Goal: Task Accomplishment & Management: Complete application form

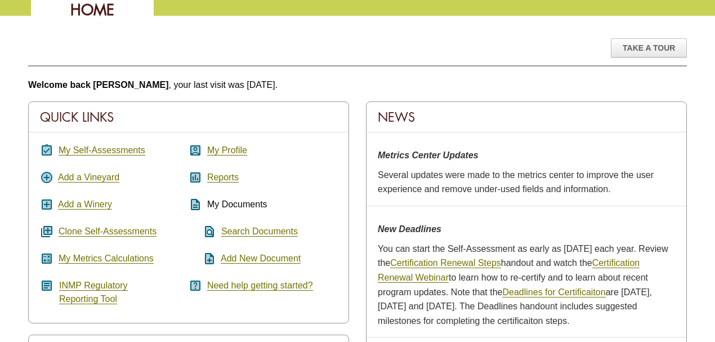
scroll to position [113, 0]
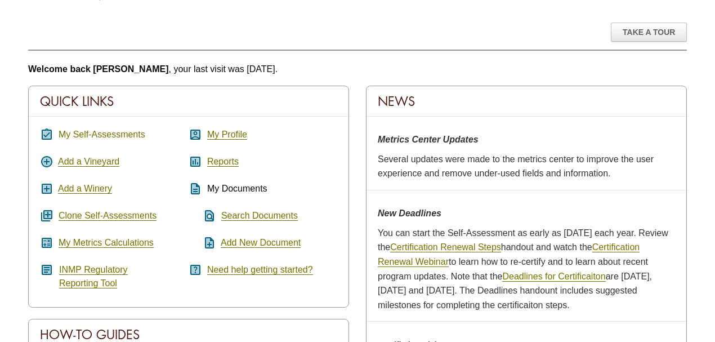
click at [89, 133] on link "My Self-Assessments" at bounding box center [102, 135] width 87 height 10
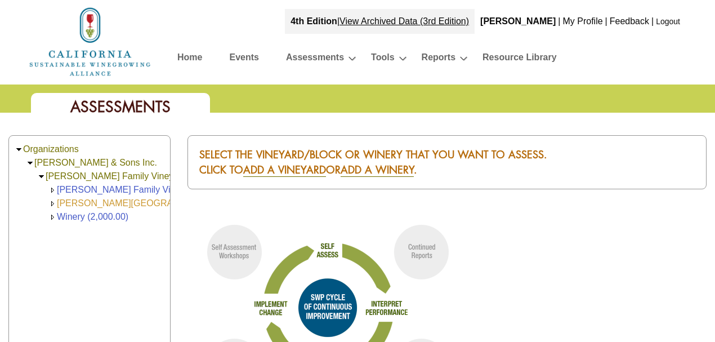
click at [111, 200] on link "[PERSON_NAME][GEOGRAPHIC_DATA] (168.00)" at bounding box center [159, 203] width 204 height 10
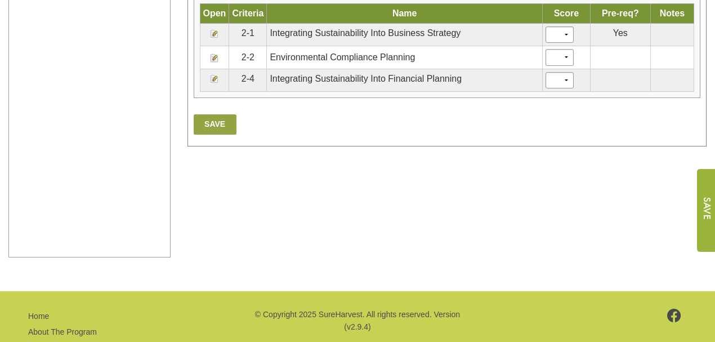
scroll to position [328, 0]
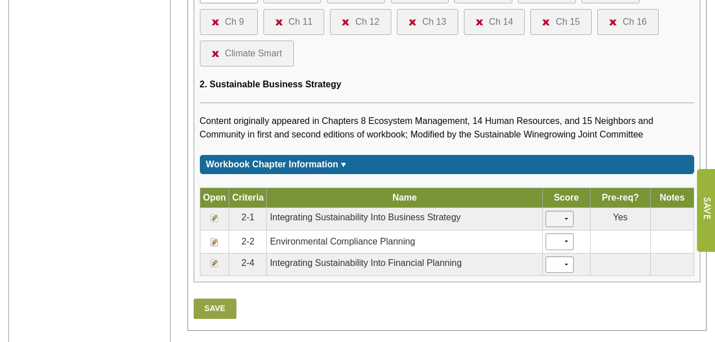
click at [565, 213] on select "* * * * ***" at bounding box center [560, 219] width 28 height 16
click at [244, 216] on td "2-1" at bounding box center [248, 219] width 38 height 23
click at [294, 215] on td "Integrating Sustainability Into Business Strategy" at bounding box center [405, 219] width 276 height 23
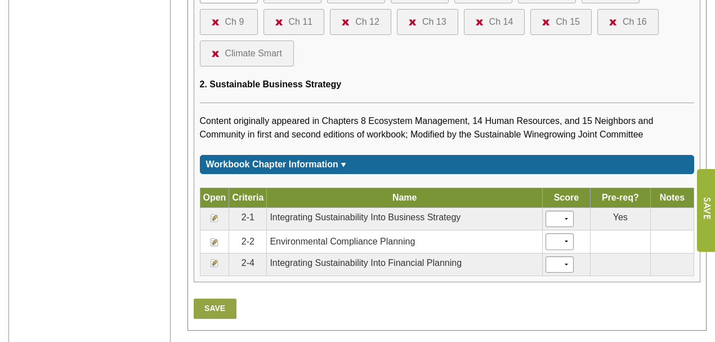
click at [242, 215] on td "2-1" at bounding box center [248, 219] width 38 height 23
click at [211, 213] on img at bounding box center [214, 217] width 9 height 9
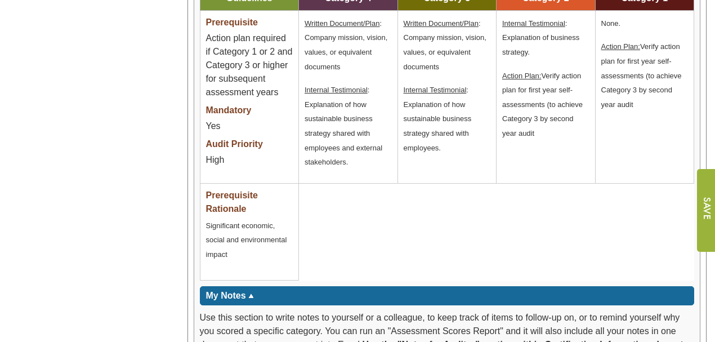
scroll to position [1351, 0]
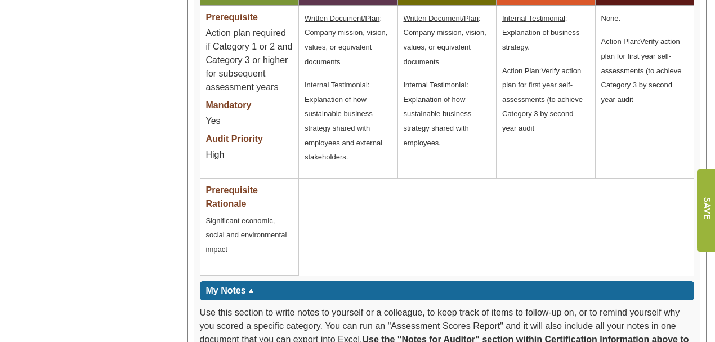
click at [705, 212] on input "image" at bounding box center [705, 210] width 19 height 83
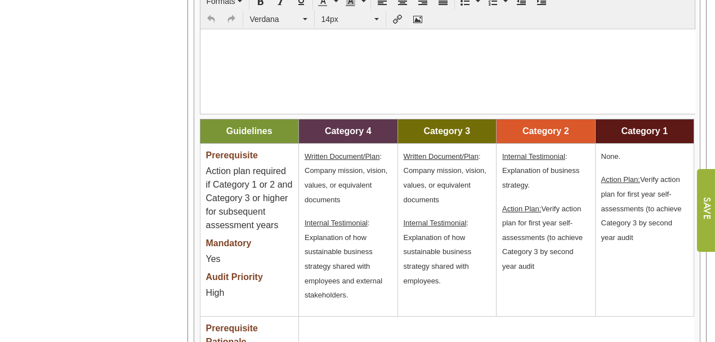
scroll to position [1201, 0]
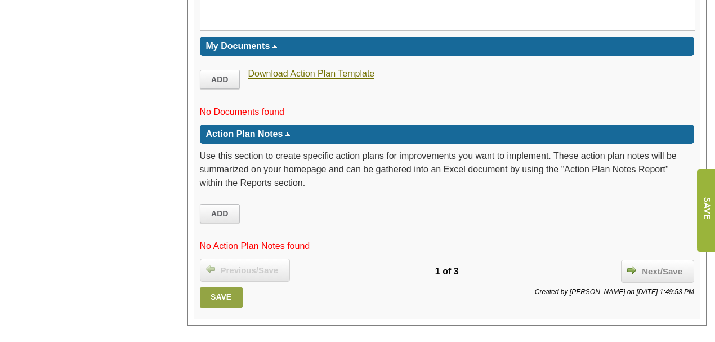
scroll to position [1911, 0]
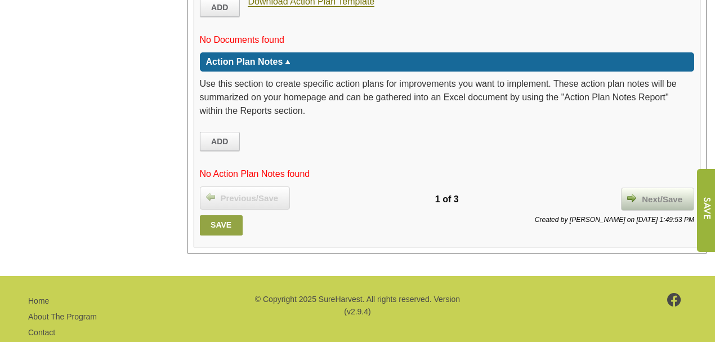
click at [664, 193] on span "Next/Save" at bounding box center [662, 199] width 52 height 13
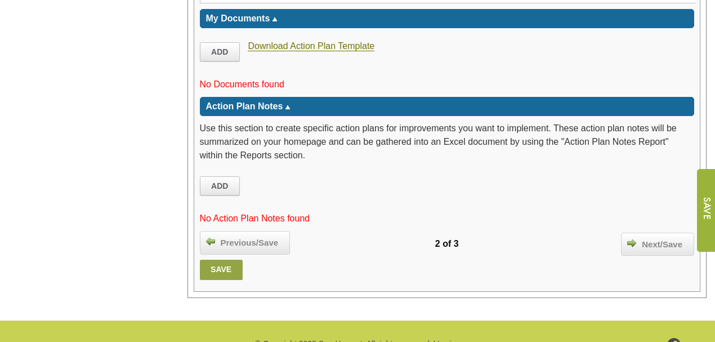
scroll to position [2590, 0]
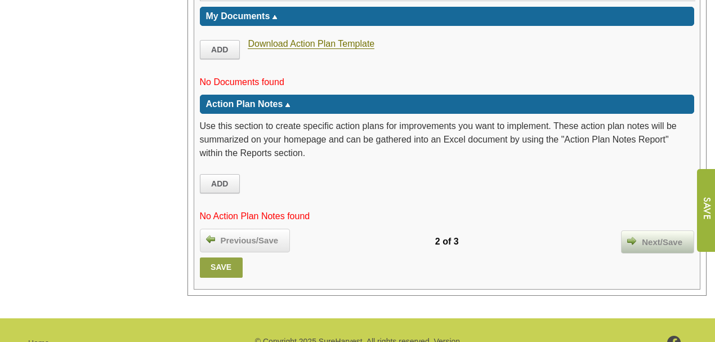
click at [660, 236] on span "Next/Save" at bounding box center [662, 242] width 52 height 13
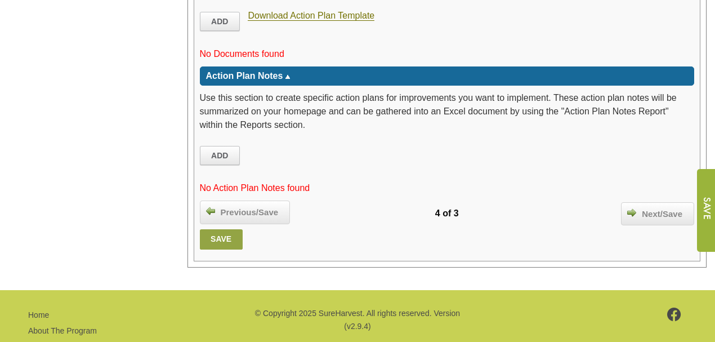
scroll to position [2055, 0]
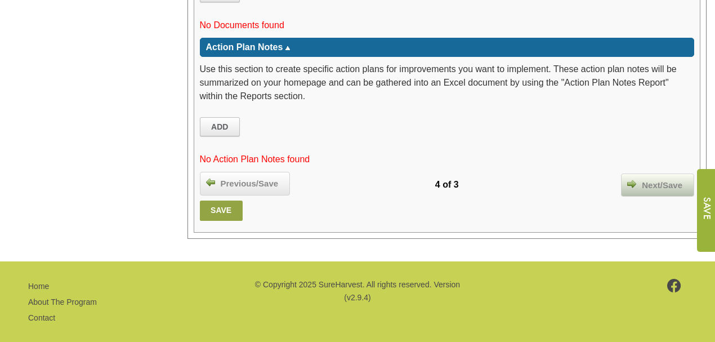
click at [663, 179] on span "Next/Save" at bounding box center [662, 185] width 52 height 13
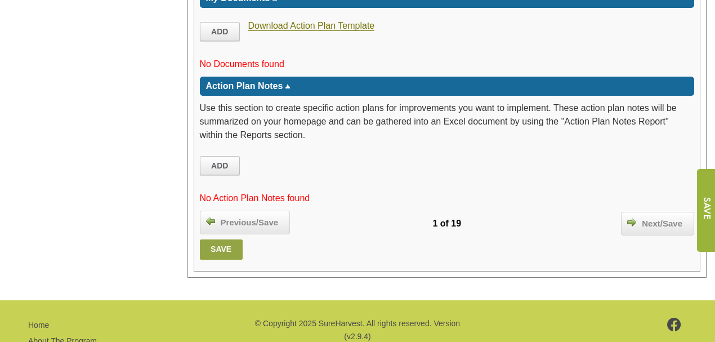
scroll to position [1931, 0]
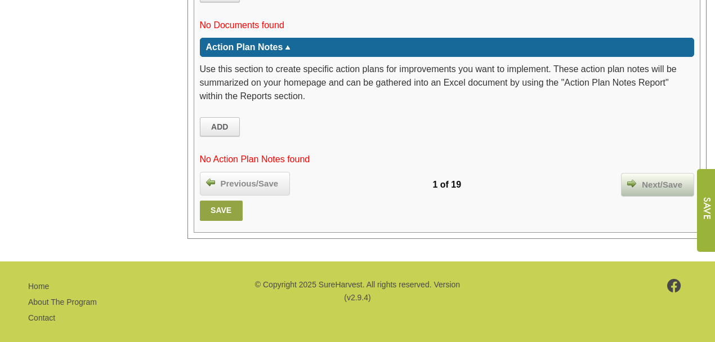
click at [660, 178] on span "Next/Save" at bounding box center [662, 184] width 52 height 13
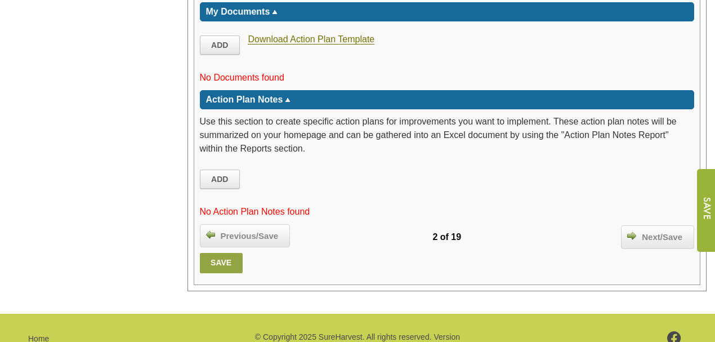
scroll to position [1800, 0]
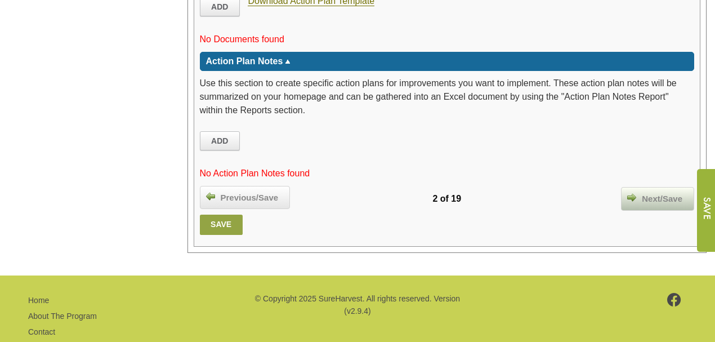
click at [666, 193] on span "Next/Save" at bounding box center [662, 199] width 52 height 13
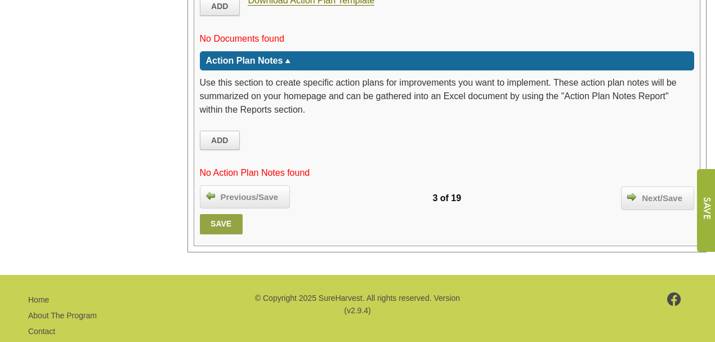
scroll to position [1777, 0]
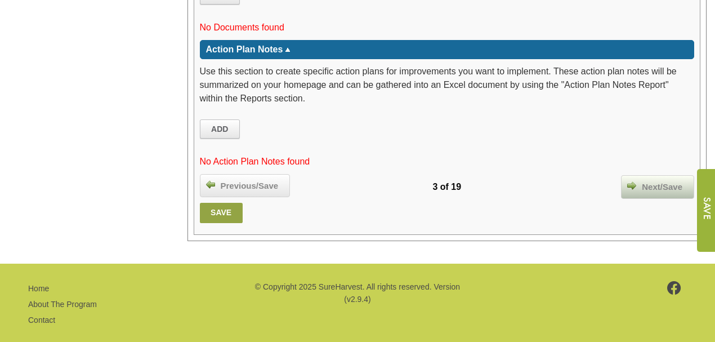
click at [666, 181] on span "Next/Save" at bounding box center [662, 187] width 52 height 13
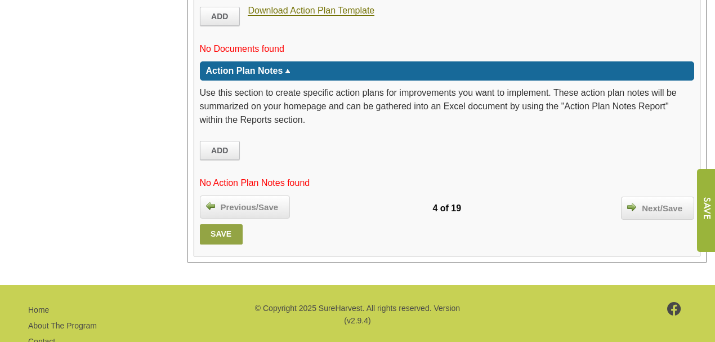
scroll to position [1638, 0]
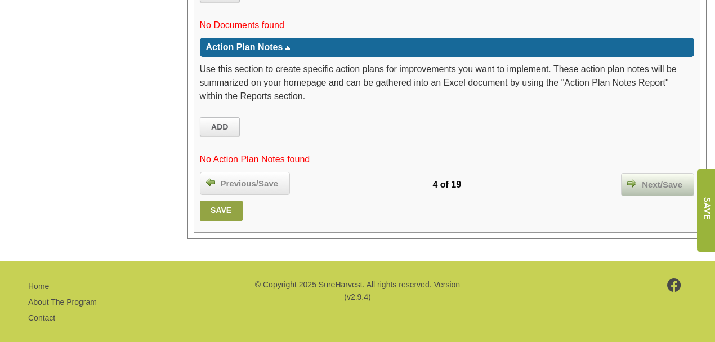
click at [660, 178] on span "Next/Save" at bounding box center [662, 184] width 52 height 13
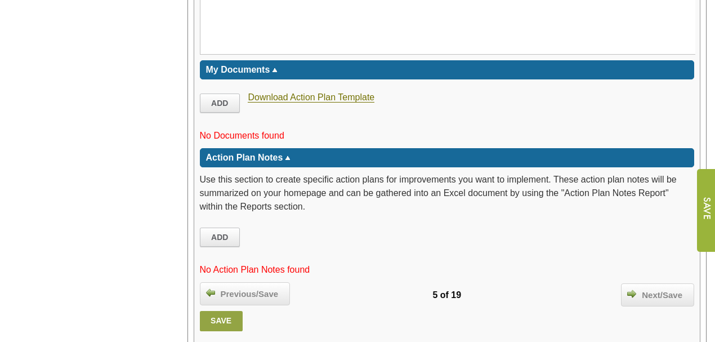
scroll to position [1879, 0]
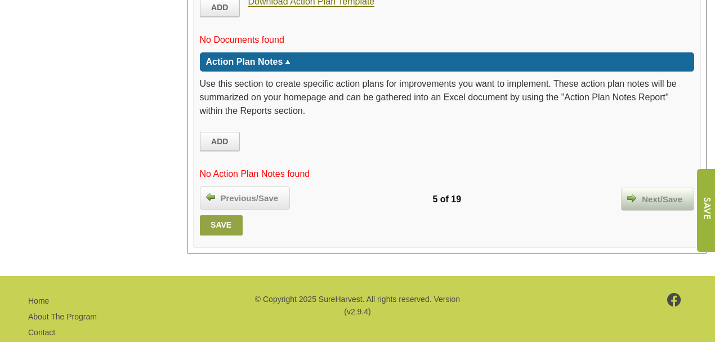
click at [657, 193] on span "Next/Save" at bounding box center [662, 199] width 52 height 13
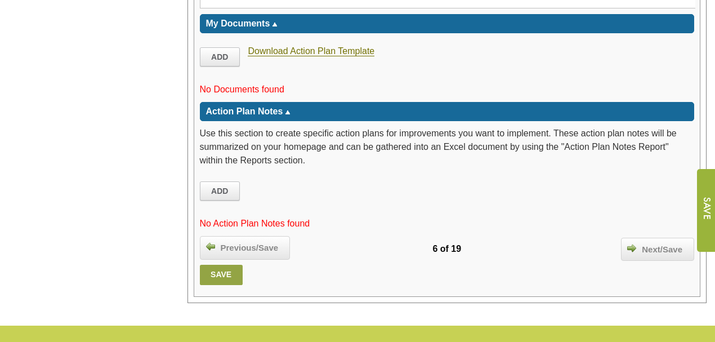
scroll to position [1718, 0]
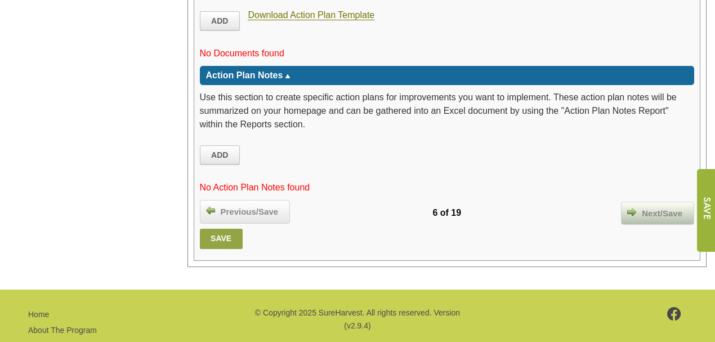
click at [672, 207] on span "Next/Save" at bounding box center [662, 213] width 52 height 13
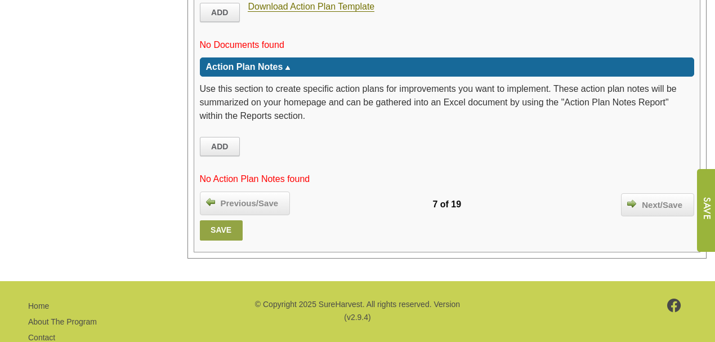
scroll to position [1881, 0]
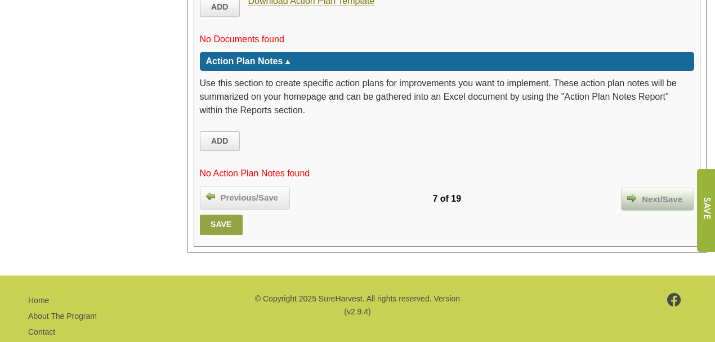
click at [666, 193] on span "Next/Save" at bounding box center [662, 199] width 52 height 13
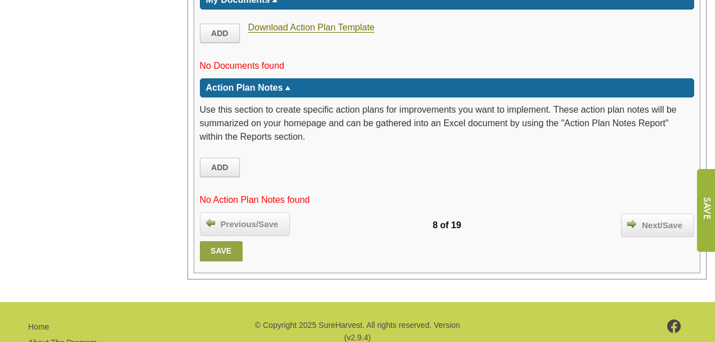
scroll to position [1800, 0]
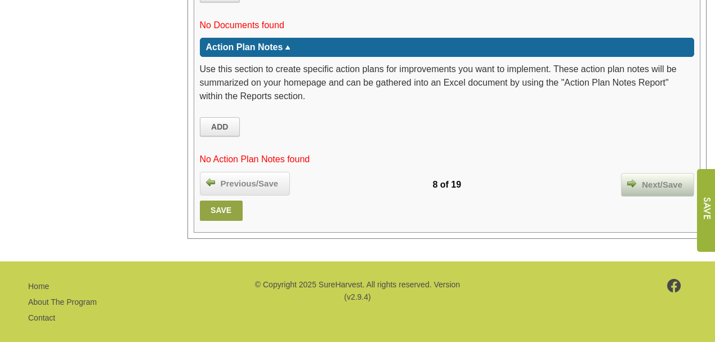
click at [650, 178] on span "Next/Save" at bounding box center [662, 184] width 52 height 13
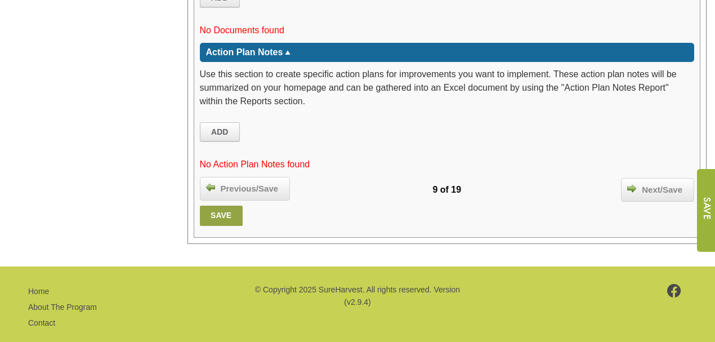
scroll to position [1899, 0]
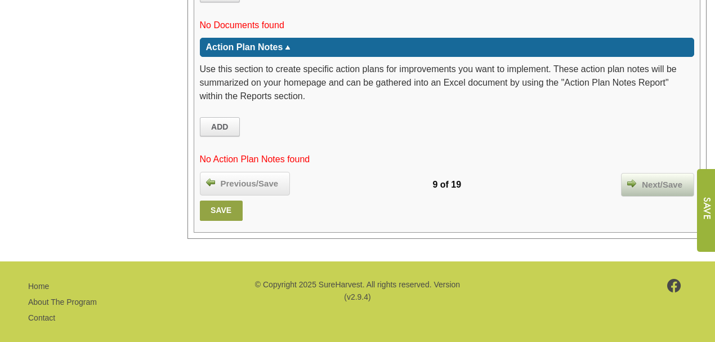
click at [650, 178] on span "Next/Save" at bounding box center [662, 184] width 52 height 13
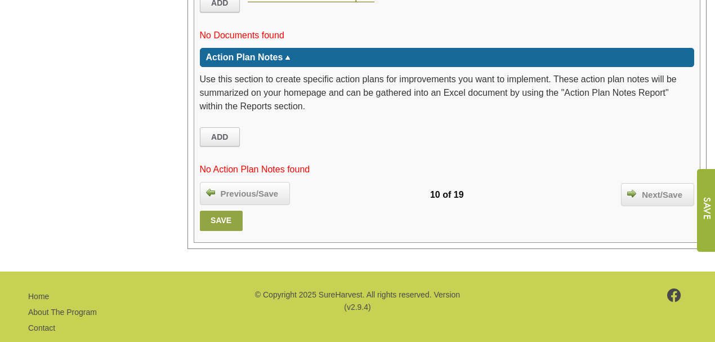
scroll to position [2008, 0]
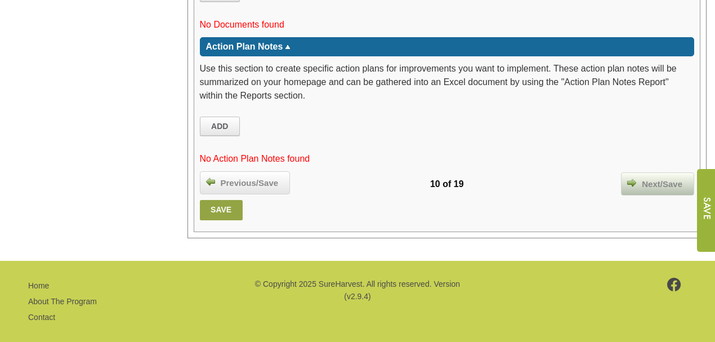
click at [649, 172] on div "Next/Save" at bounding box center [657, 184] width 73 height 24
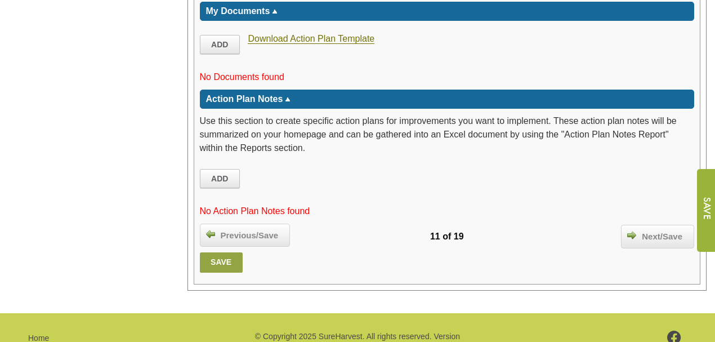
scroll to position [1614, 0]
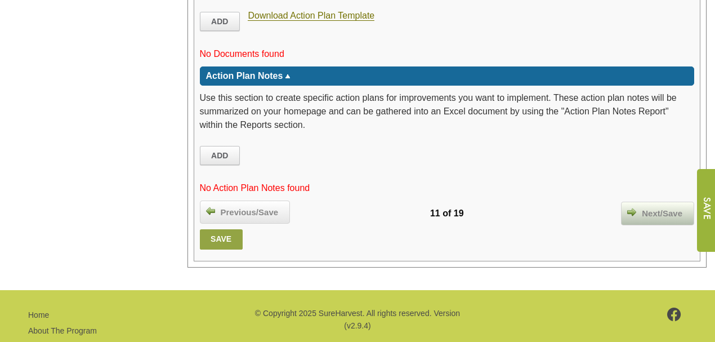
click at [657, 207] on span "Next/Save" at bounding box center [662, 213] width 52 height 13
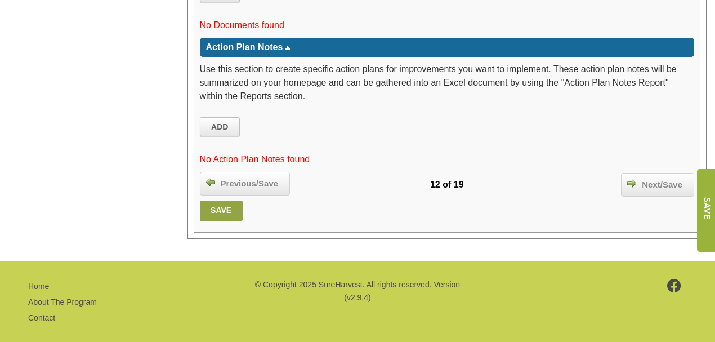
scroll to position [1896, 0]
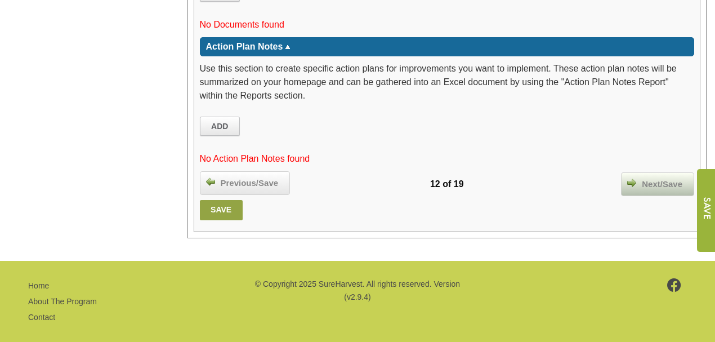
click at [660, 178] on span "Next/Save" at bounding box center [662, 184] width 52 height 13
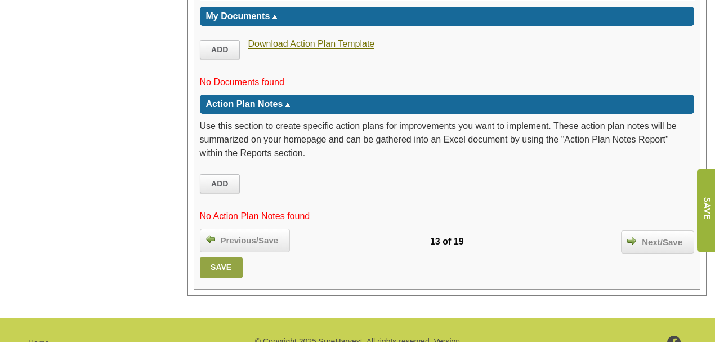
scroll to position [1948, 0]
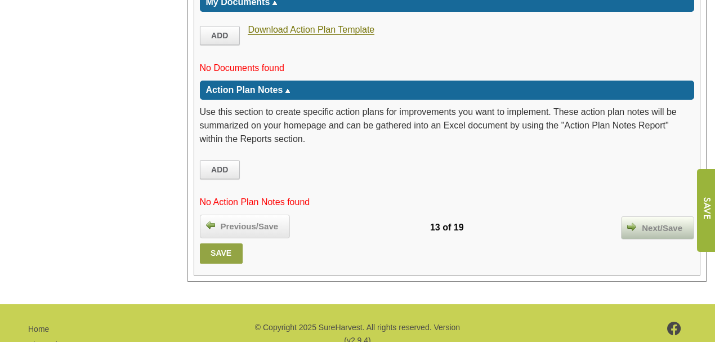
click at [668, 222] on span "Next/Save" at bounding box center [662, 228] width 52 height 13
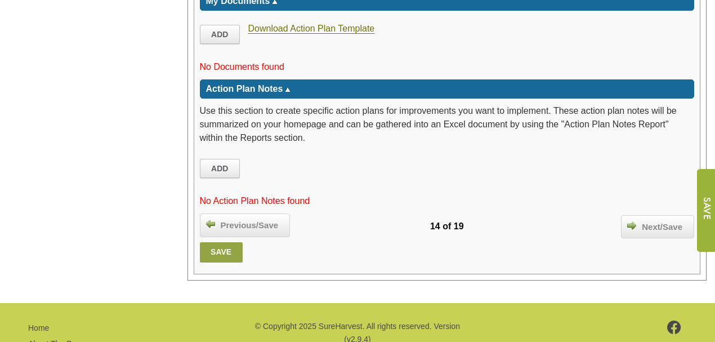
scroll to position [1868, 0]
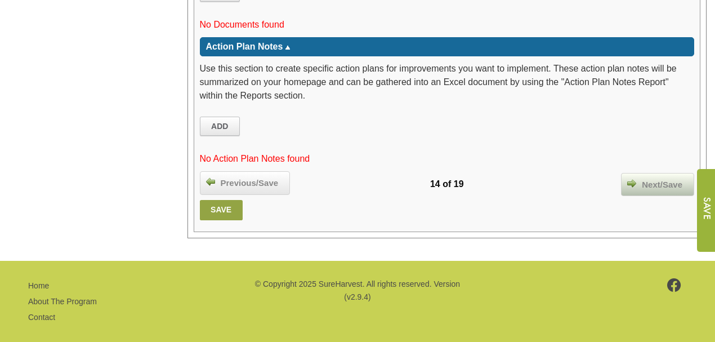
click at [662, 178] on span "Next/Save" at bounding box center [662, 184] width 52 height 13
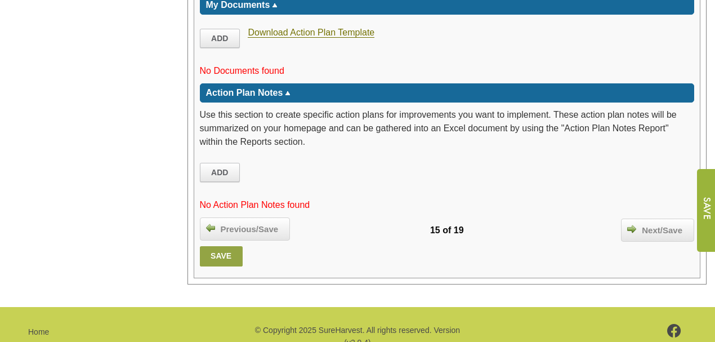
scroll to position [1534, 0]
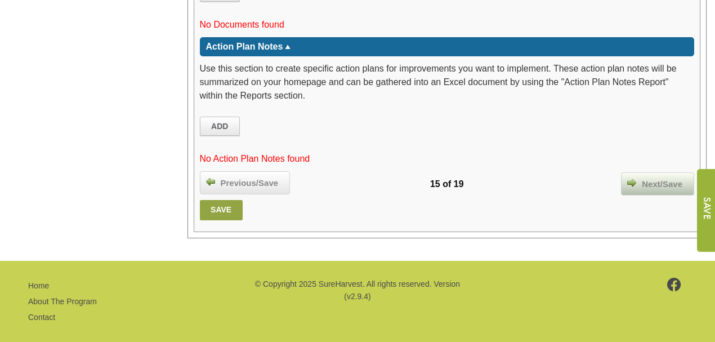
click at [658, 178] on span "Next/Save" at bounding box center [662, 184] width 52 height 13
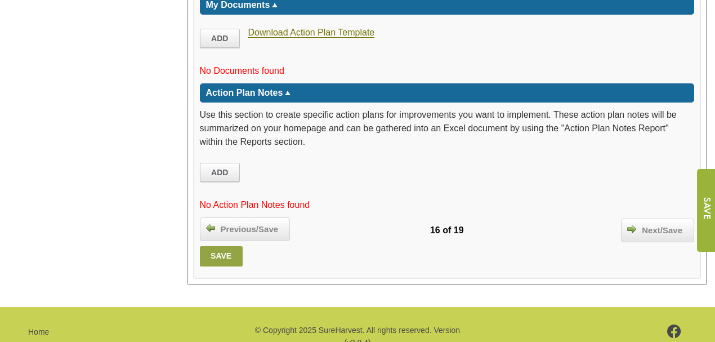
scroll to position [1783, 0]
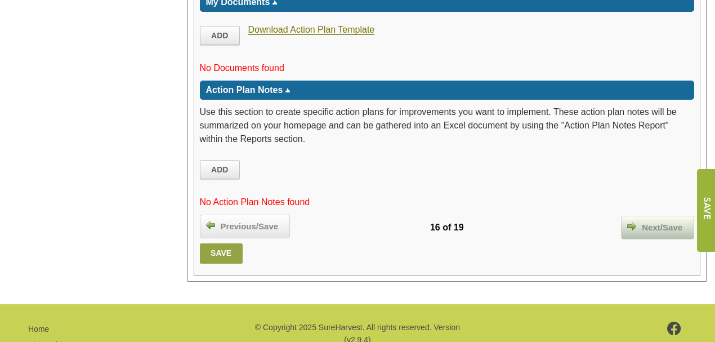
click at [660, 221] on span "Next/Save" at bounding box center [662, 227] width 52 height 13
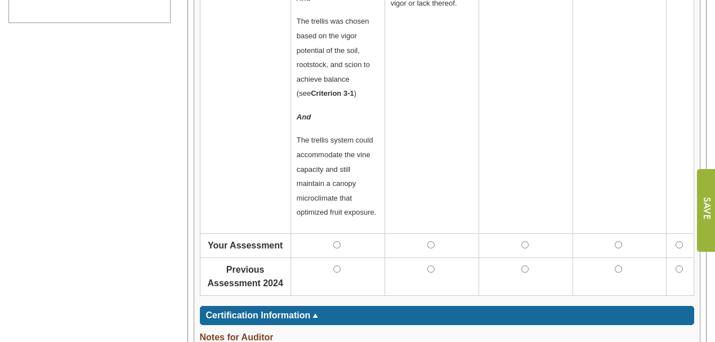
scroll to position [751, 0]
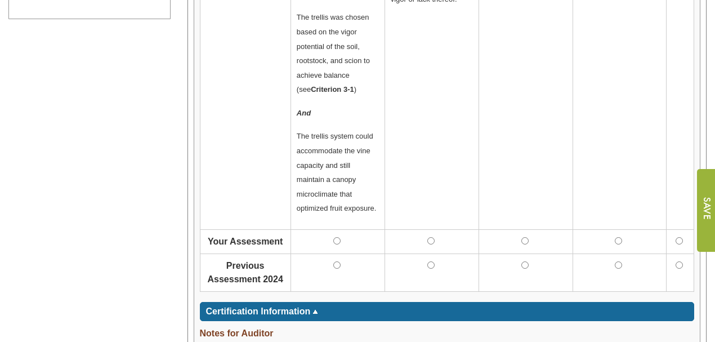
click at [337, 233] on td at bounding box center [338, 242] width 94 height 24
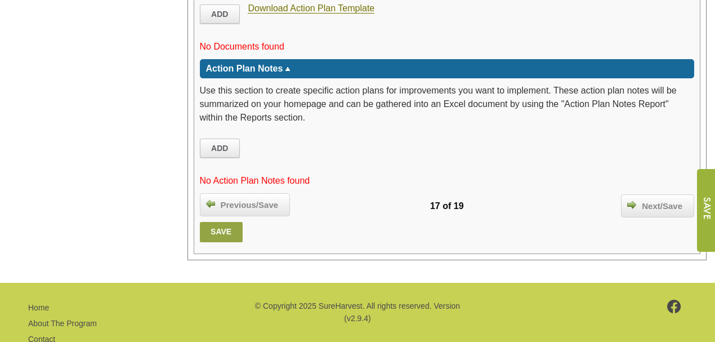
scroll to position [1814, 0]
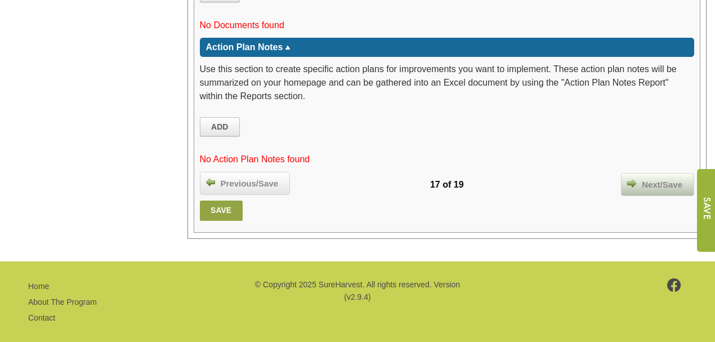
click at [649, 178] on span "Next/Save" at bounding box center [662, 184] width 52 height 13
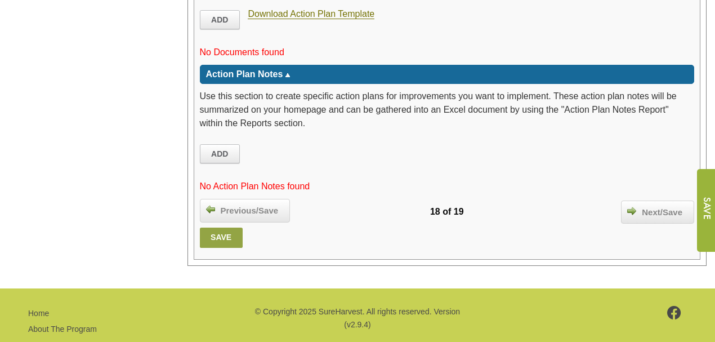
scroll to position [1910, 0]
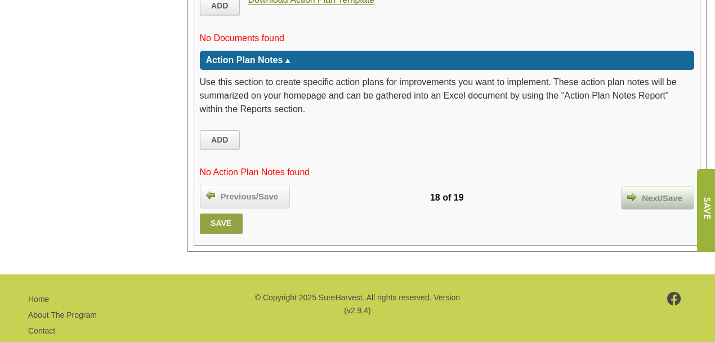
click at [664, 192] on span "Next/Save" at bounding box center [662, 198] width 52 height 13
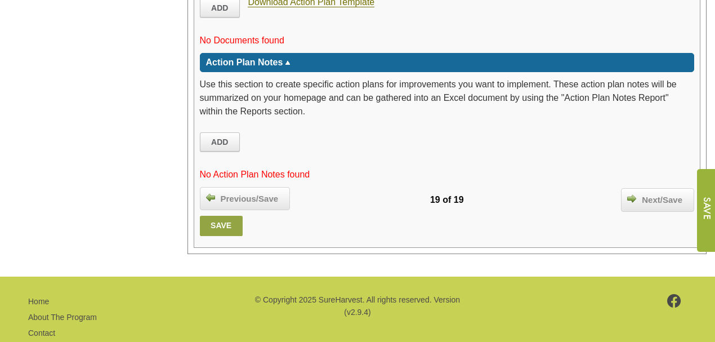
scroll to position [1855, 0]
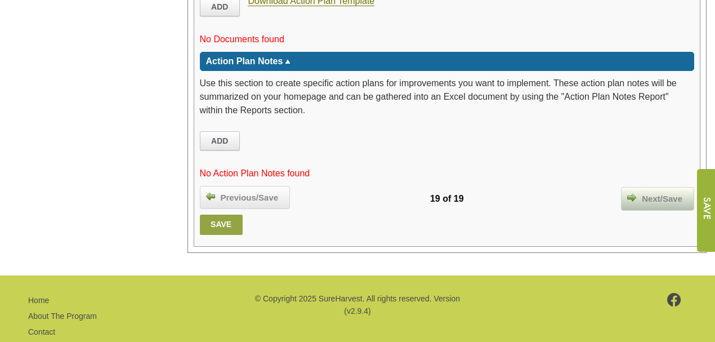
click at [660, 193] on span "Next/Save" at bounding box center [662, 199] width 52 height 13
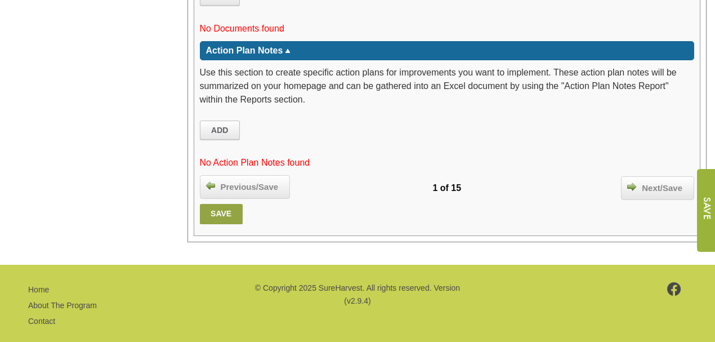
scroll to position [1734, 0]
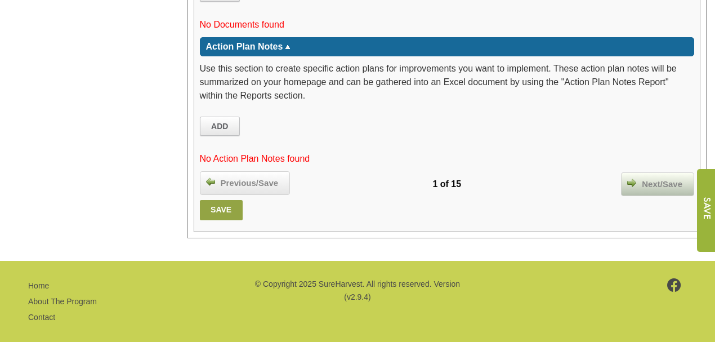
click at [661, 178] on span "Next/Save" at bounding box center [662, 184] width 52 height 13
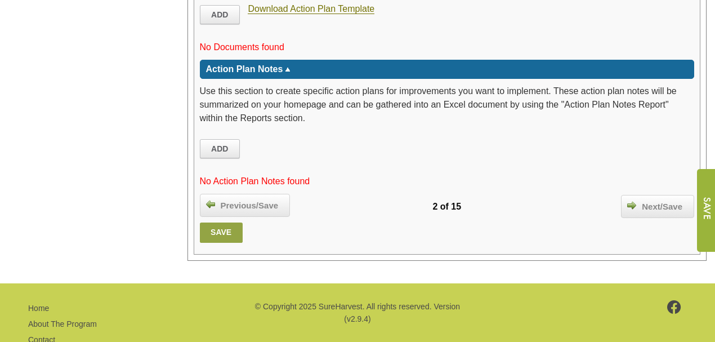
scroll to position [1867, 0]
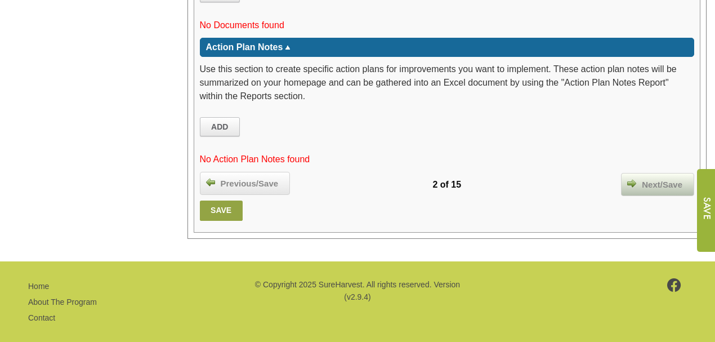
click at [658, 178] on span "Next/Save" at bounding box center [662, 184] width 52 height 13
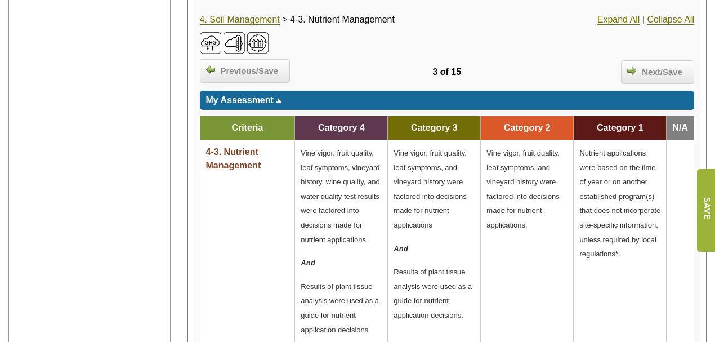
scroll to position [413, 0]
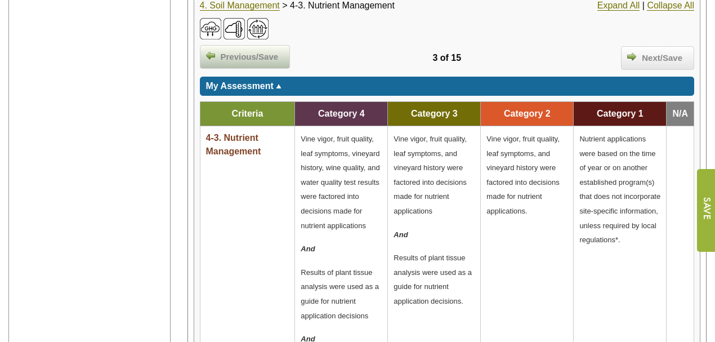
click at [264, 51] on span "Previous/Save" at bounding box center [249, 57] width 69 height 13
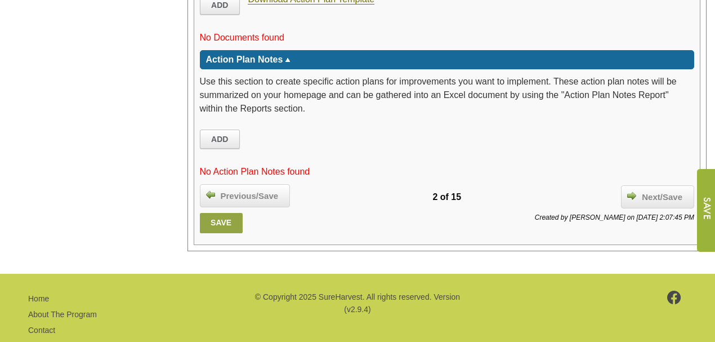
scroll to position [1867, 0]
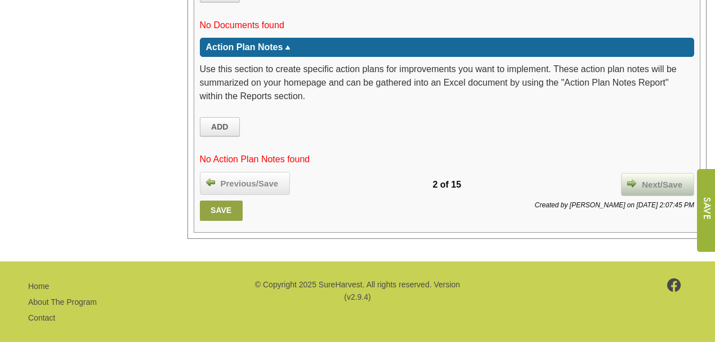
click at [659, 178] on span "Next/Save" at bounding box center [662, 184] width 52 height 13
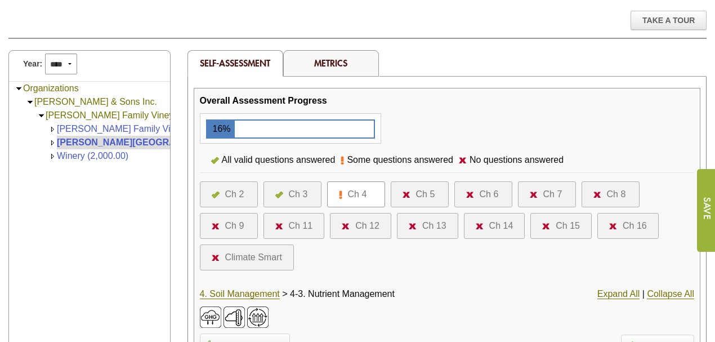
scroll to position [225, 0]
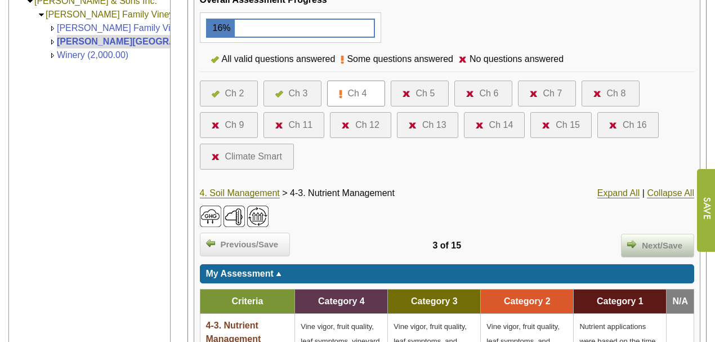
click at [663, 241] on span "Next/Save" at bounding box center [662, 245] width 52 height 13
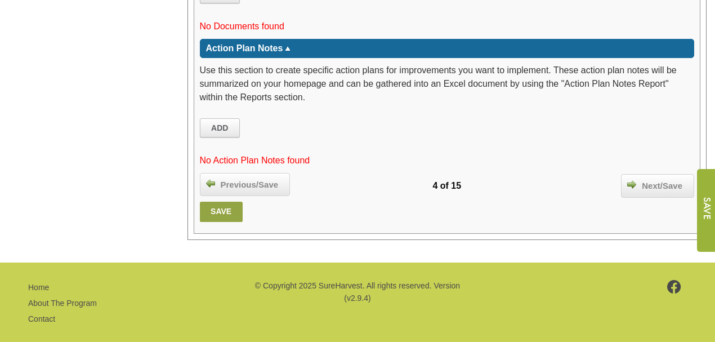
scroll to position [2240, 0]
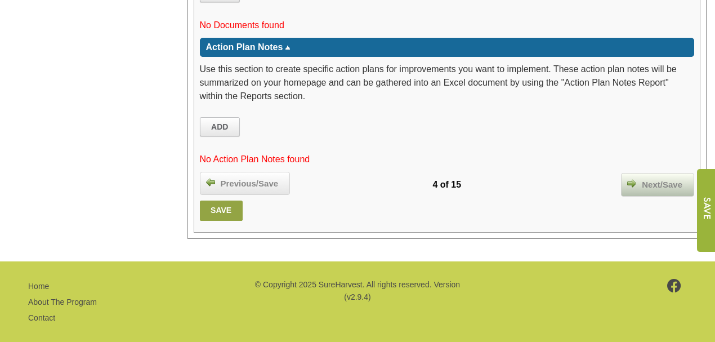
click at [651, 178] on span "Next/Save" at bounding box center [662, 184] width 52 height 13
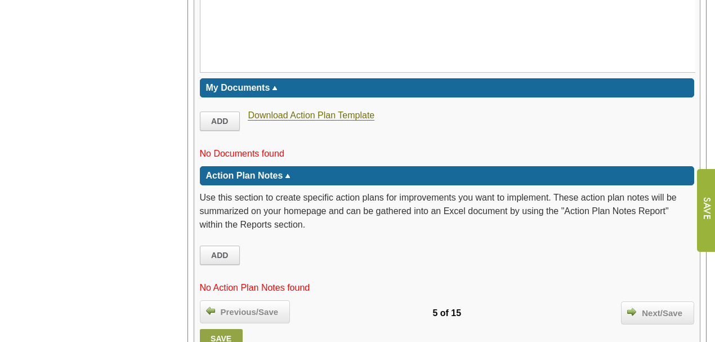
scroll to position [1849, 0]
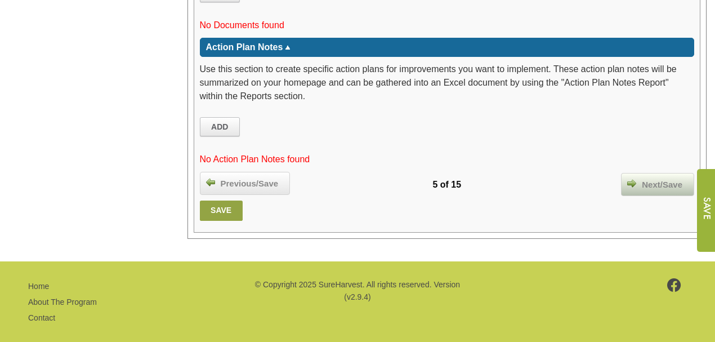
click at [658, 178] on span "Next/Save" at bounding box center [662, 184] width 52 height 13
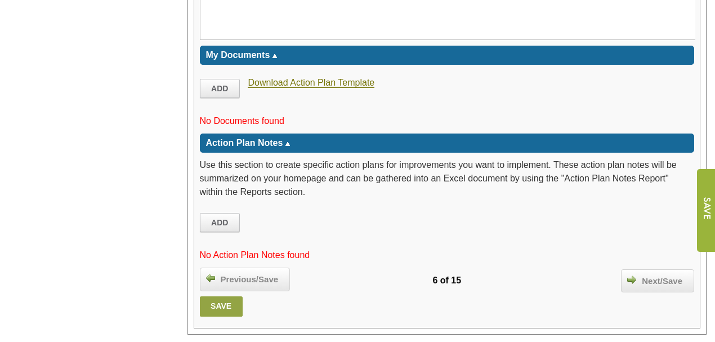
scroll to position [1832, 0]
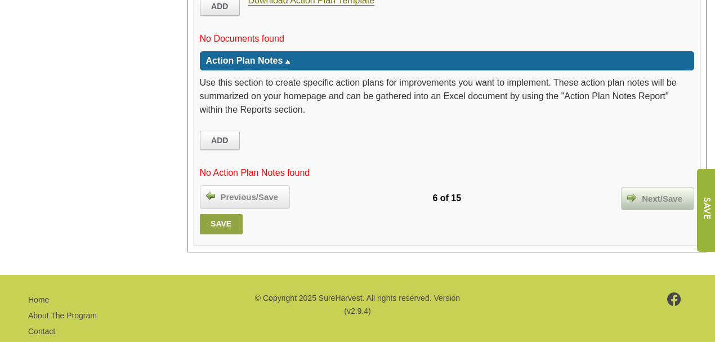
click at [654, 193] on span "Next/Save" at bounding box center [662, 199] width 52 height 13
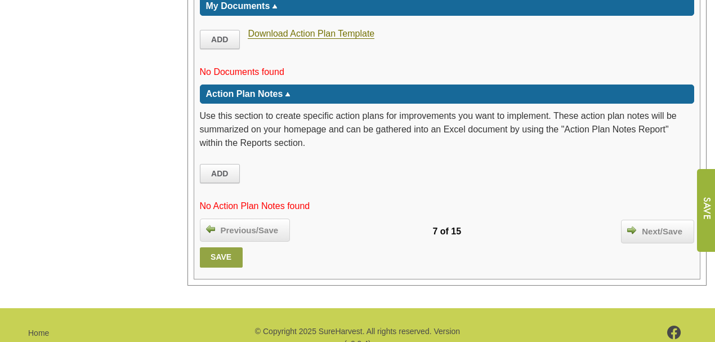
scroll to position [1671, 0]
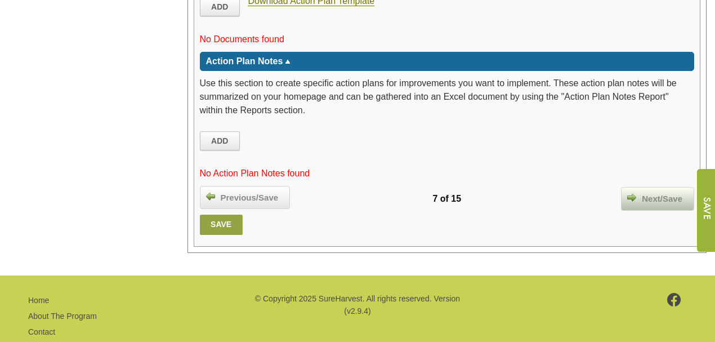
click at [657, 193] on span "Next/Save" at bounding box center [662, 199] width 52 height 13
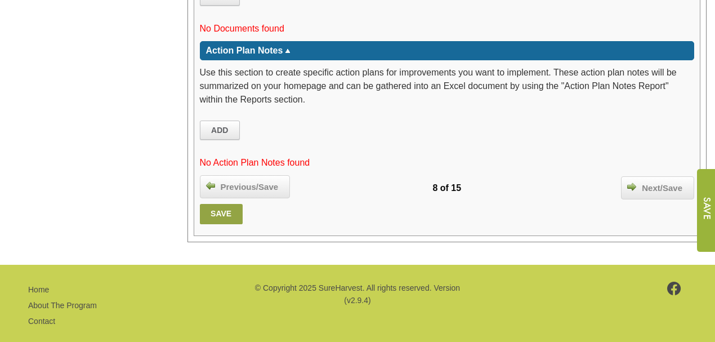
scroll to position [2186, 0]
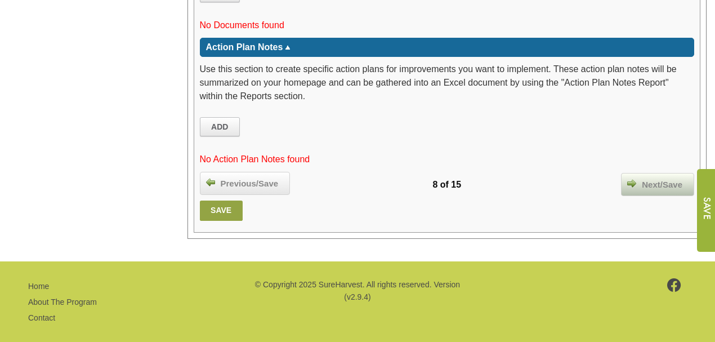
click at [661, 178] on span "Next/Save" at bounding box center [662, 184] width 52 height 13
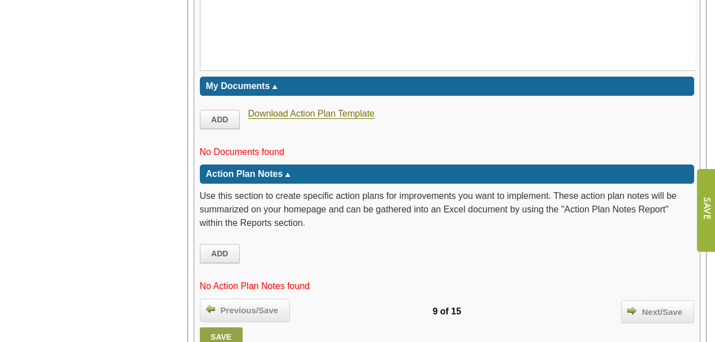
scroll to position [1931, 0]
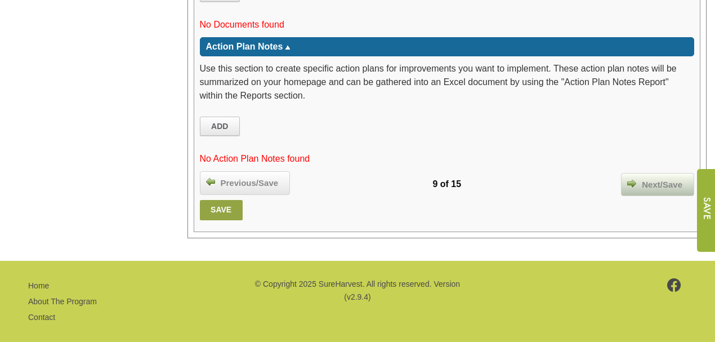
click at [661, 178] on span "Next/Save" at bounding box center [662, 184] width 52 height 13
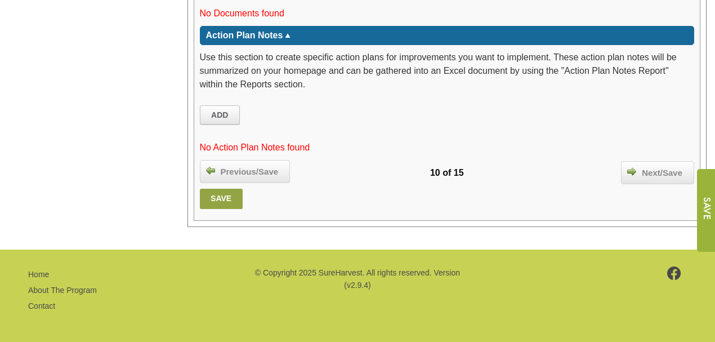
scroll to position [2040, 0]
click at [648, 168] on span "Next/Save" at bounding box center [662, 173] width 52 height 13
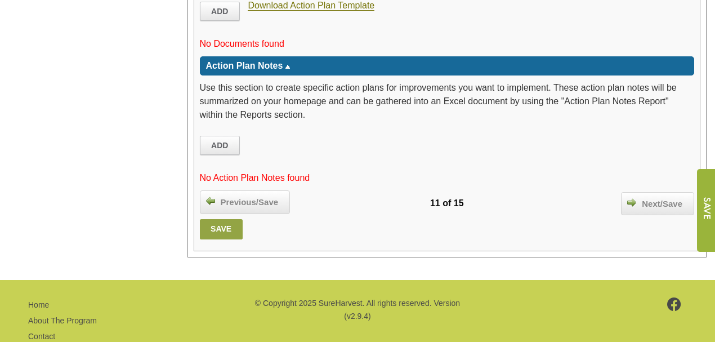
scroll to position [2316, 0]
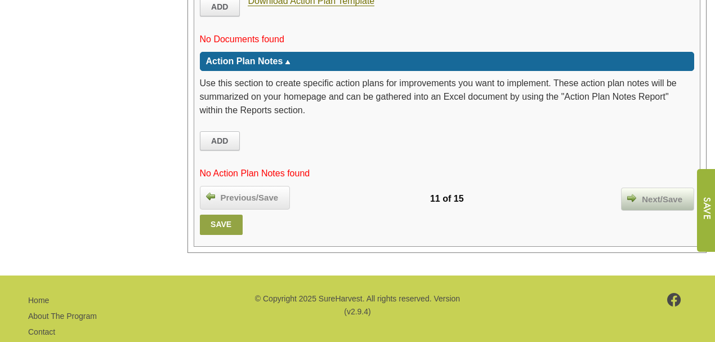
click at [654, 193] on span "Next/Save" at bounding box center [662, 199] width 52 height 13
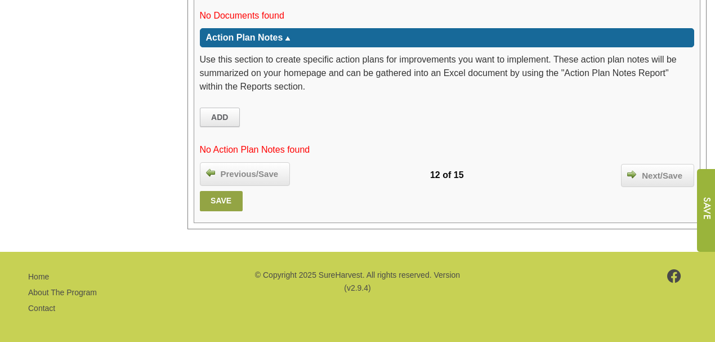
scroll to position [2165, 0]
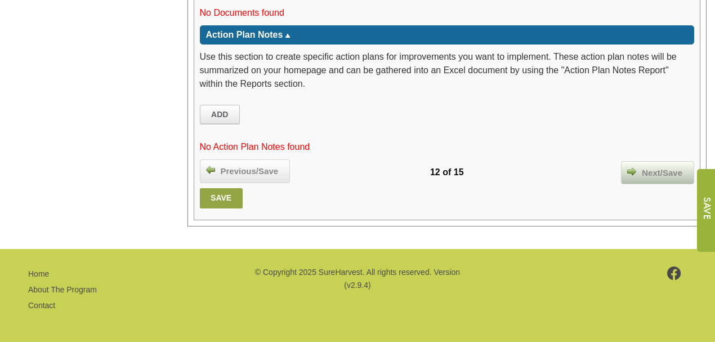
click at [660, 167] on span "Next/Save" at bounding box center [662, 173] width 52 height 13
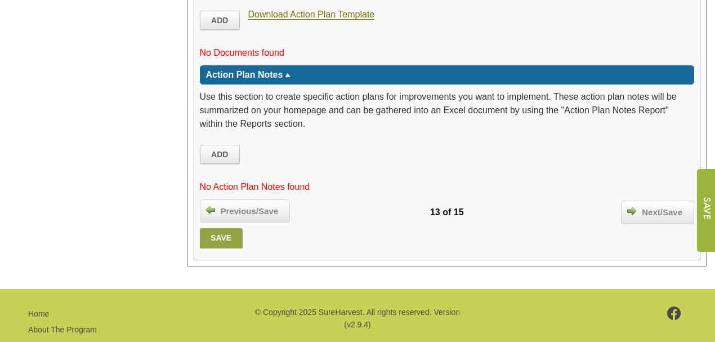
scroll to position [2126, 0]
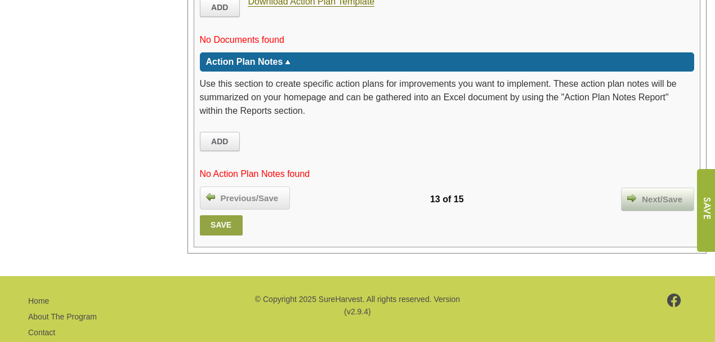
click at [659, 193] on span "Next/Save" at bounding box center [662, 199] width 52 height 13
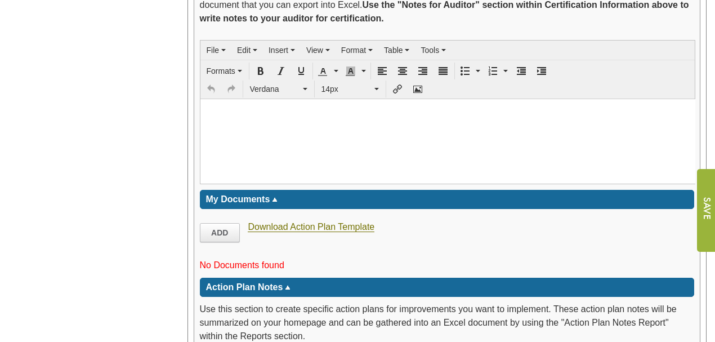
scroll to position [1932, 0]
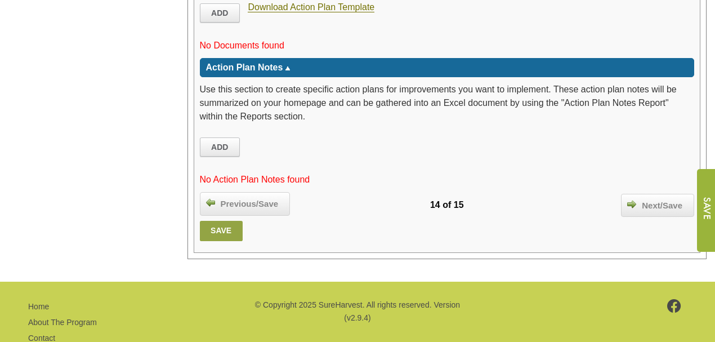
scroll to position [2344, 0]
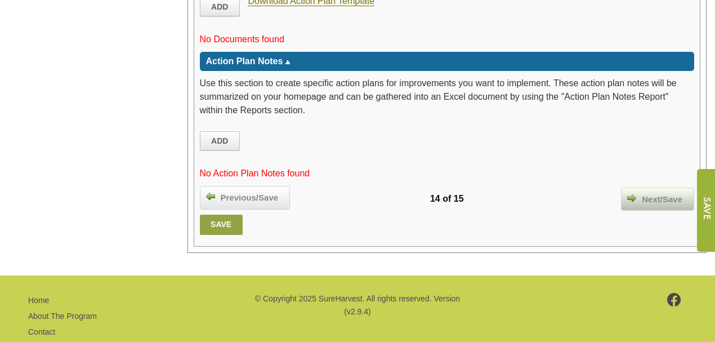
click at [659, 193] on span "Next/Save" at bounding box center [662, 199] width 52 height 13
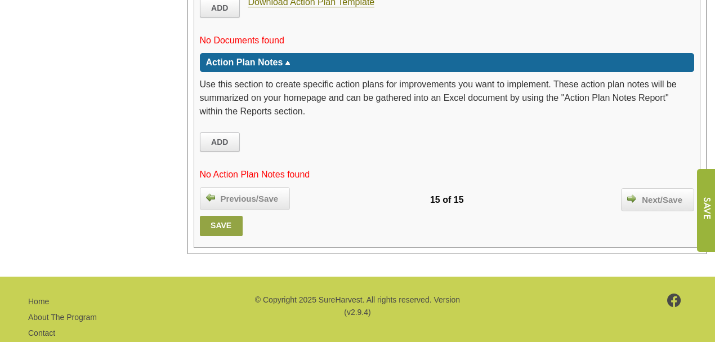
scroll to position [2220, 0]
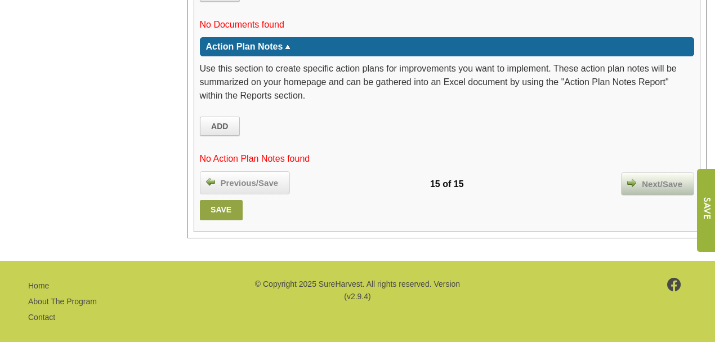
click at [651, 178] on span "Next/Save" at bounding box center [662, 184] width 52 height 13
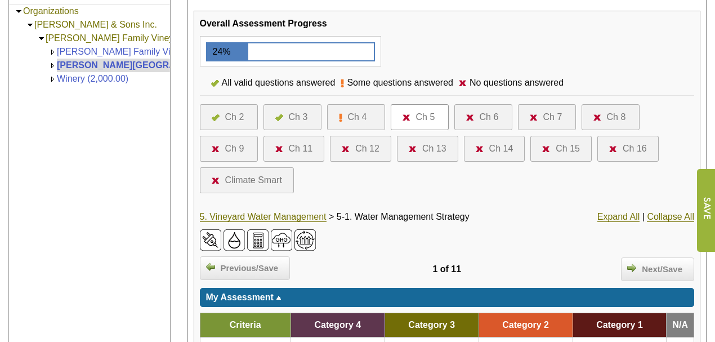
scroll to position [187, 0]
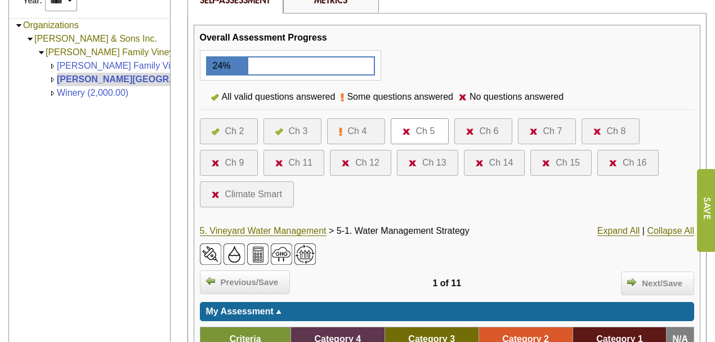
click at [368, 124] on link "Ch 4" at bounding box center [356, 131] width 34 height 14
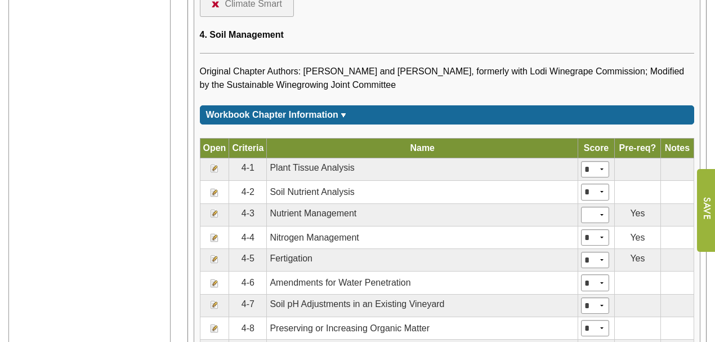
scroll to position [413, 0]
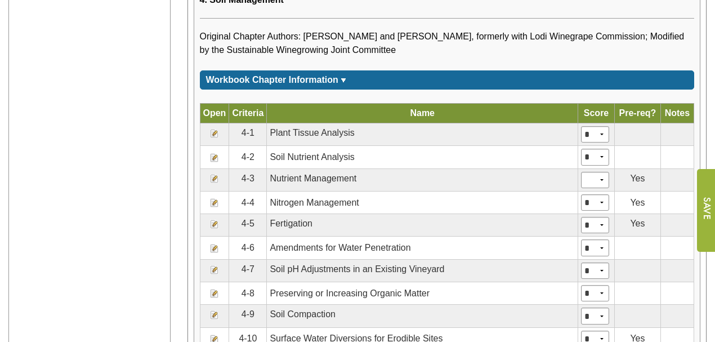
click at [213, 174] on img at bounding box center [214, 178] width 9 height 9
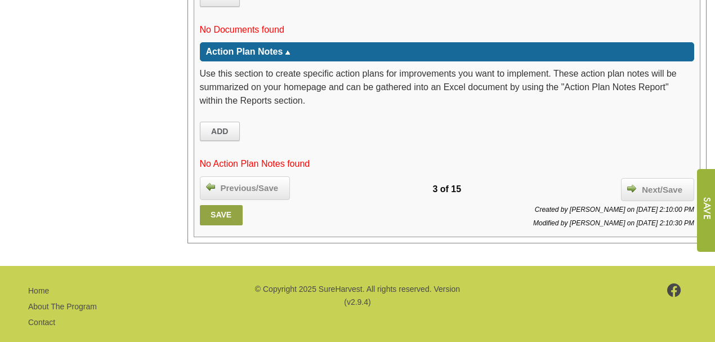
scroll to position [1882, 0]
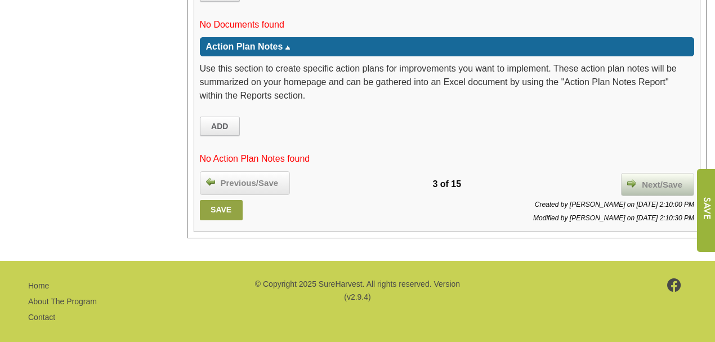
click at [663, 178] on span "Next/Save" at bounding box center [662, 184] width 52 height 13
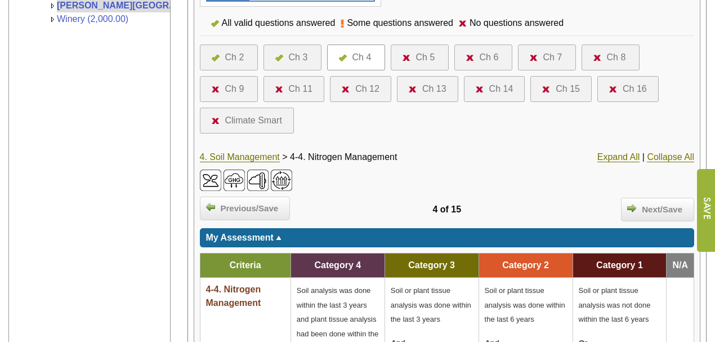
scroll to position [262, 0]
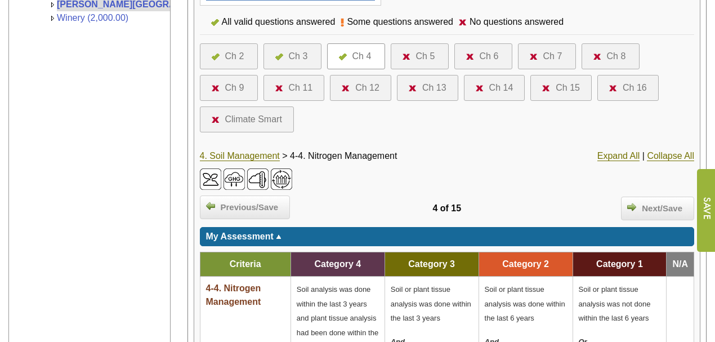
click at [426, 51] on div "Ch 5" at bounding box center [425, 57] width 19 height 14
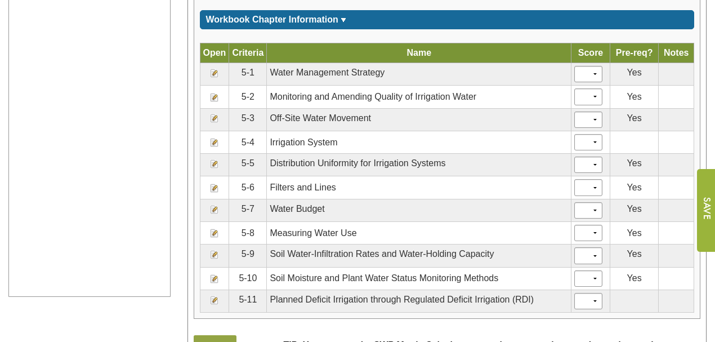
scroll to position [450, 0]
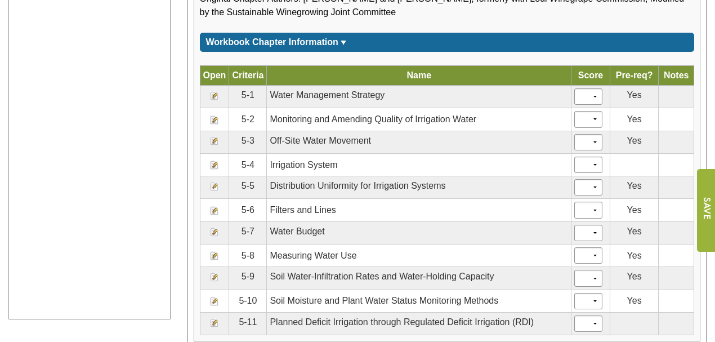
click at [215, 91] on img at bounding box center [214, 95] width 9 height 9
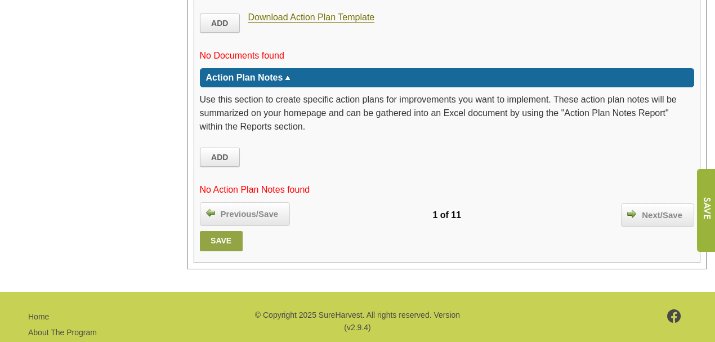
scroll to position [2160, 0]
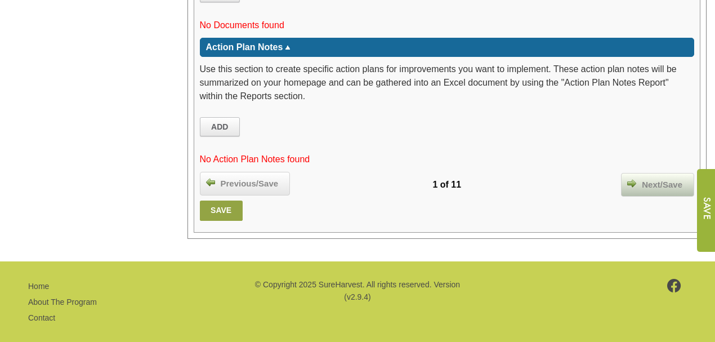
click at [661, 178] on span "Next/Save" at bounding box center [662, 184] width 52 height 13
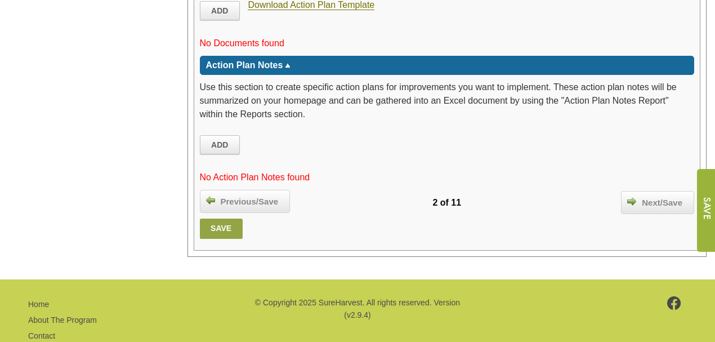
scroll to position [1965, 0]
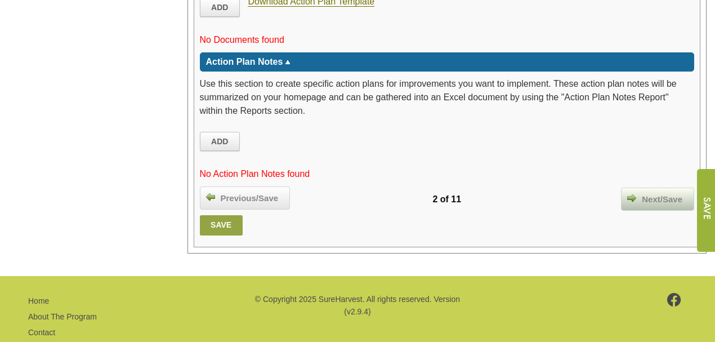
click at [659, 193] on span "Next/Save" at bounding box center [662, 199] width 52 height 13
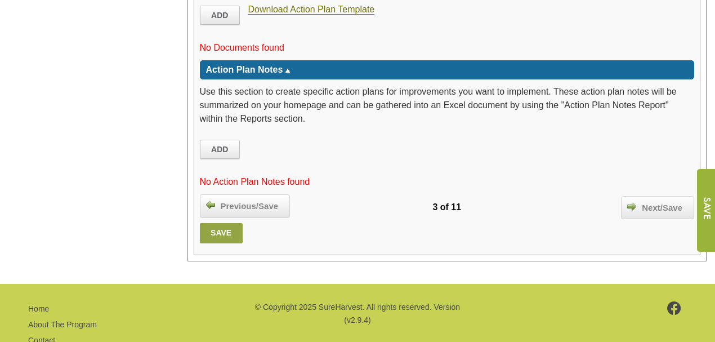
scroll to position [2027, 0]
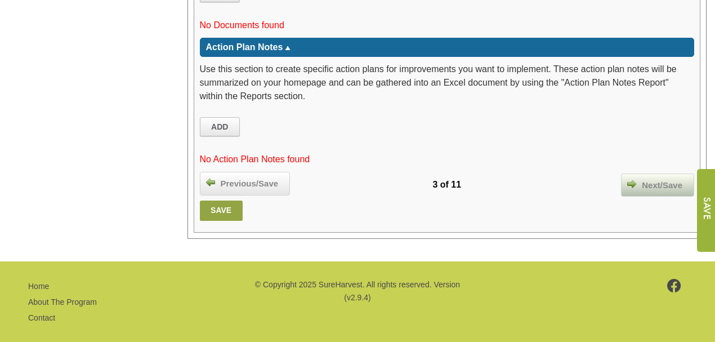
click at [658, 179] on span "Next/Save" at bounding box center [662, 185] width 52 height 13
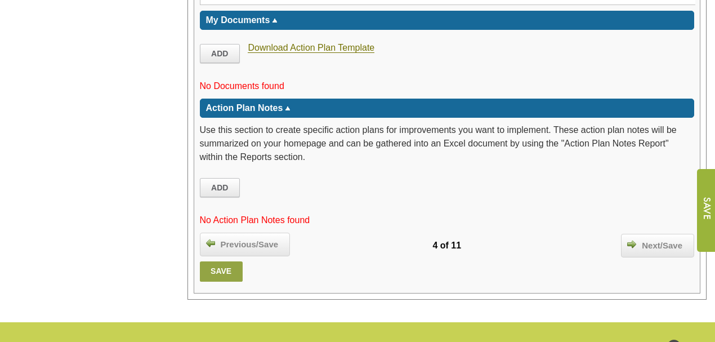
scroll to position [1614, 0]
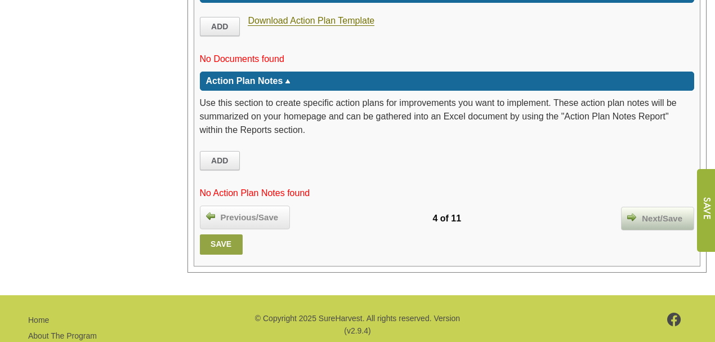
click at [650, 212] on span "Next/Save" at bounding box center [662, 218] width 52 height 13
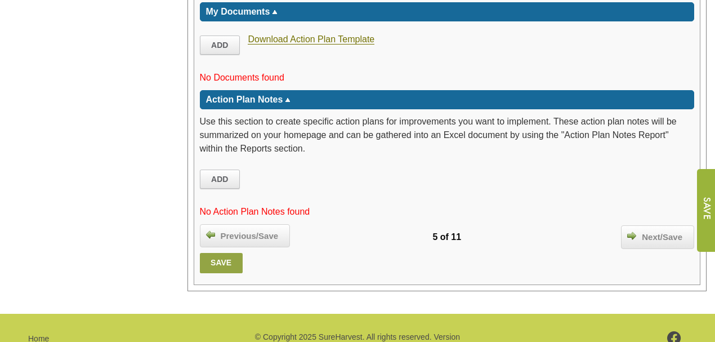
scroll to position [2219, 0]
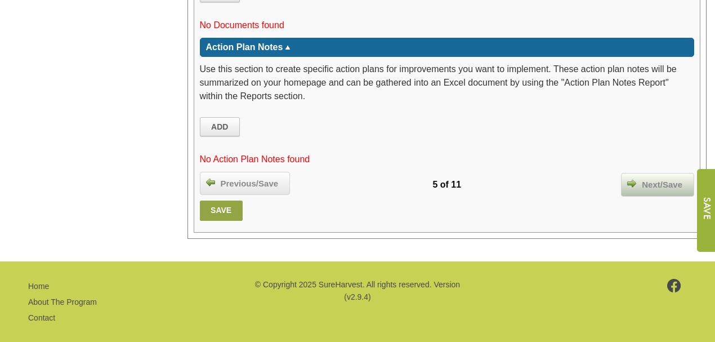
click at [653, 178] on span "Next/Save" at bounding box center [662, 184] width 52 height 13
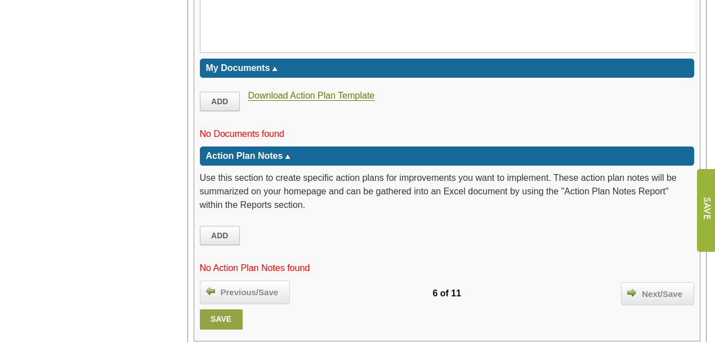
scroll to position [1726, 0]
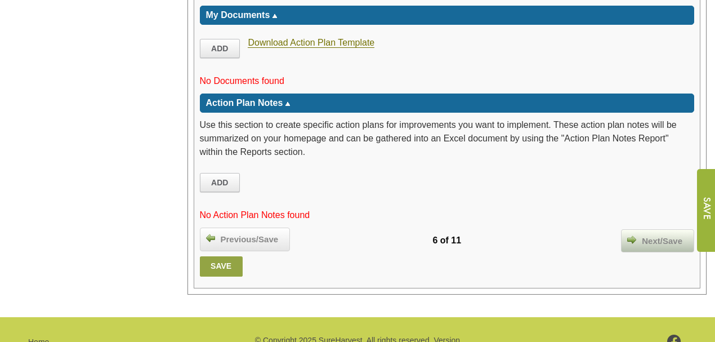
click at [652, 235] on span "Next/Save" at bounding box center [662, 241] width 52 height 13
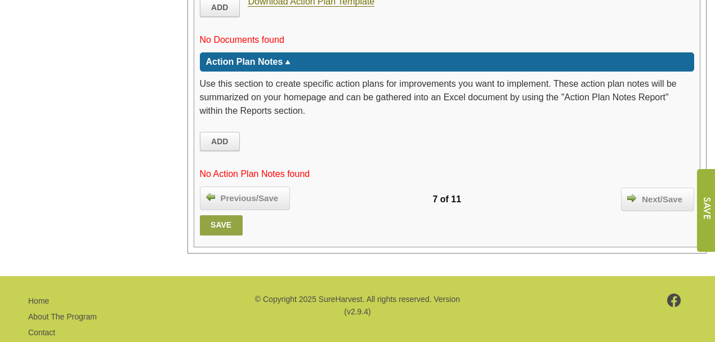
scroll to position [1948, 0]
click at [662, 193] on span "Next/Save" at bounding box center [662, 199] width 52 height 13
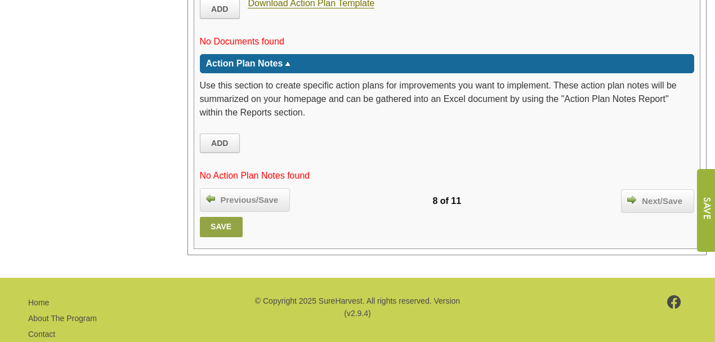
scroll to position [1696, 0]
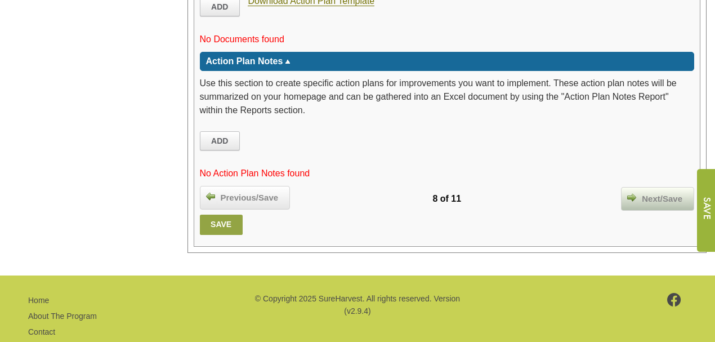
click at [655, 193] on span "Next/Save" at bounding box center [662, 199] width 52 height 13
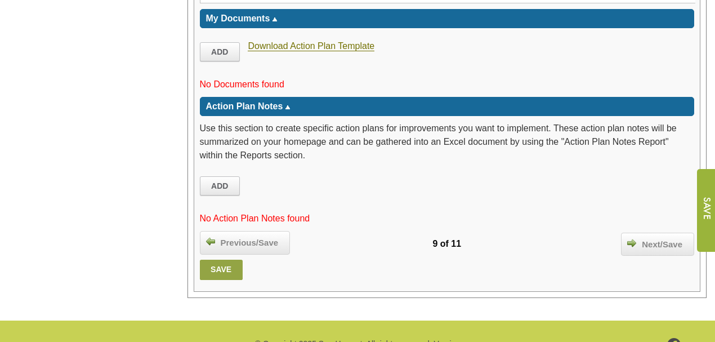
scroll to position [1689, 0]
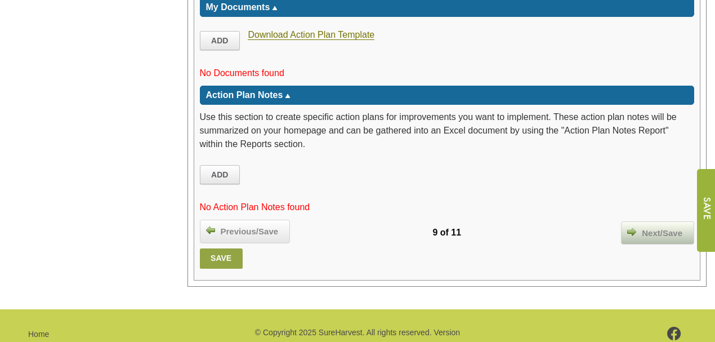
click at [653, 233] on span "Next/Save" at bounding box center [662, 233] width 52 height 13
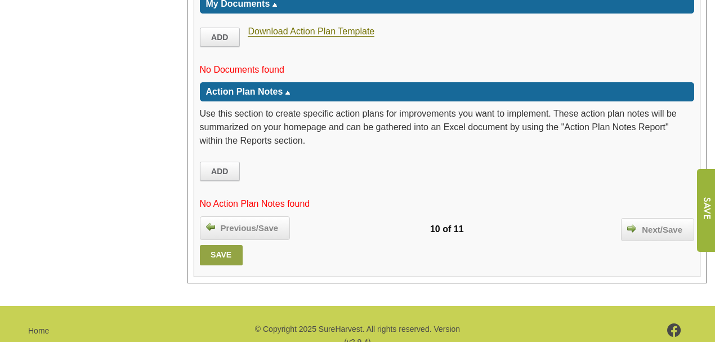
scroll to position [2177, 0]
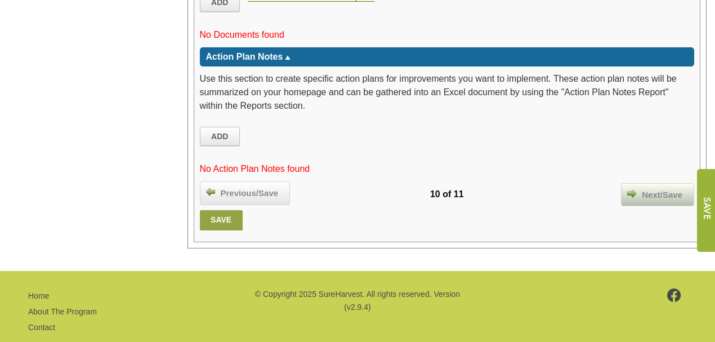
click at [657, 189] on span "Next/Save" at bounding box center [662, 195] width 52 height 13
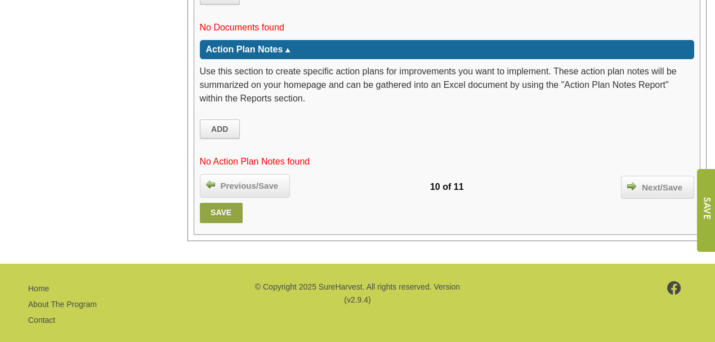
scroll to position [2187, 0]
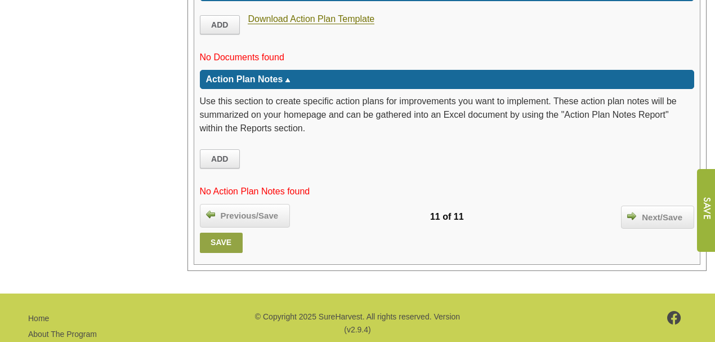
scroll to position [1689, 0]
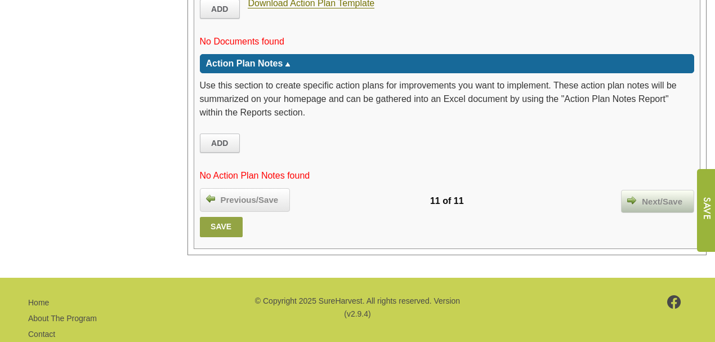
click at [643, 195] on span "Next/Save" at bounding box center [662, 201] width 52 height 13
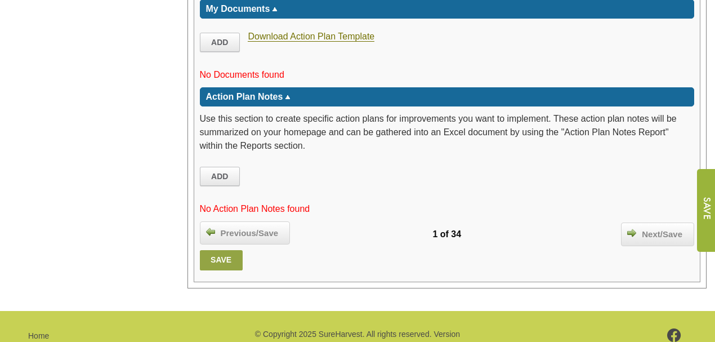
scroll to position [1790, 0]
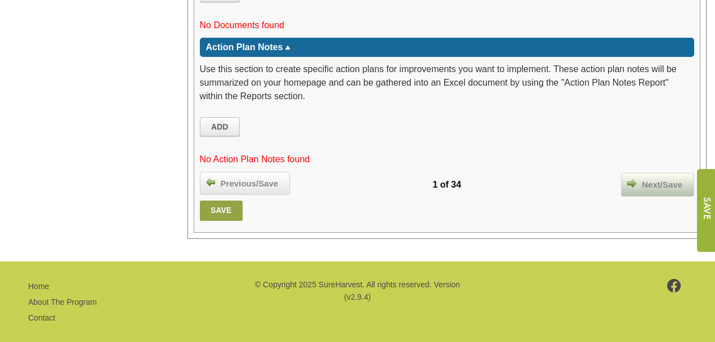
click at [659, 178] on span "Next/Save" at bounding box center [662, 184] width 52 height 13
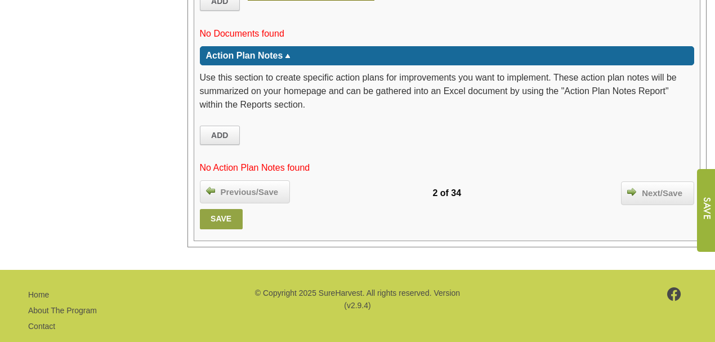
scroll to position [1861, 0]
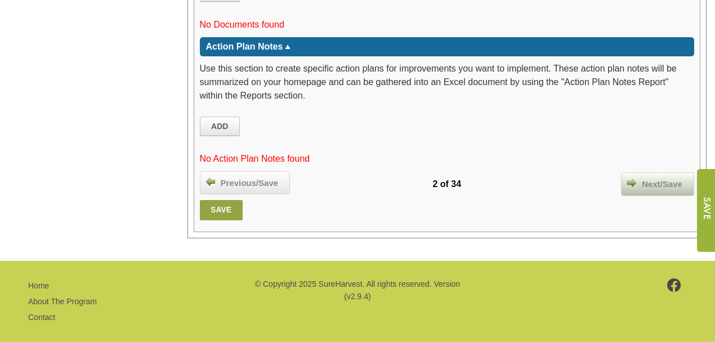
click at [657, 178] on span "Next/Save" at bounding box center [662, 184] width 52 height 13
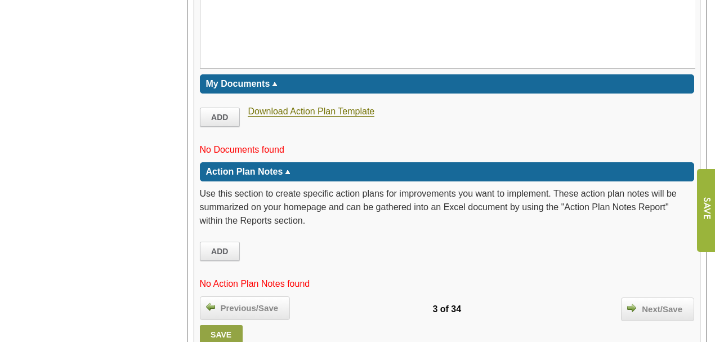
scroll to position [1908, 0]
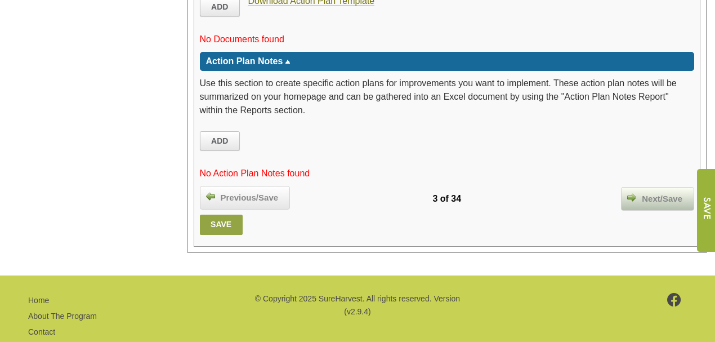
click at [650, 193] on span "Next/Save" at bounding box center [662, 199] width 52 height 13
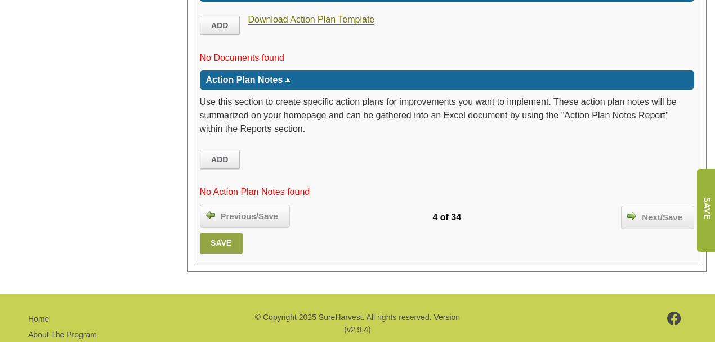
scroll to position [1851, 0]
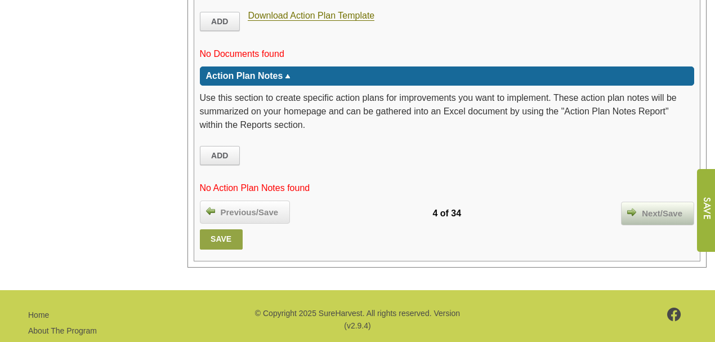
click at [666, 207] on span "Next/Save" at bounding box center [662, 213] width 52 height 13
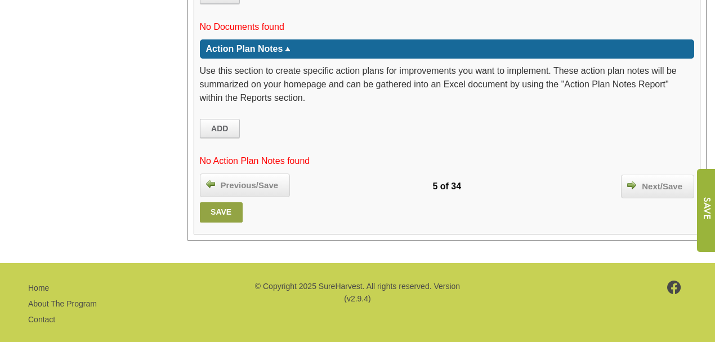
scroll to position [1958, 0]
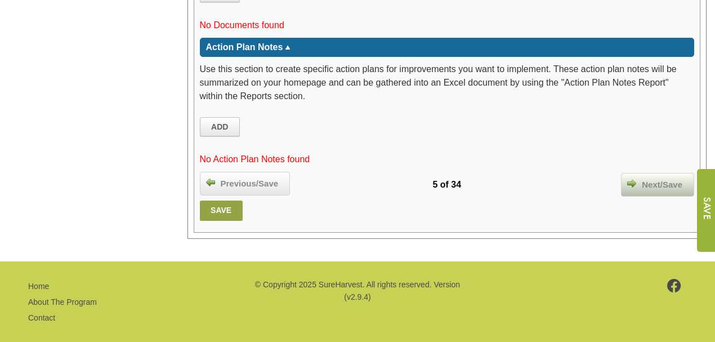
click at [660, 178] on span "Next/Save" at bounding box center [662, 184] width 52 height 13
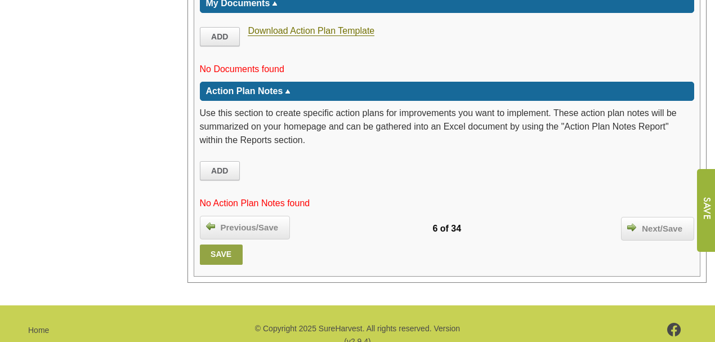
scroll to position [1988, 0]
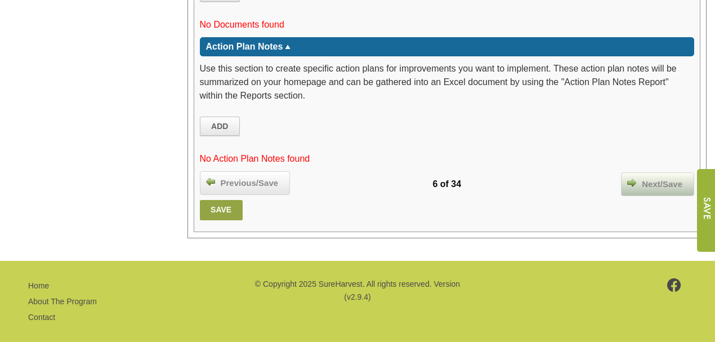
click at [654, 178] on span "Next/Save" at bounding box center [662, 184] width 52 height 13
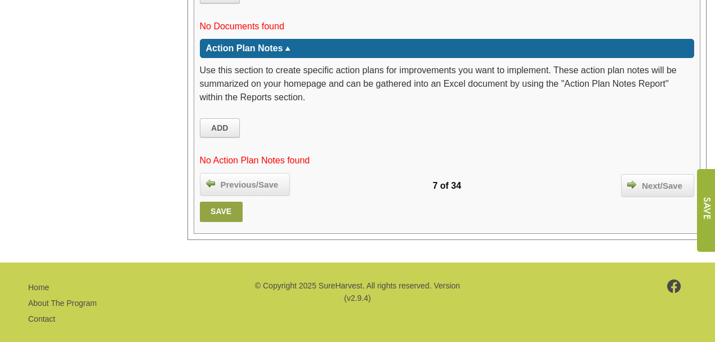
scroll to position [1733, 0]
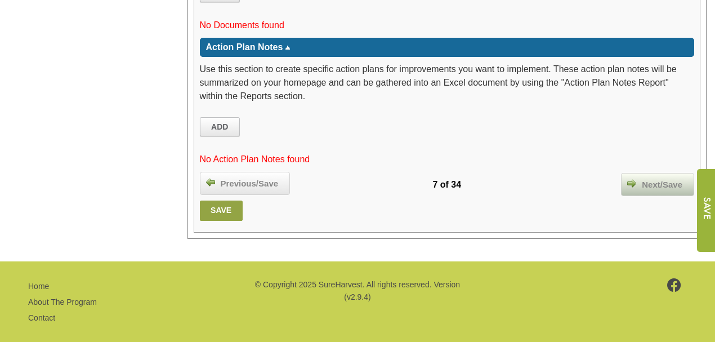
click at [666, 178] on span "Next/Save" at bounding box center [662, 184] width 52 height 13
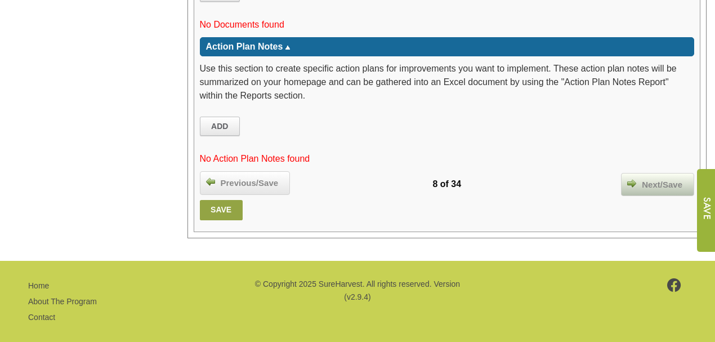
click at [654, 178] on span "Next/Save" at bounding box center [662, 184] width 52 height 13
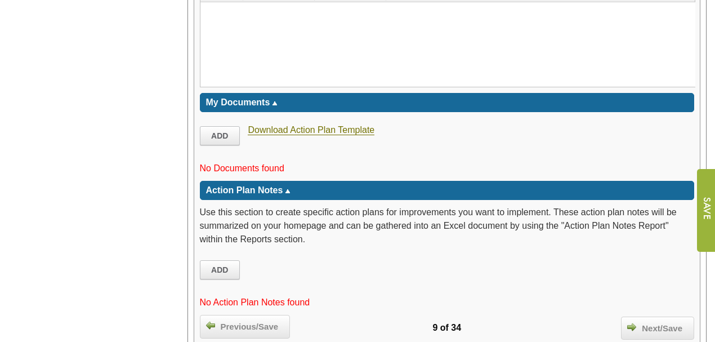
scroll to position [2605, 0]
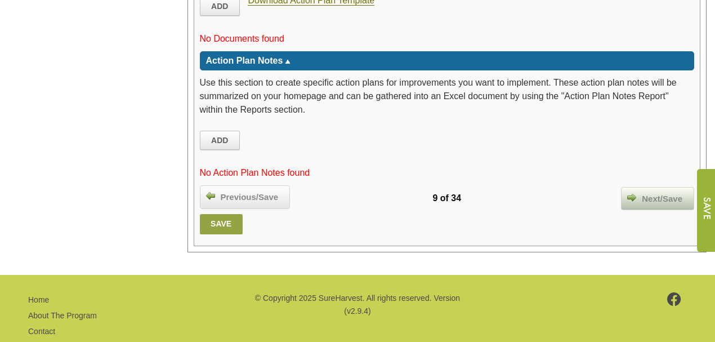
click at [657, 193] on span "Next/Save" at bounding box center [662, 199] width 52 height 13
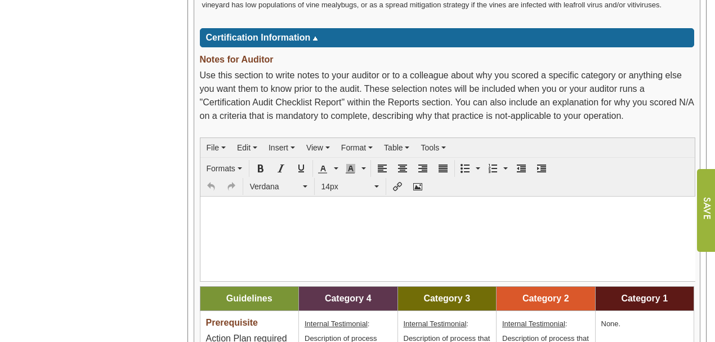
scroll to position [1403, 0]
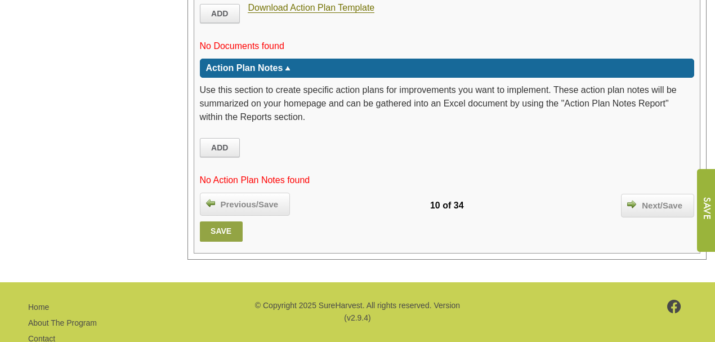
scroll to position [1823, 0]
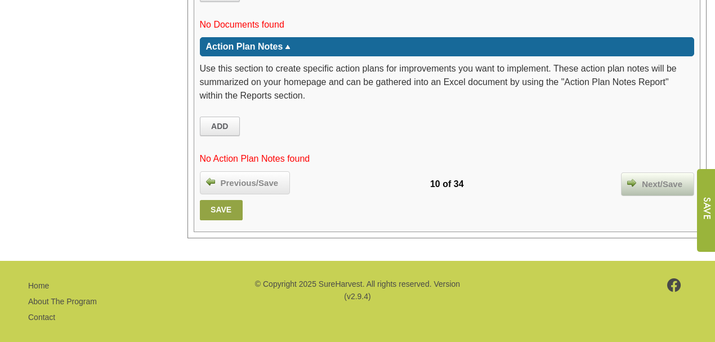
click at [662, 178] on span "Next/Save" at bounding box center [662, 184] width 52 height 13
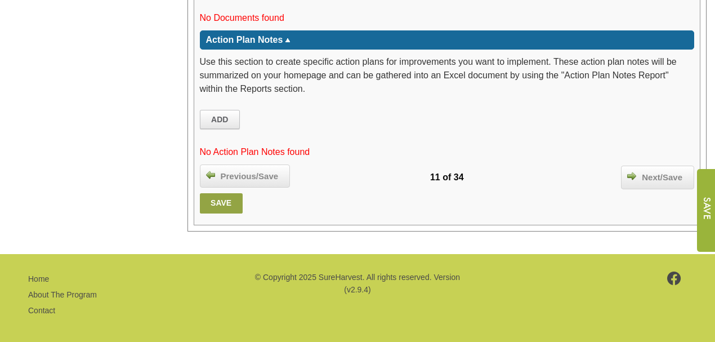
scroll to position [1811, 0]
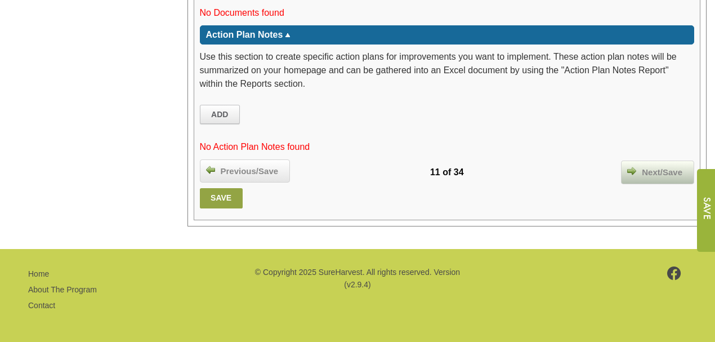
click at [652, 170] on span "Next/Save" at bounding box center [662, 172] width 52 height 13
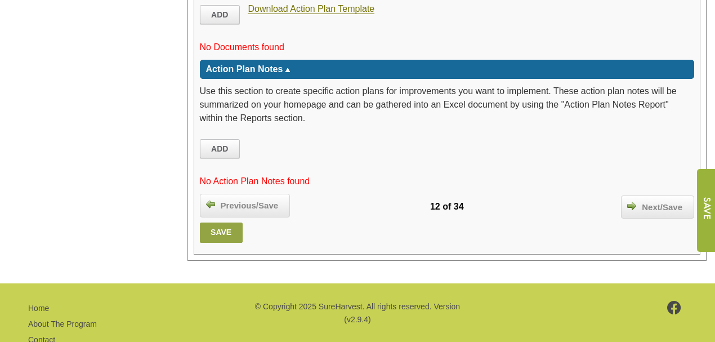
scroll to position [2162, 0]
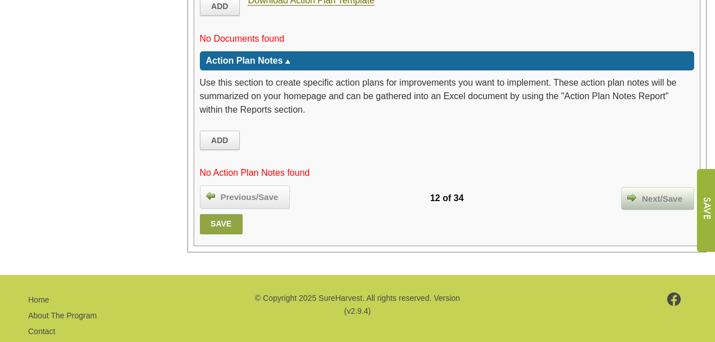
click at [655, 193] on span "Next/Save" at bounding box center [662, 199] width 52 height 13
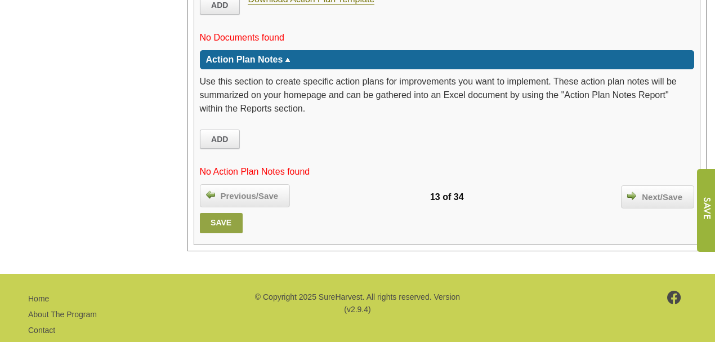
scroll to position [2012, 0]
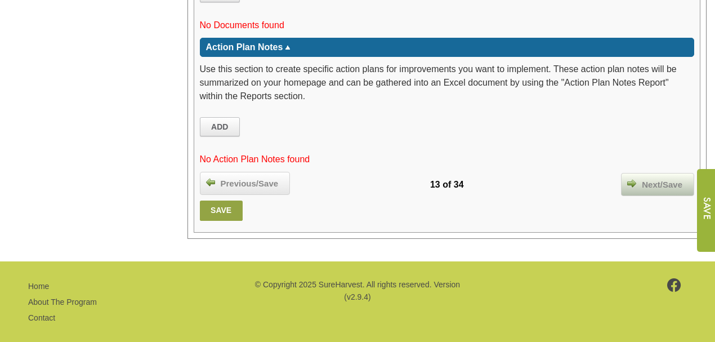
click at [653, 178] on span "Next/Save" at bounding box center [662, 184] width 52 height 13
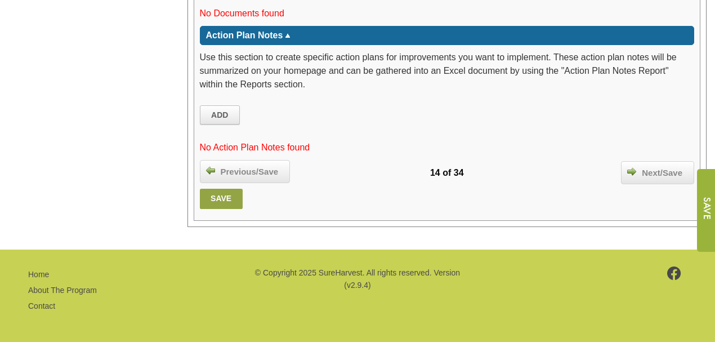
scroll to position [2035, 0]
click at [665, 168] on span "Next/Save" at bounding box center [662, 173] width 52 height 13
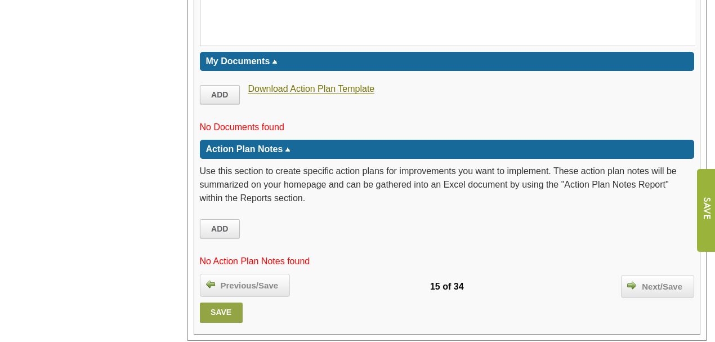
scroll to position [1989, 0]
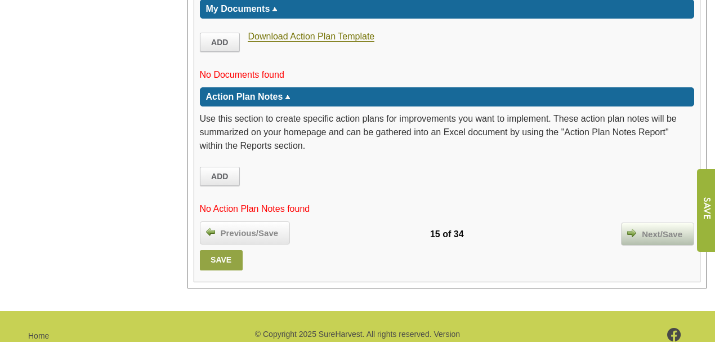
click at [654, 228] on span "Next/Save" at bounding box center [662, 234] width 52 height 13
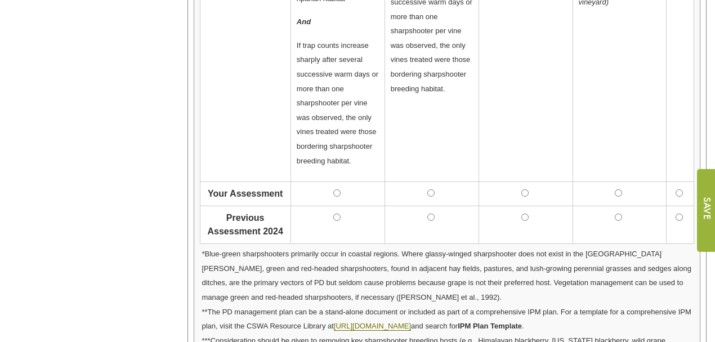
scroll to position [863, 0]
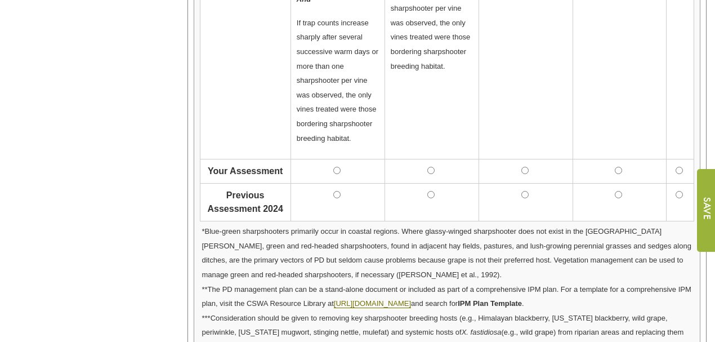
click at [524, 167] on td at bounding box center [526, 171] width 94 height 24
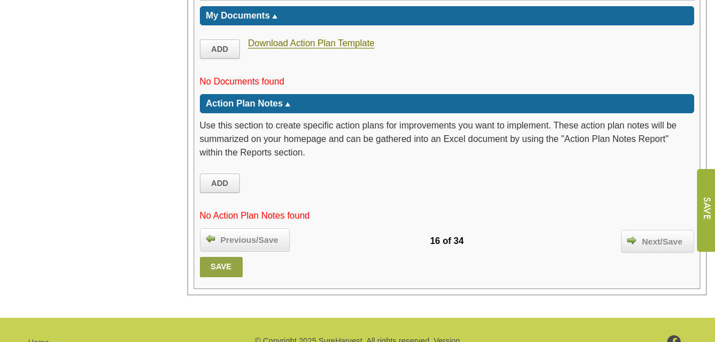
scroll to position [2124, 0]
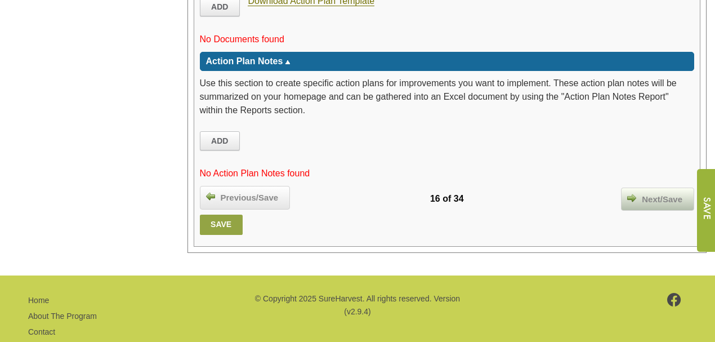
click at [652, 193] on span "Next/Save" at bounding box center [662, 199] width 52 height 13
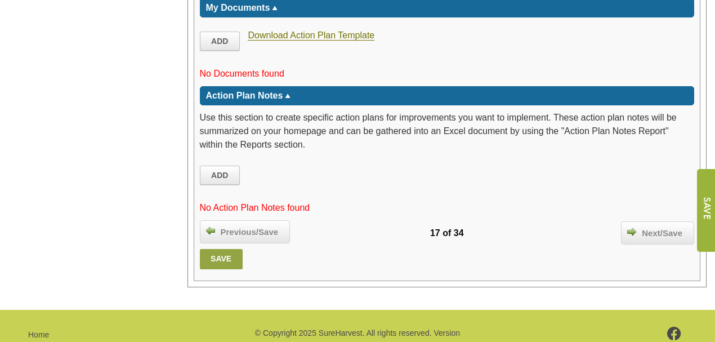
scroll to position [1812, 0]
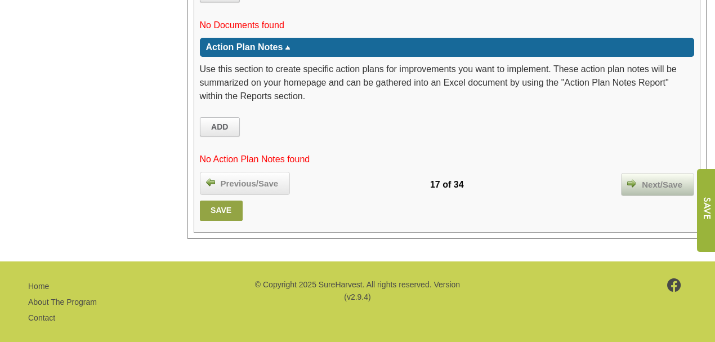
click at [654, 178] on span "Next/Save" at bounding box center [662, 184] width 52 height 13
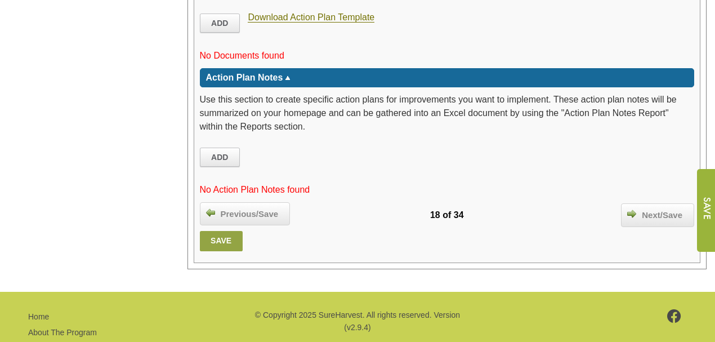
scroll to position [1958, 0]
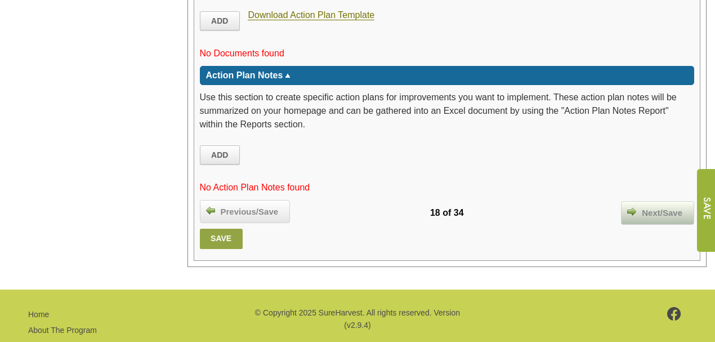
click at [652, 207] on span "Next/Save" at bounding box center [662, 213] width 52 height 13
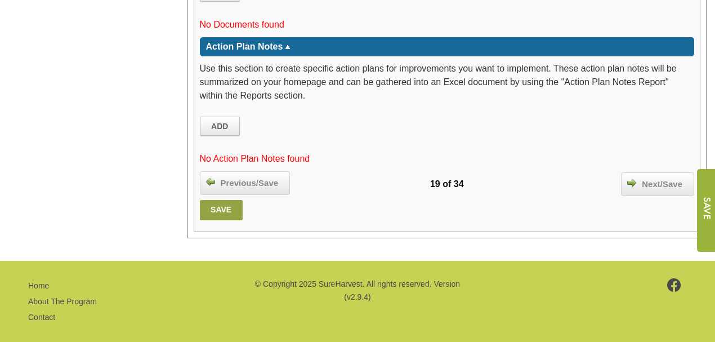
scroll to position [1875, 0]
click at [661, 178] on span "Next/Save" at bounding box center [662, 184] width 52 height 13
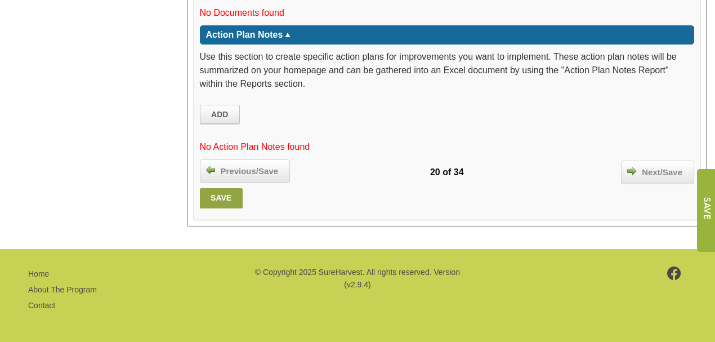
scroll to position [2076, 0]
click at [642, 174] on span "Next/Save" at bounding box center [662, 172] width 52 height 13
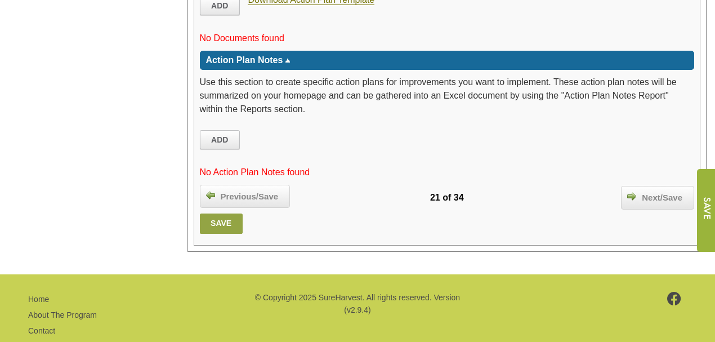
scroll to position [1742, 0]
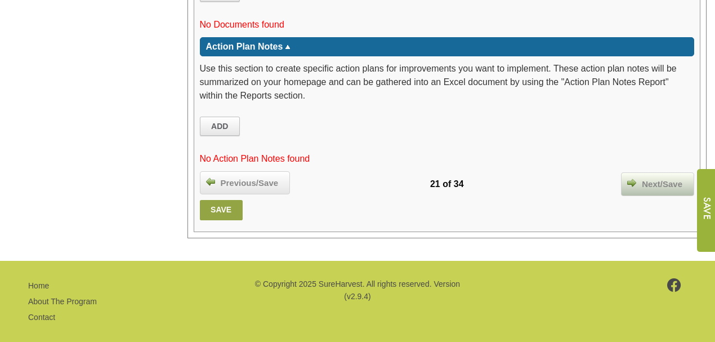
click at [650, 172] on div "Next/Save" at bounding box center [657, 184] width 73 height 24
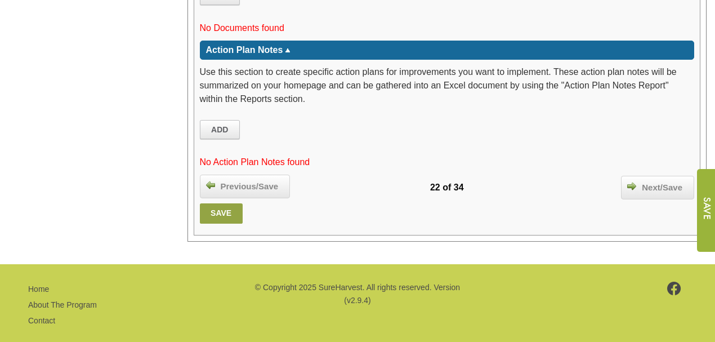
scroll to position [1971, 0]
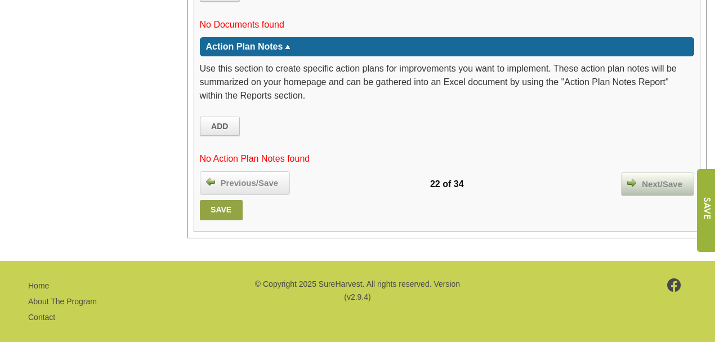
click at [661, 178] on span "Next/Save" at bounding box center [662, 184] width 52 height 13
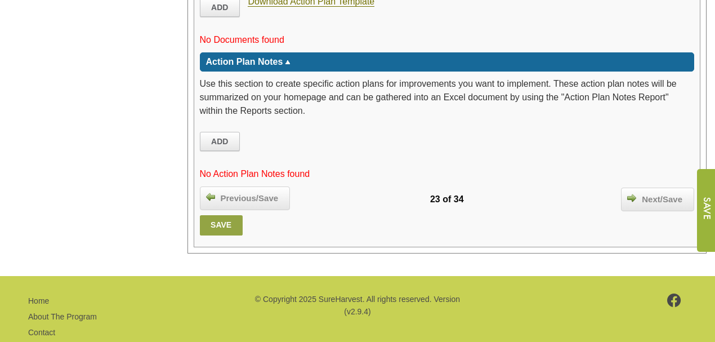
scroll to position [2016, 0]
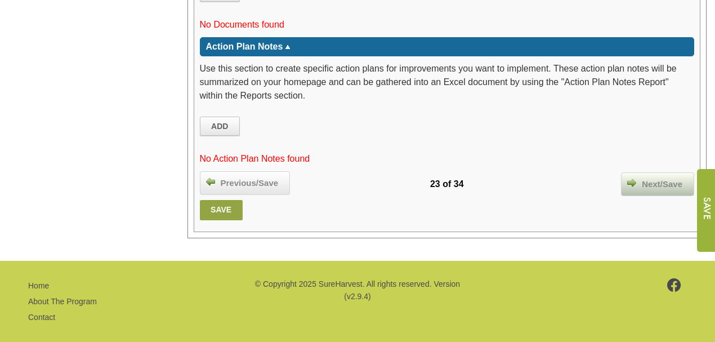
click at [659, 178] on span "Next/Save" at bounding box center [662, 184] width 52 height 13
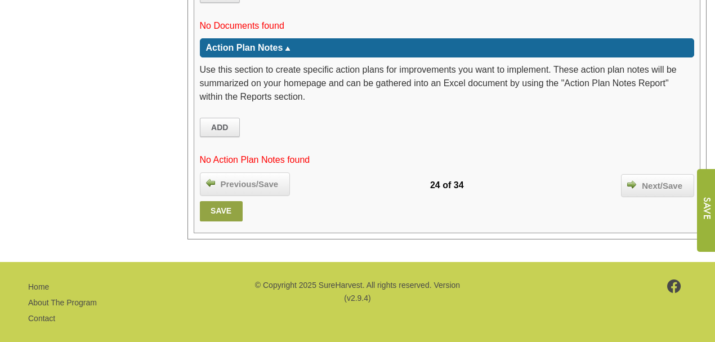
scroll to position [1765, 0]
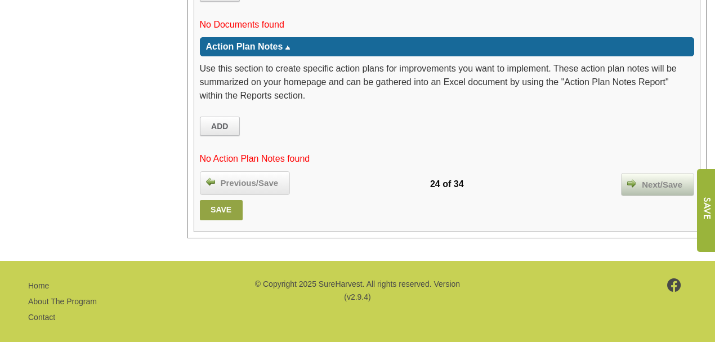
click at [662, 178] on span "Next/Save" at bounding box center [662, 184] width 52 height 13
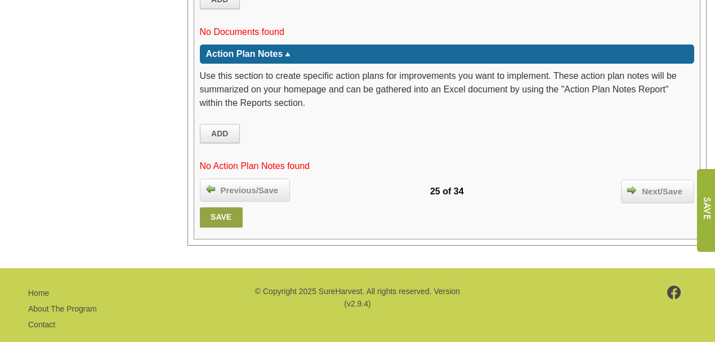
scroll to position [1682, 0]
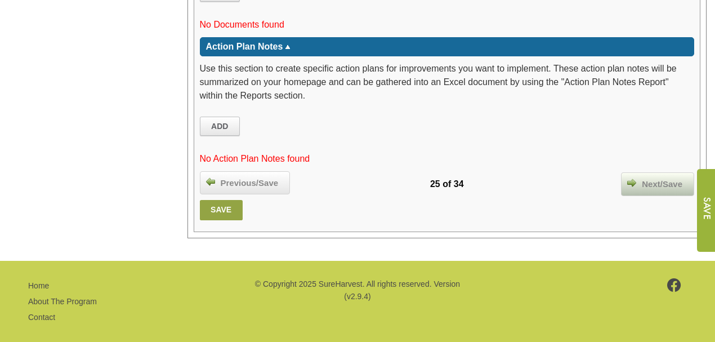
click at [654, 178] on span "Next/Save" at bounding box center [662, 184] width 52 height 13
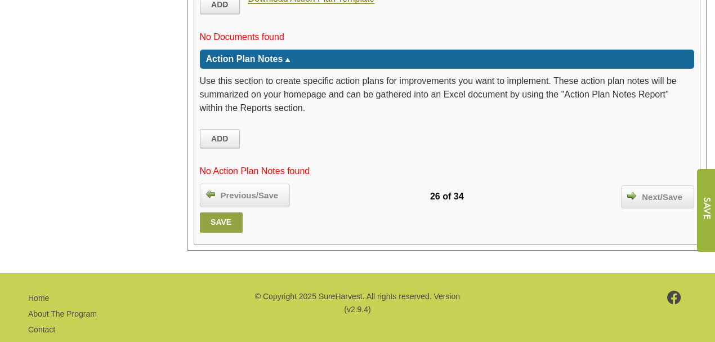
scroll to position [2176, 0]
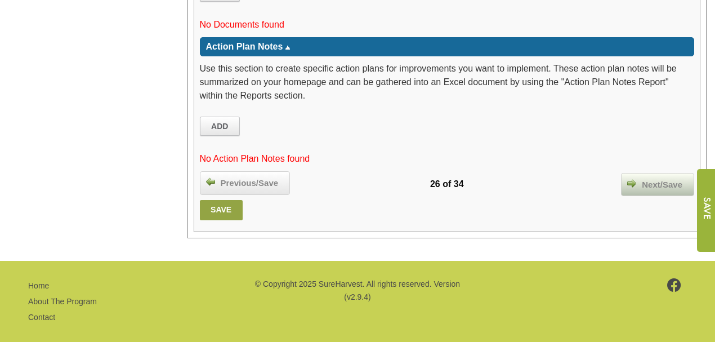
click at [662, 178] on span "Next/Save" at bounding box center [662, 184] width 52 height 13
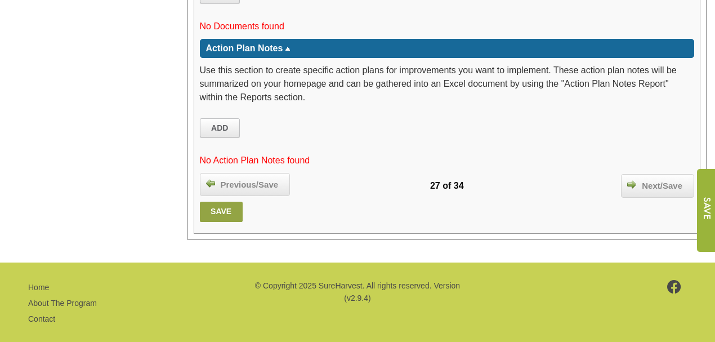
scroll to position [2098, 0]
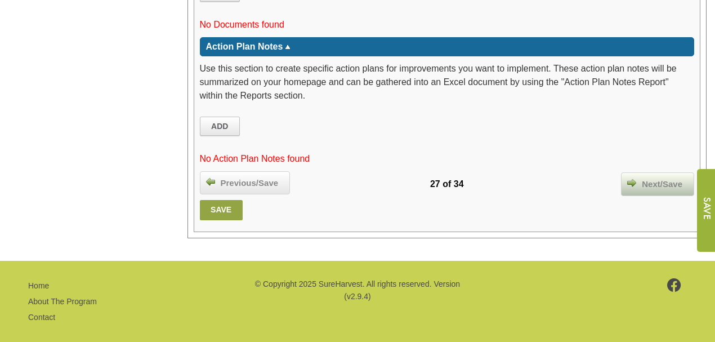
click at [650, 178] on span "Next/Save" at bounding box center [662, 184] width 52 height 13
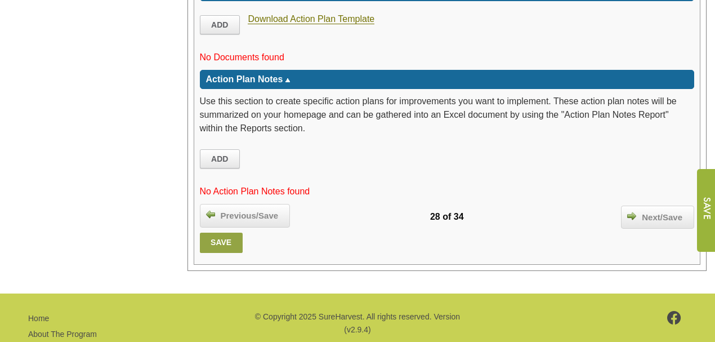
scroll to position [1877, 0]
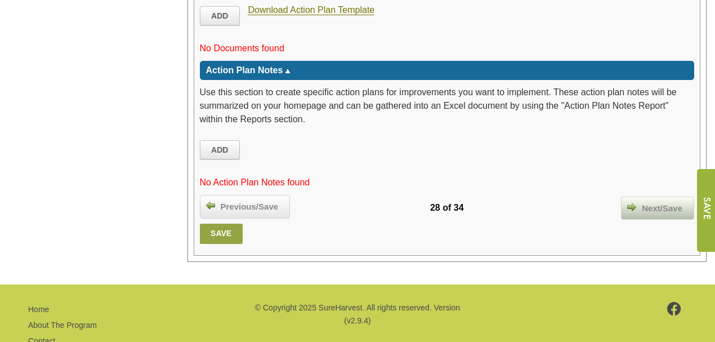
click at [656, 202] on span "Next/Save" at bounding box center [662, 208] width 52 height 13
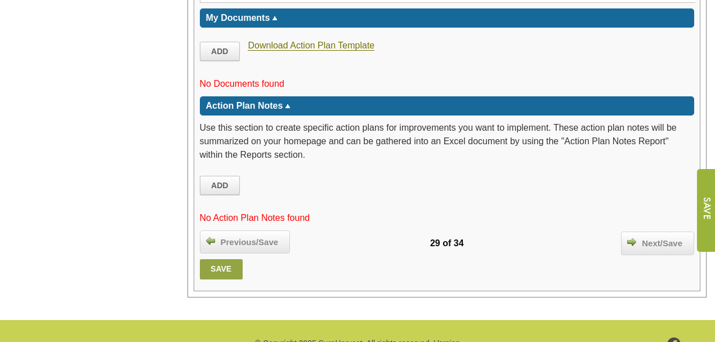
scroll to position [2289, 0]
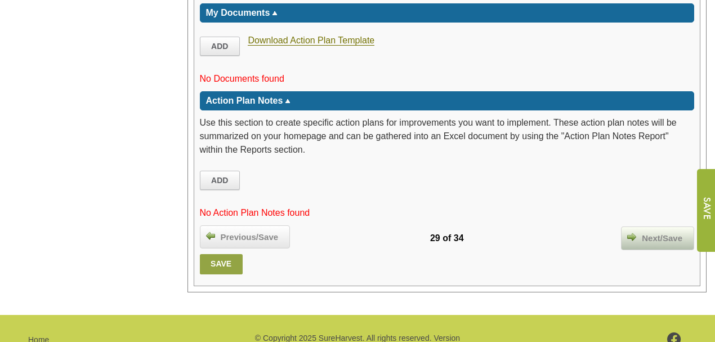
click at [664, 232] on span "Next/Save" at bounding box center [662, 238] width 52 height 13
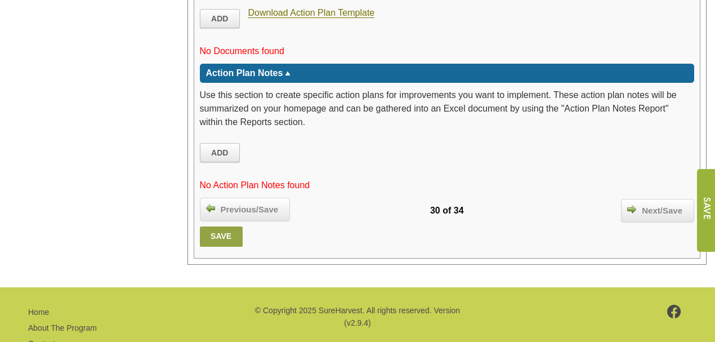
scroll to position [2016, 0]
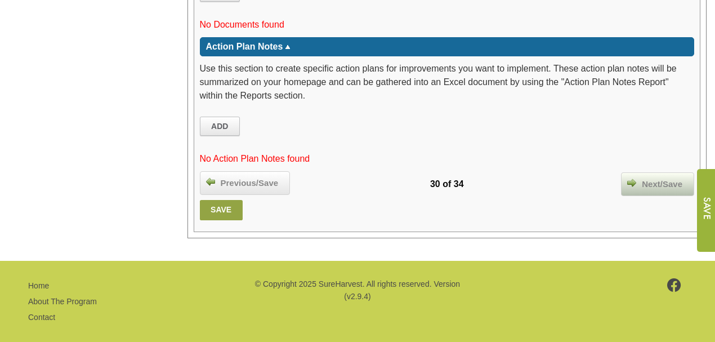
click at [657, 178] on span "Next/Save" at bounding box center [662, 184] width 52 height 13
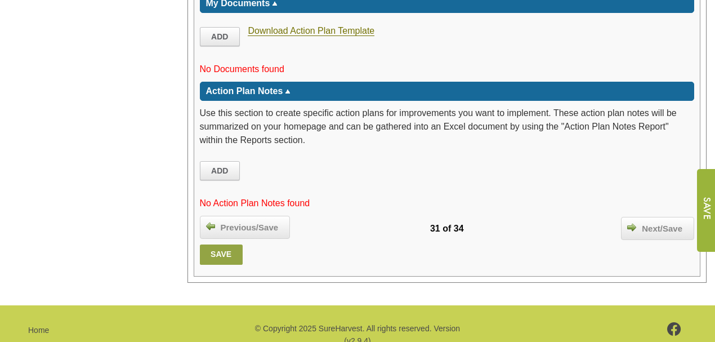
scroll to position [2178, 0]
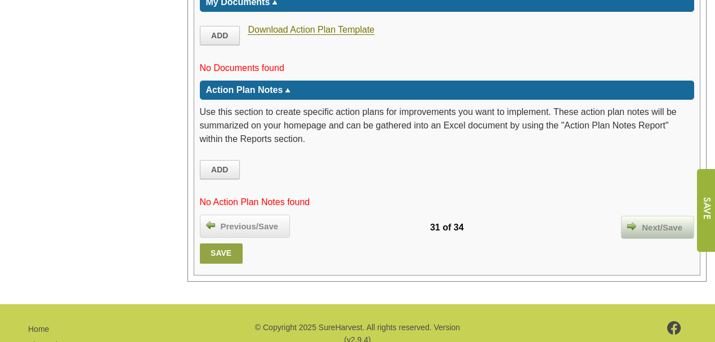
click at [658, 221] on span "Next/Save" at bounding box center [662, 227] width 52 height 13
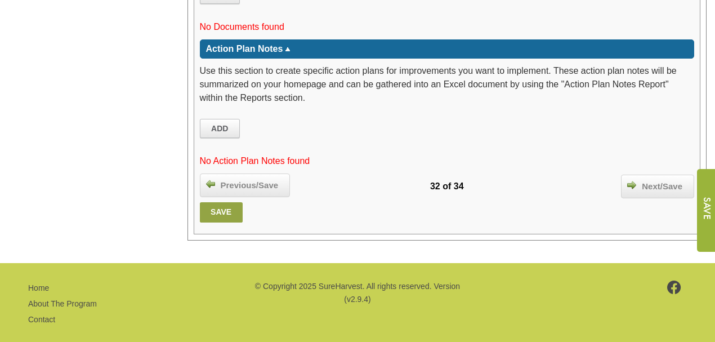
scroll to position [1758, 0]
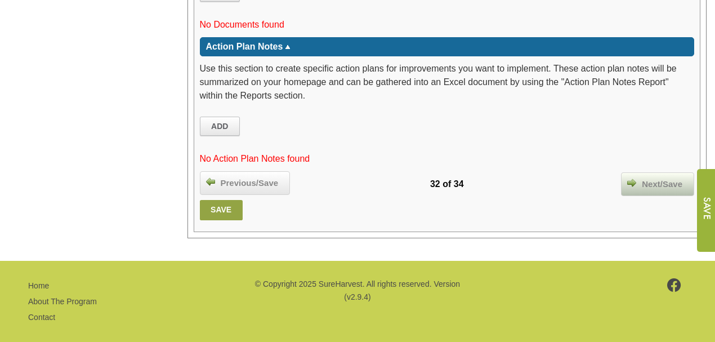
click at [662, 178] on span "Next/Save" at bounding box center [662, 184] width 52 height 13
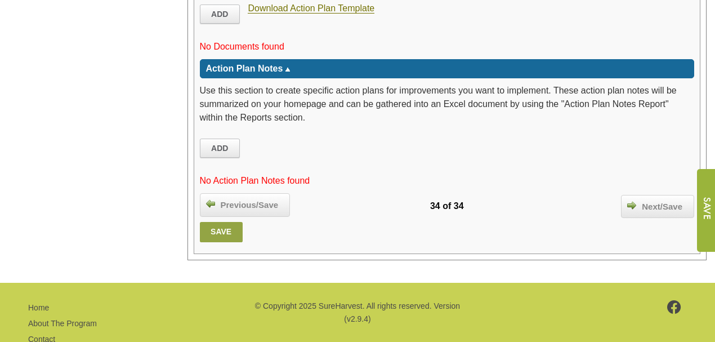
scroll to position [1943, 0]
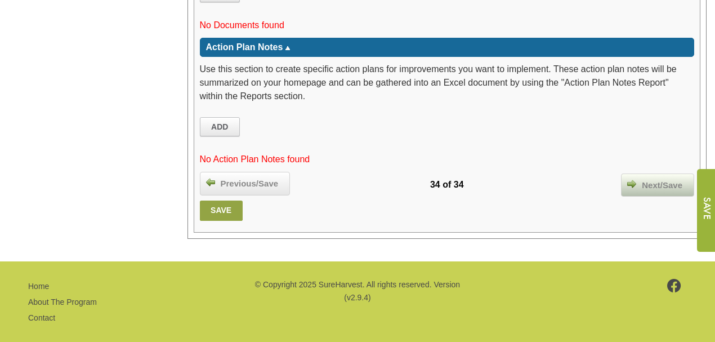
click at [660, 179] on span "Next/Save" at bounding box center [662, 185] width 52 height 13
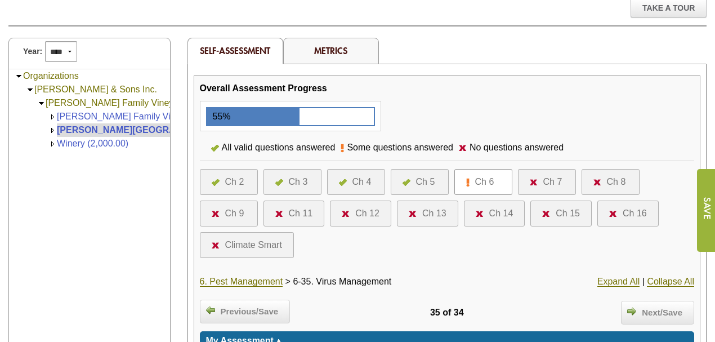
scroll to position [150, 0]
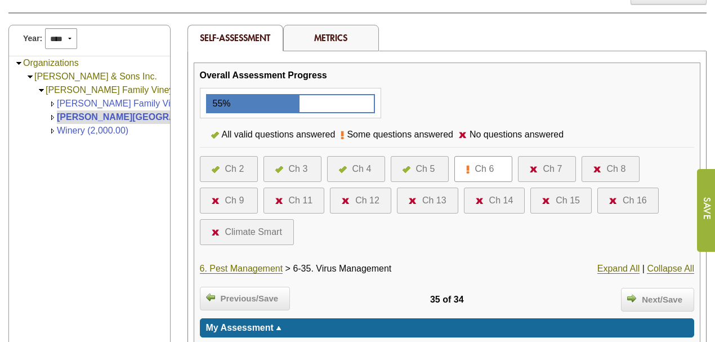
click at [479, 166] on div "Ch 6" at bounding box center [484, 169] width 19 height 14
click at [488, 167] on div "Ch 6" at bounding box center [484, 169] width 19 height 14
click at [468, 165] on img at bounding box center [467, 169] width 3 height 9
click at [484, 167] on div "Ch 6" at bounding box center [484, 169] width 19 height 14
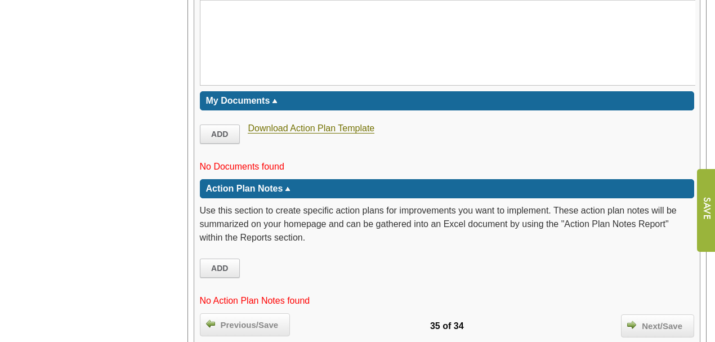
scroll to position [2439, 0]
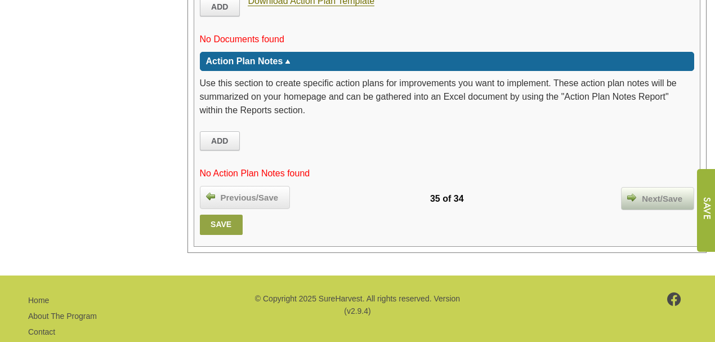
click at [661, 193] on span "Next/Save" at bounding box center [662, 199] width 52 height 13
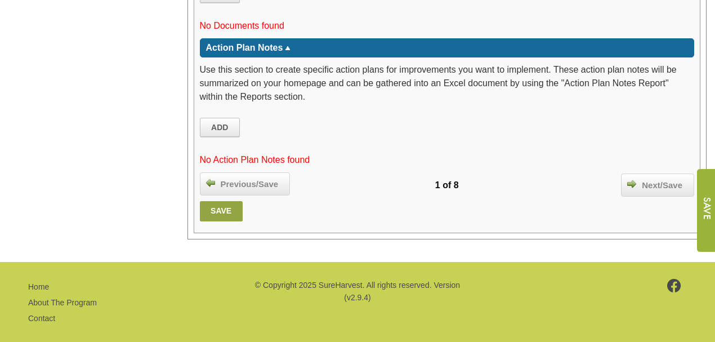
scroll to position [1787, 0]
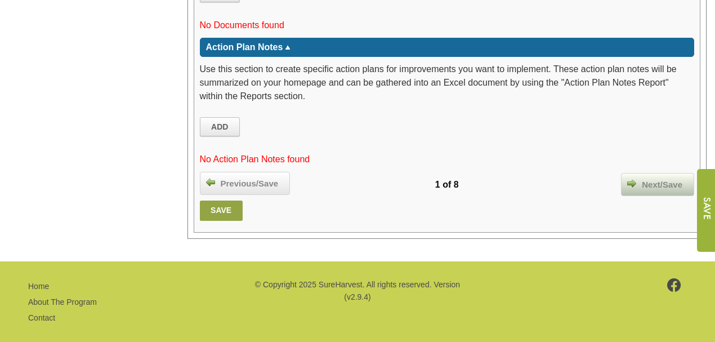
click at [667, 178] on span "Next/Save" at bounding box center [662, 184] width 52 height 13
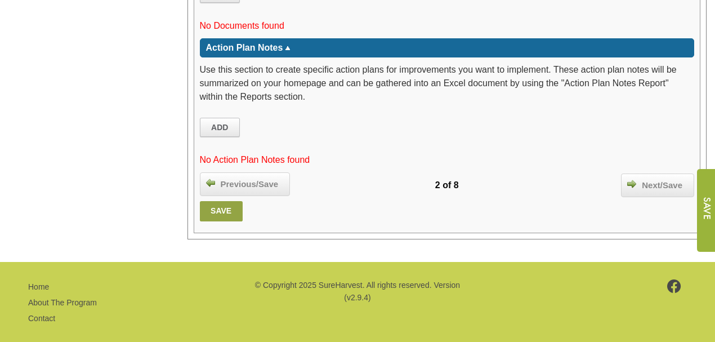
scroll to position [1681, 0]
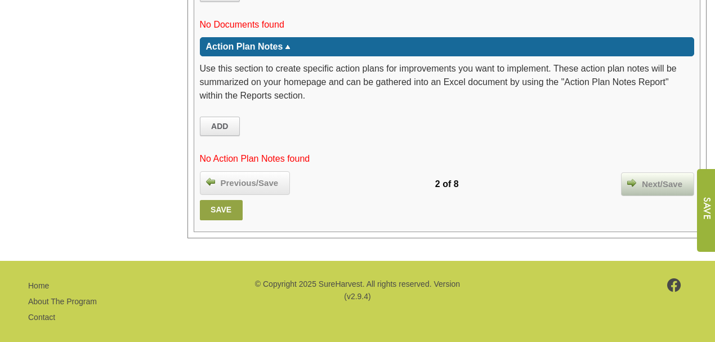
click at [646, 178] on span "Next/Save" at bounding box center [662, 184] width 52 height 13
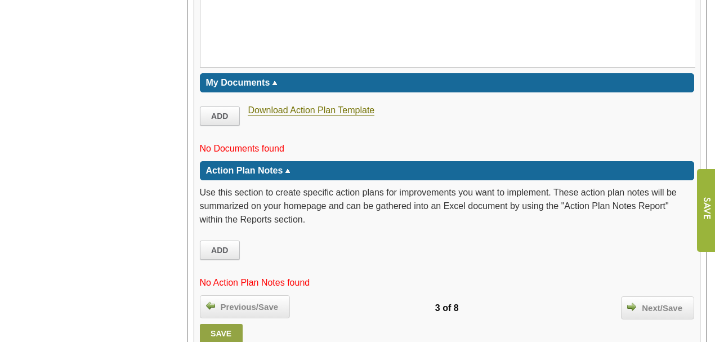
scroll to position [1824, 0]
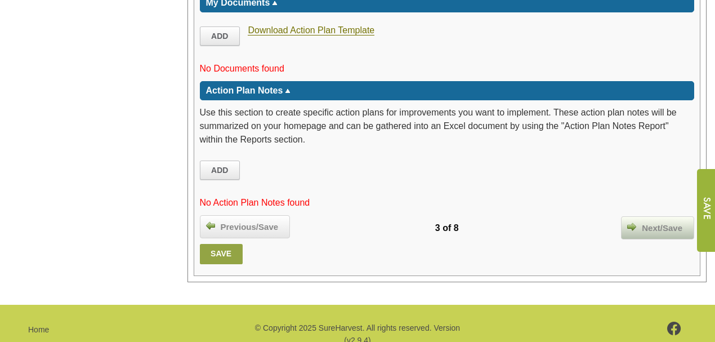
click at [646, 222] on span "Next/Save" at bounding box center [662, 228] width 52 height 13
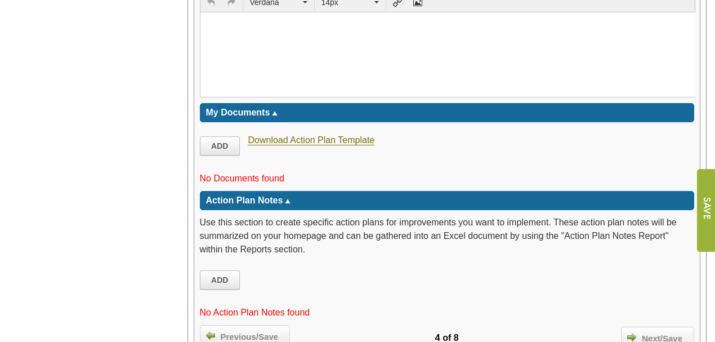
scroll to position [1634, 0]
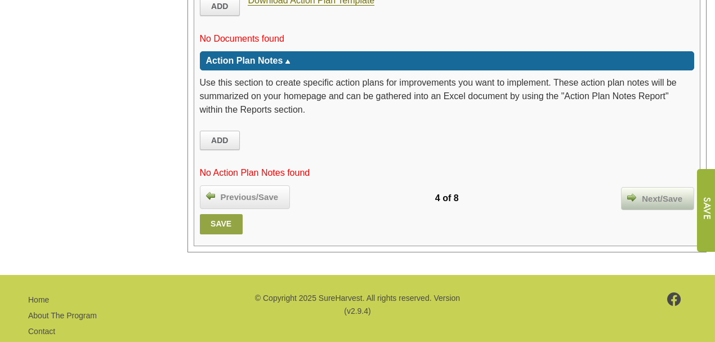
click at [666, 193] on span "Next/Save" at bounding box center [662, 199] width 52 height 13
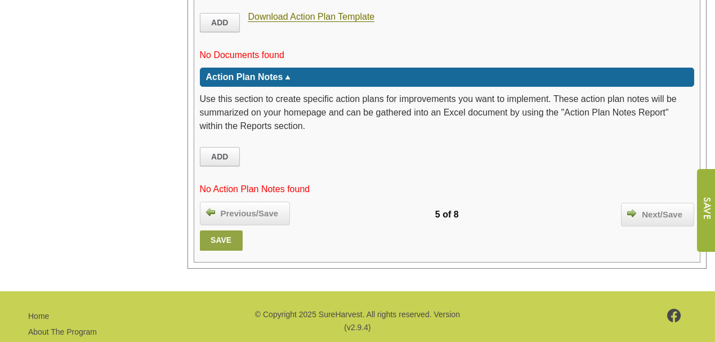
scroll to position [1872, 0]
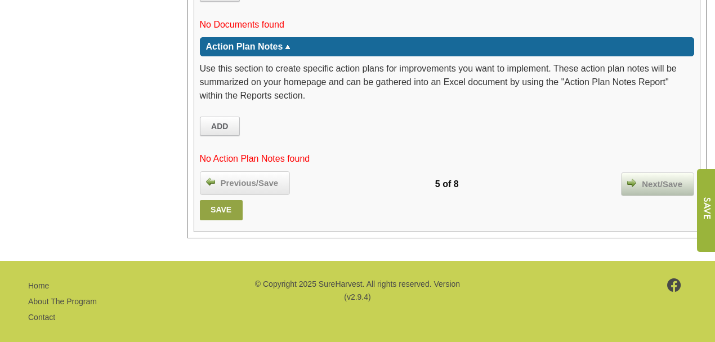
click at [663, 178] on span "Next/Save" at bounding box center [662, 184] width 52 height 13
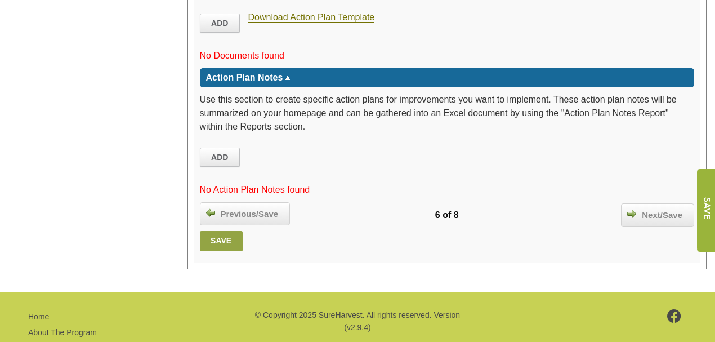
scroll to position [1695, 0]
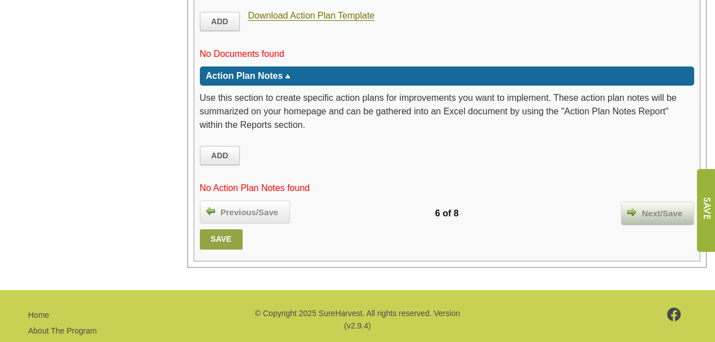
click at [658, 207] on span "Next/Save" at bounding box center [662, 213] width 52 height 13
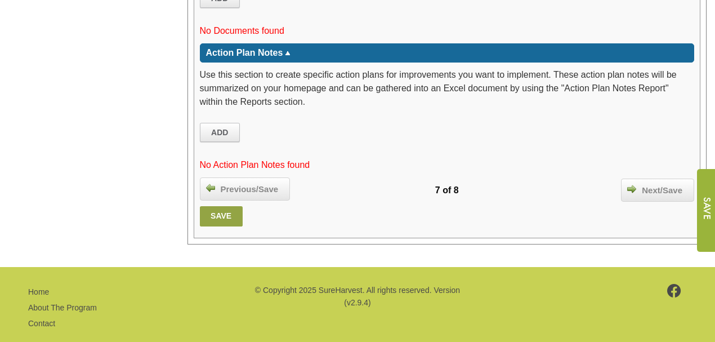
scroll to position [1628, 0]
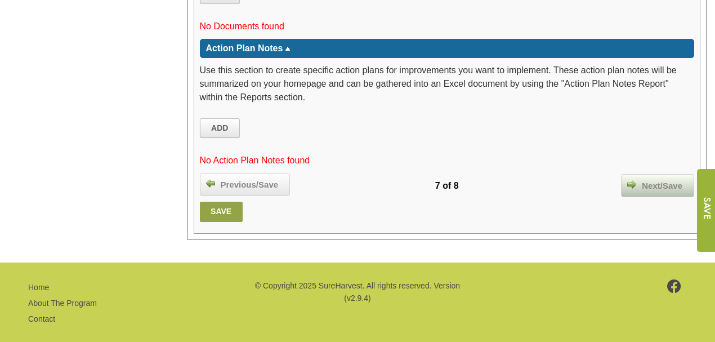
click at [654, 180] on span "Next/Save" at bounding box center [662, 186] width 52 height 13
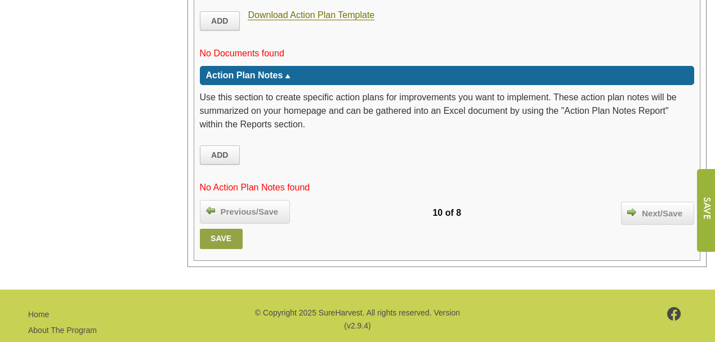
scroll to position [1675, 0]
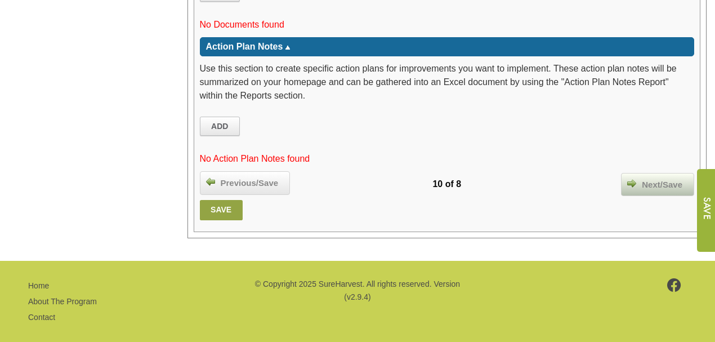
click at [655, 178] on span "Next/Save" at bounding box center [662, 184] width 52 height 13
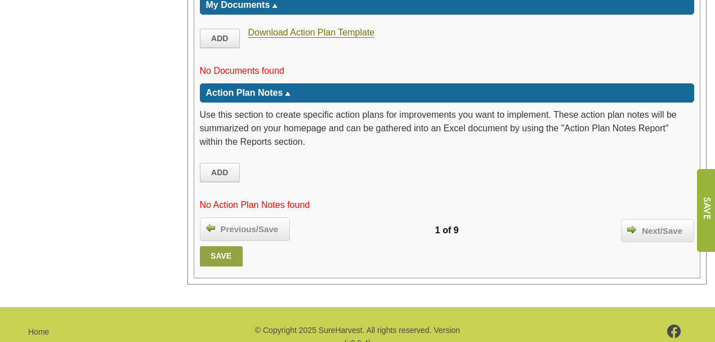
scroll to position [1870, 0]
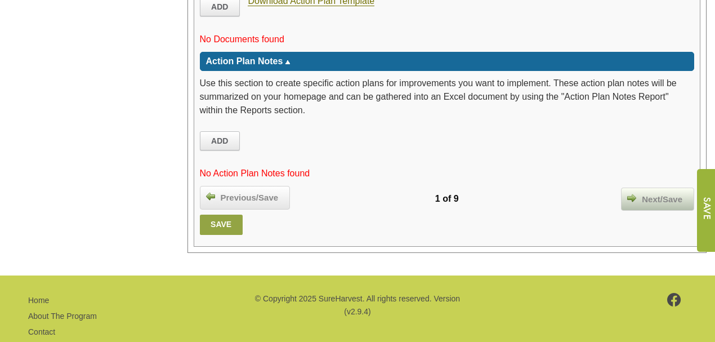
click at [656, 193] on span "Next/Save" at bounding box center [662, 199] width 52 height 13
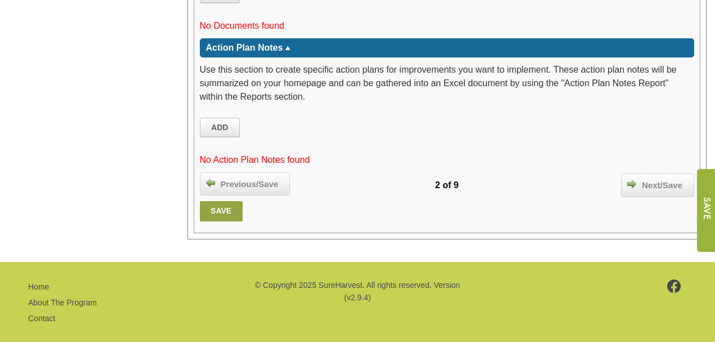
scroll to position [1933, 0]
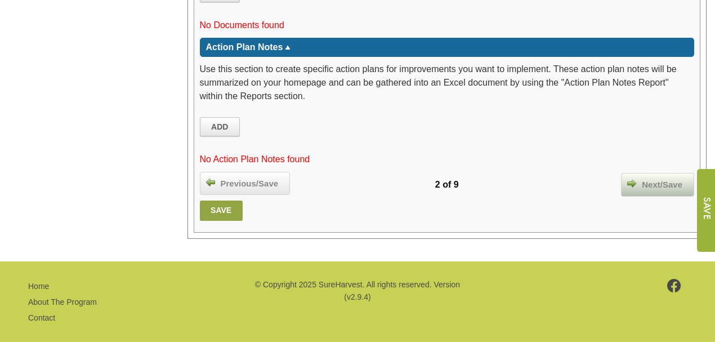
click at [652, 173] on div "Next/Save" at bounding box center [657, 185] width 73 height 24
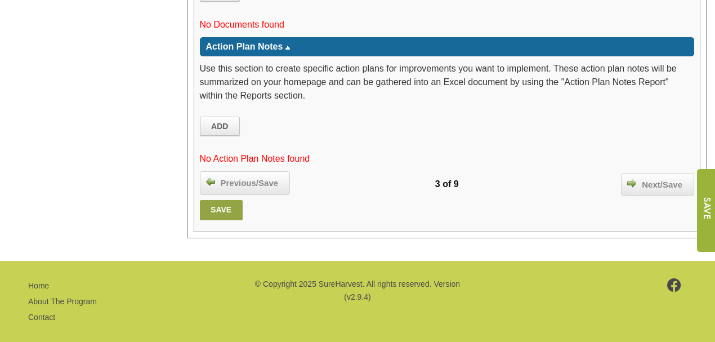
scroll to position [2104, 0]
click at [651, 178] on span "Next/Save" at bounding box center [662, 184] width 52 height 13
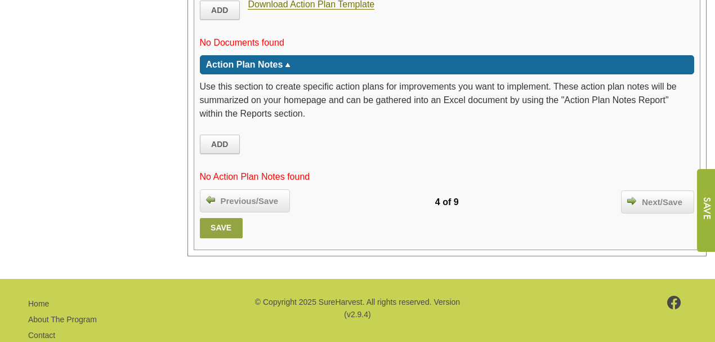
scroll to position [1695, 0]
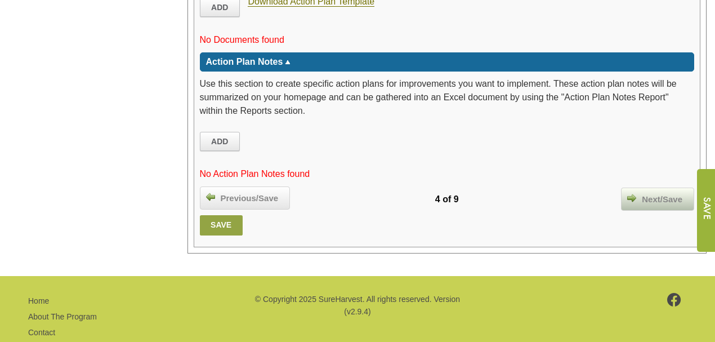
click at [654, 193] on span "Next/Save" at bounding box center [662, 199] width 52 height 13
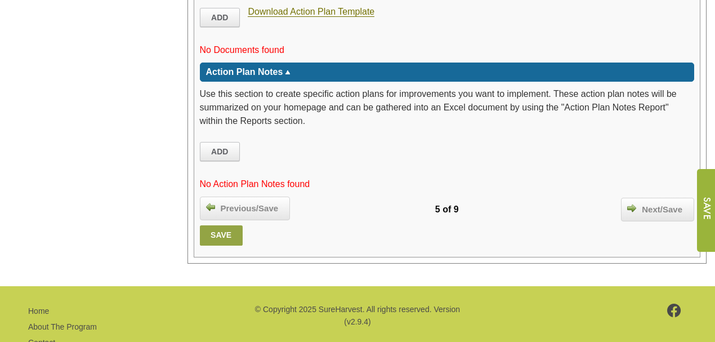
scroll to position [2304, 0]
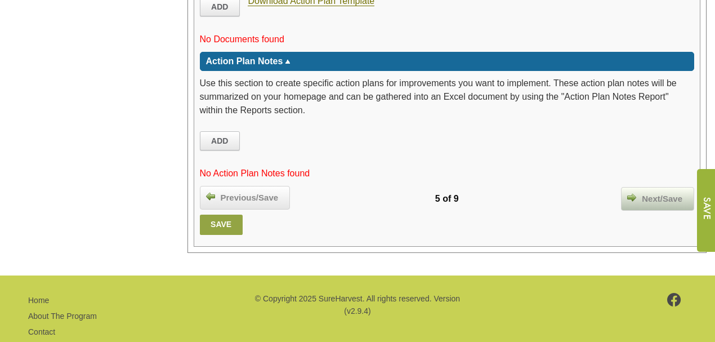
click at [671, 193] on span "Next/Save" at bounding box center [662, 199] width 52 height 13
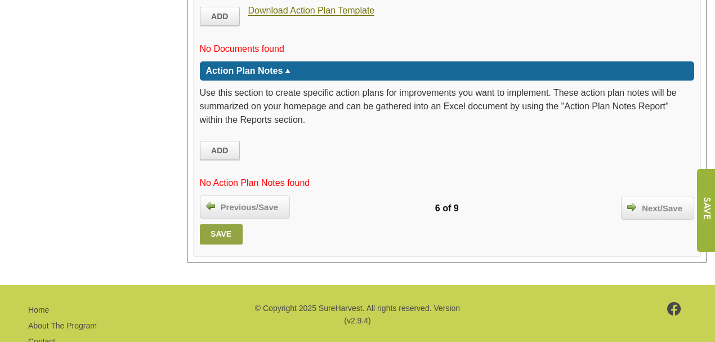
scroll to position [2040, 0]
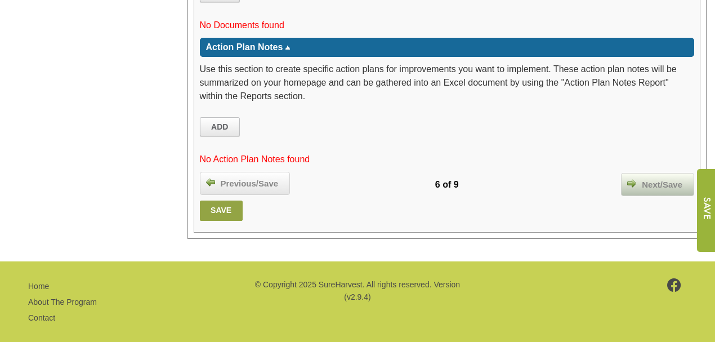
click at [657, 178] on span "Next/Save" at bounding box center [662, 184] width 52 height 13
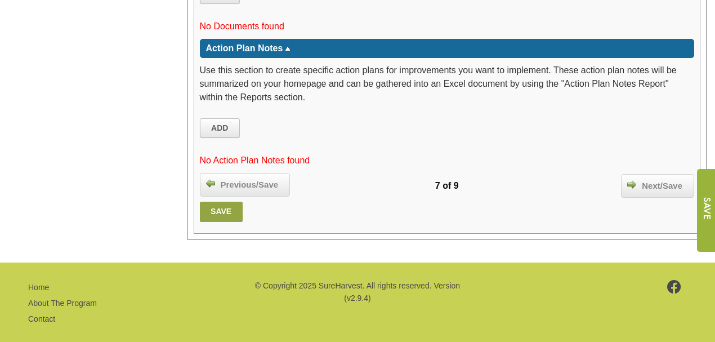
scroll to position [1705, 0]
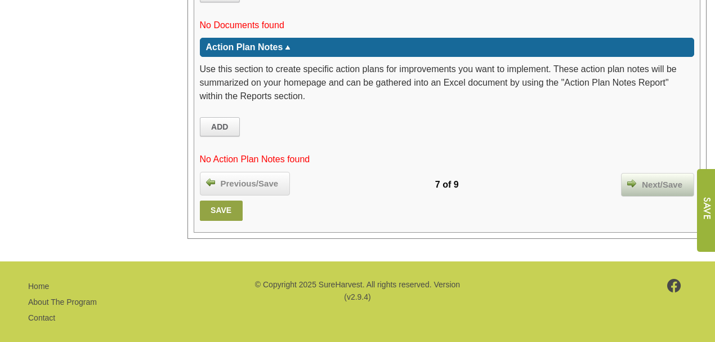
click at [661, 178] on span "Next/Save" at bounding box center [662, 184] width 52 height 13
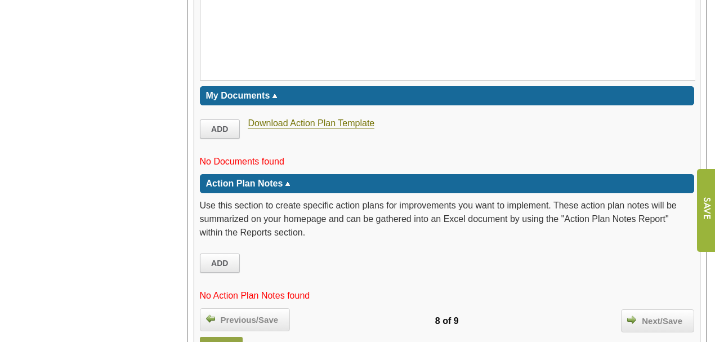
scroll to position [1747, 0]
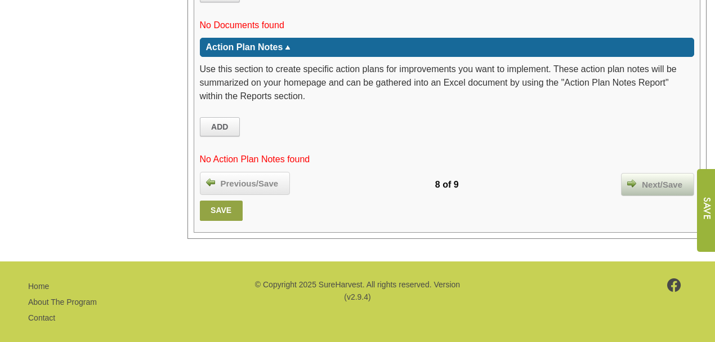
click at [653, 178] on span "Next/Save" at bounding box center [662, 184] width 52 height 13
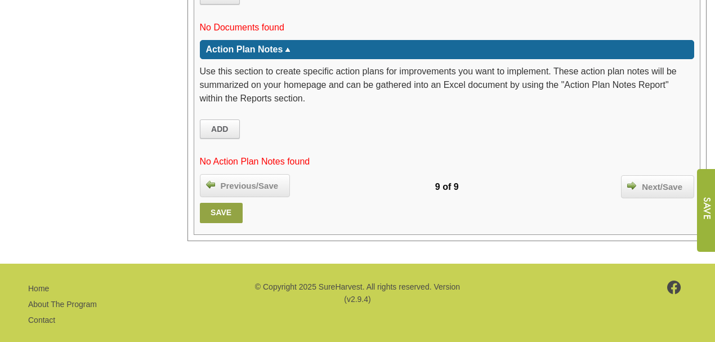
scroll to position [1877, 0]
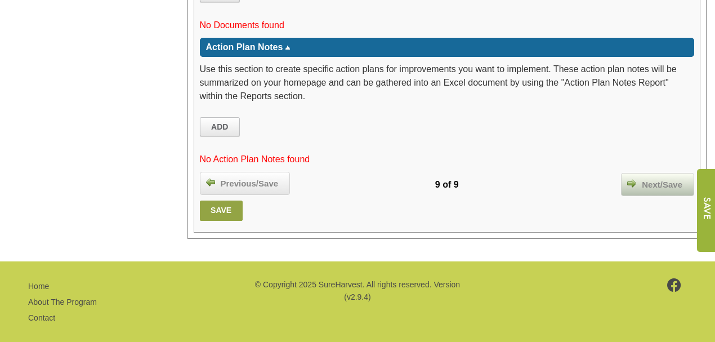
click at [659, 178] on span "Next/Save" at bounding box center [662, 184] width 52 height 13
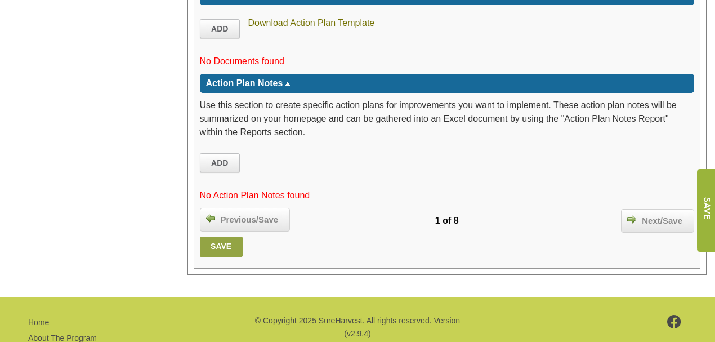
scroll to position [2499, 0]
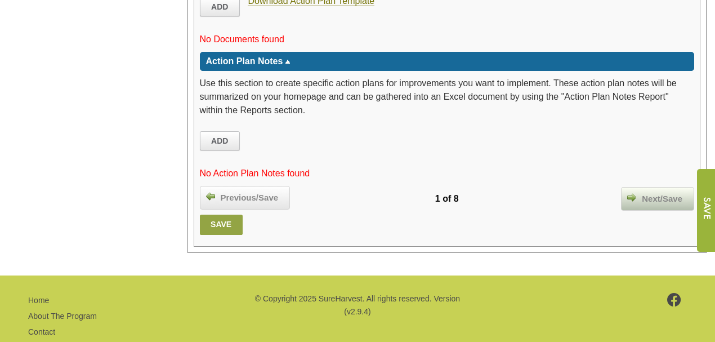
click at [660, 193] on span "Next/Save" at bounding box center [662, 199] width 52 height 13
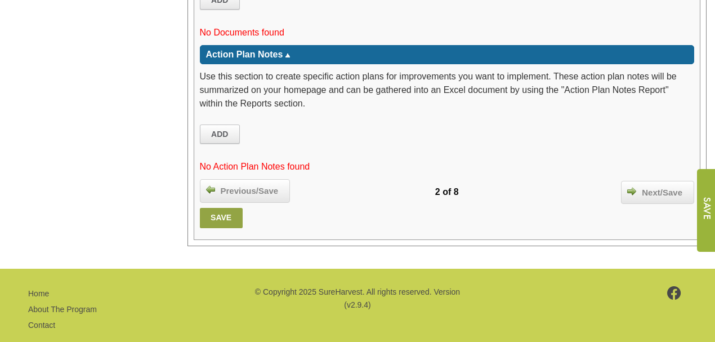
scroll to position [2146, 0]
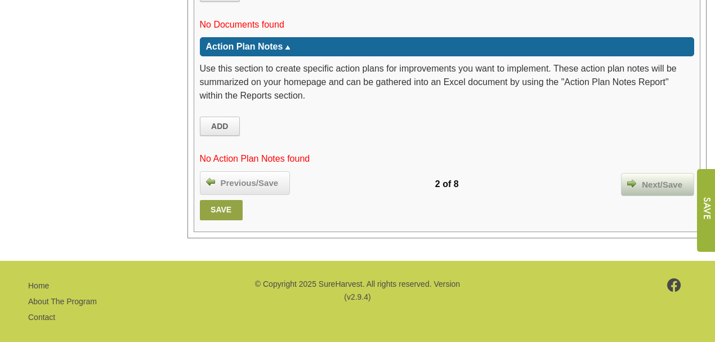
click at [654, 178] on span "Next/Save" at bounding box center [662, 184] width 52 height 13
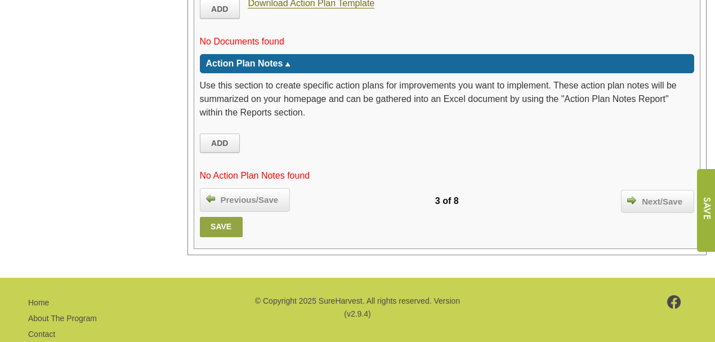
scroll to position [1854, 0]
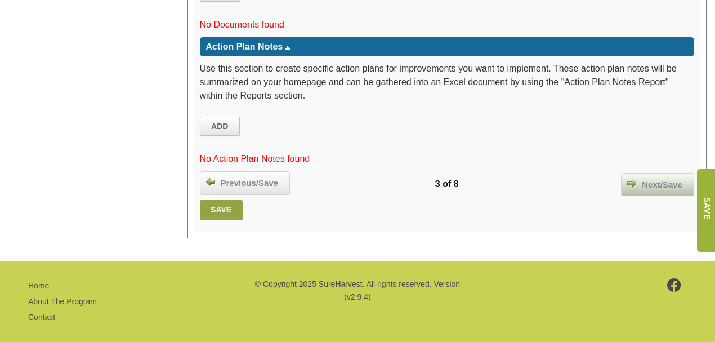
click at [659, 178] on span "Next/Save" at bounding box center [662, 184] width 52 height 13
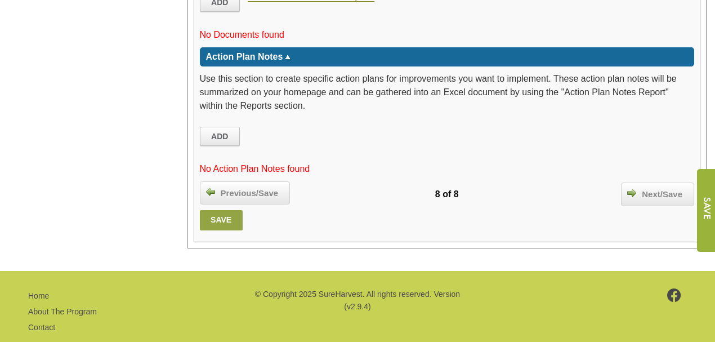
scroll to position [2117, 0]
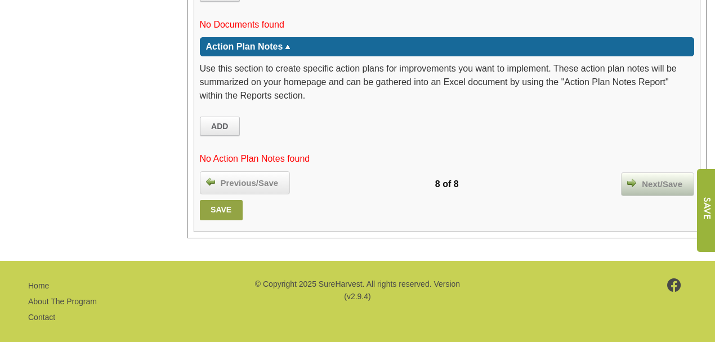
click at [651, 178] on span "Next/Save" at bounding box center [662, 184] width 52 height 13
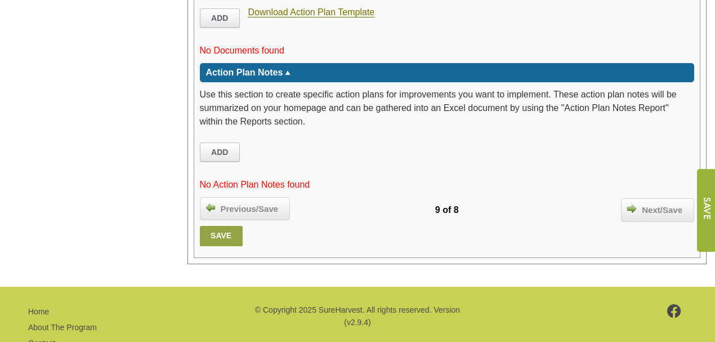
scroll to position [2198, 0]
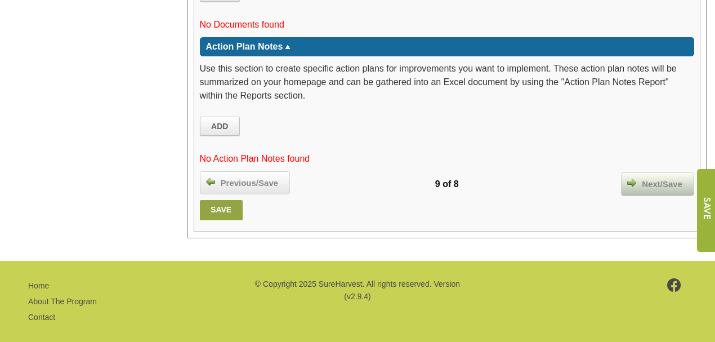
click at [652, 178] on span "Next/Save" at bounding box center [662, 184] width 52 height 13
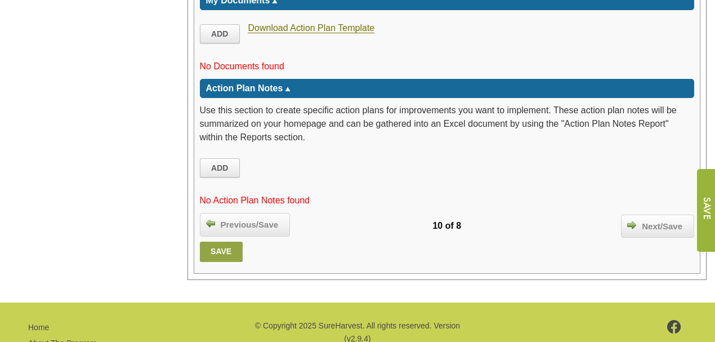
scroll to position [2230, 0]
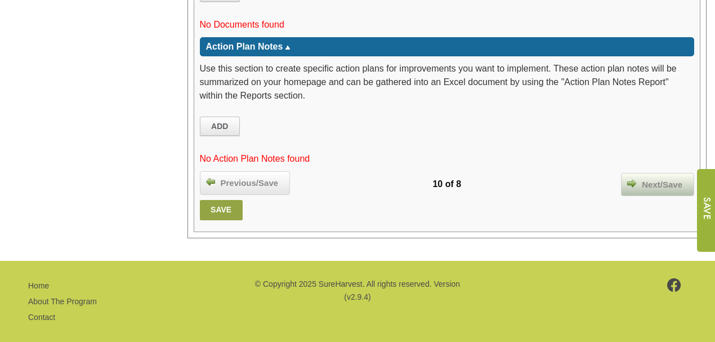
click at [657, 178] on span "Next/Save" at bounding box center [662, 184] width 52 height 13
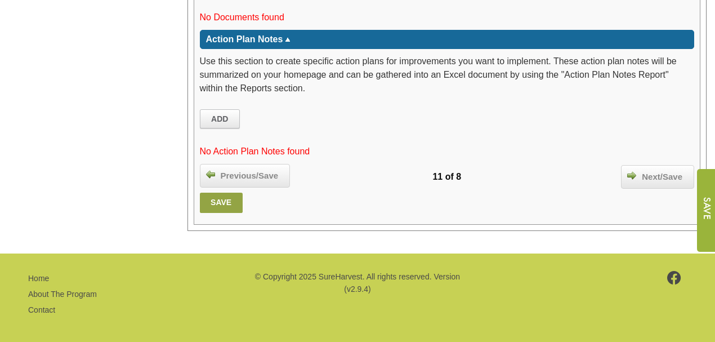
scroll to position [1734, 0]
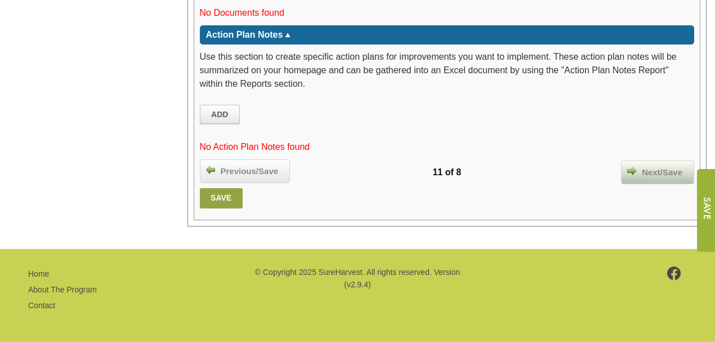
click at [667, 172] on span "Next/Save" at bounding box center [662, 172] width 52 height 13
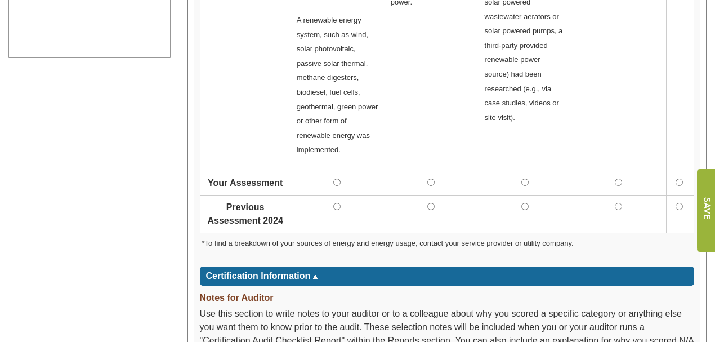
scroll to position [713, 0]
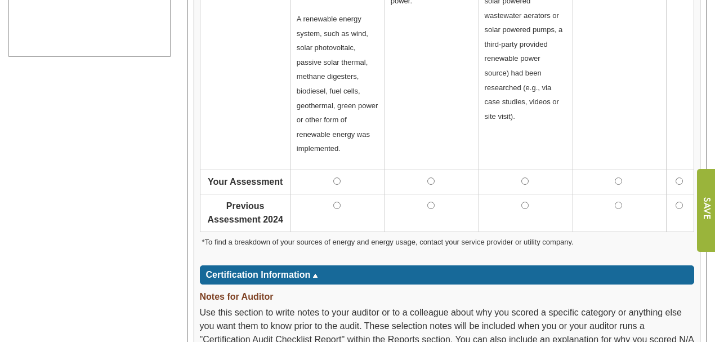
click at [336, 172] on td at bounding box center [338, 181] width 94 height 24
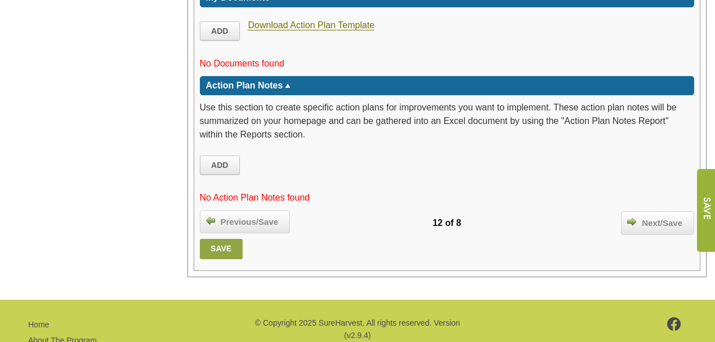
scroll to position [1868, 0]
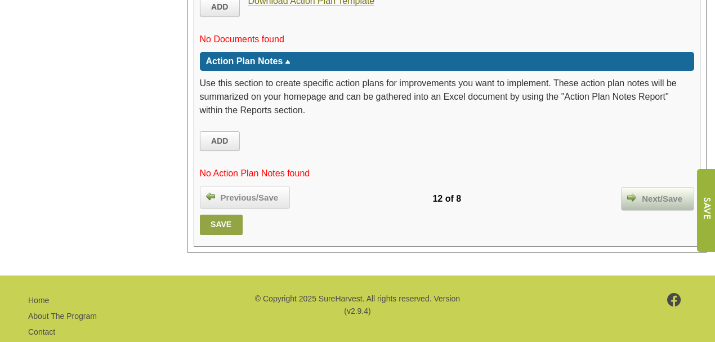
click at [662, 193] on span "Next/Save" at bounding box center [662, 199] width 52 height 13
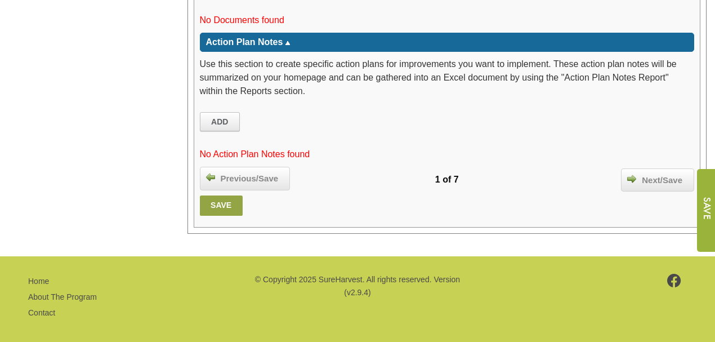
scroll to position [2332, 0]
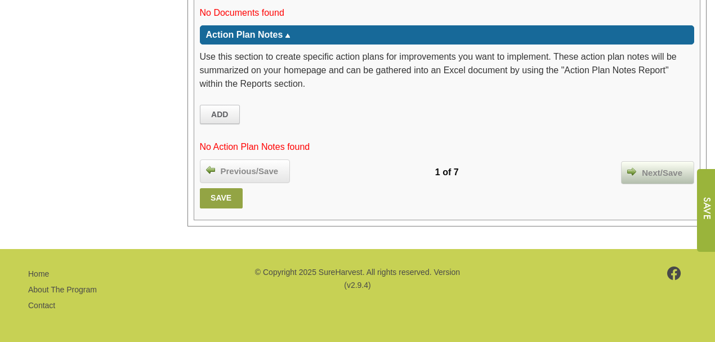
click at [651, 172] on span "Next/Save" at bounding box center [662, 173] width 52 height 13
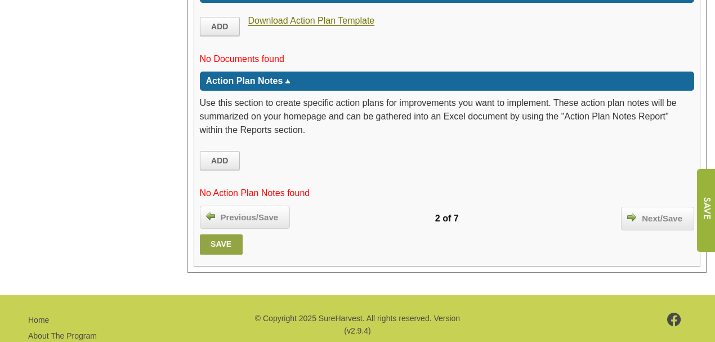
scroll to position [2476, 0]
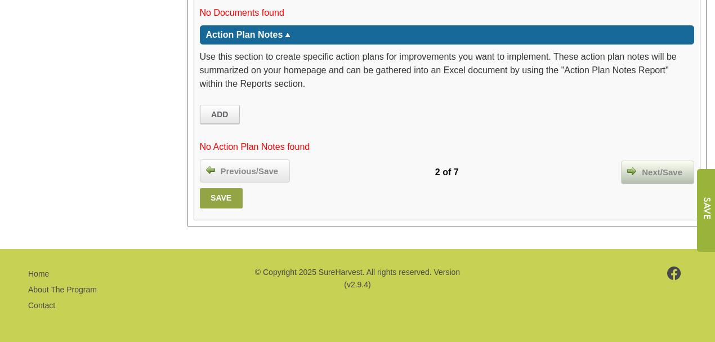
click at [652, 168] on span "Next/Save" at bounding box center [662, 172] width 52 height 13
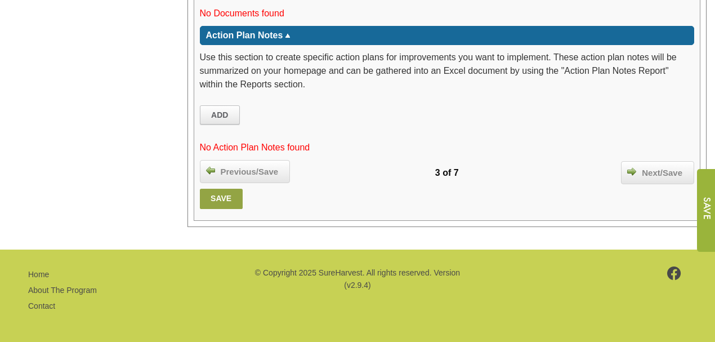
scroll to position [2121, 0]
click at [668, 173] on span "Next/Save" at bounding box center [662, 173] width 52 height 13
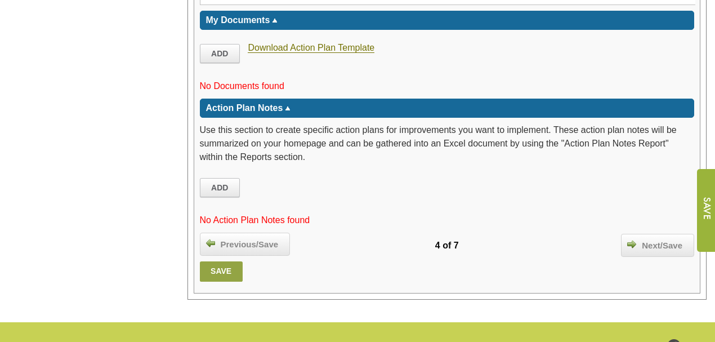
scroll to position [2513, 0]
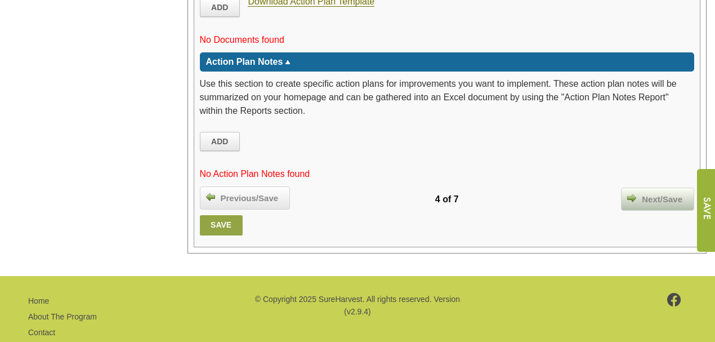
click at [665, 193] on span "Next/Save" at bounding box center [662, 199] width 52 height 13
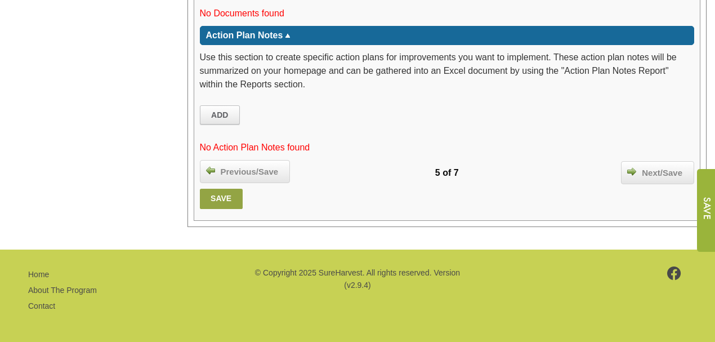
scroll to position [2195, 0]
click at [667, 172] on span "Next/Save" at bounding box center [662, 173] width 52 height 13
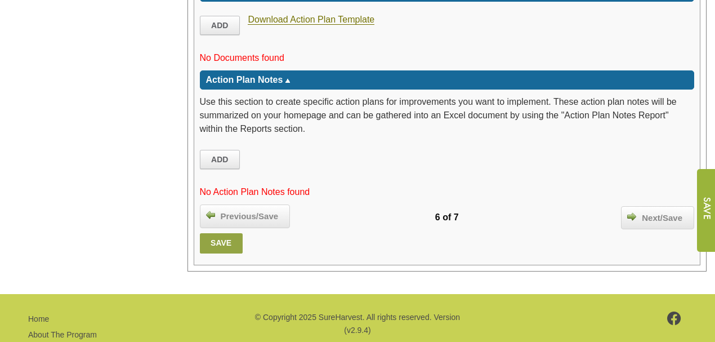
scroll to position [2148, 0]
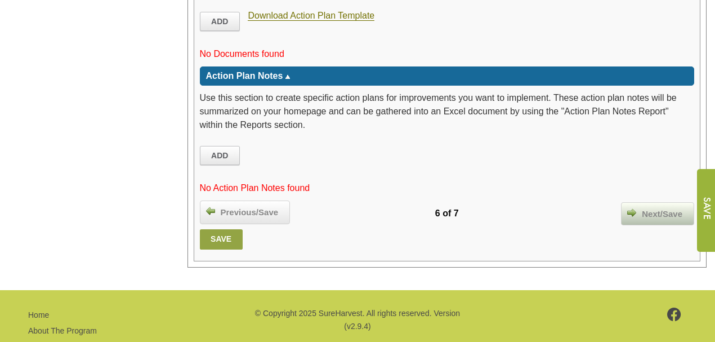
click at [654, 208] on span "Next/Save" at bounding box center [662, 214] width 52 height 13
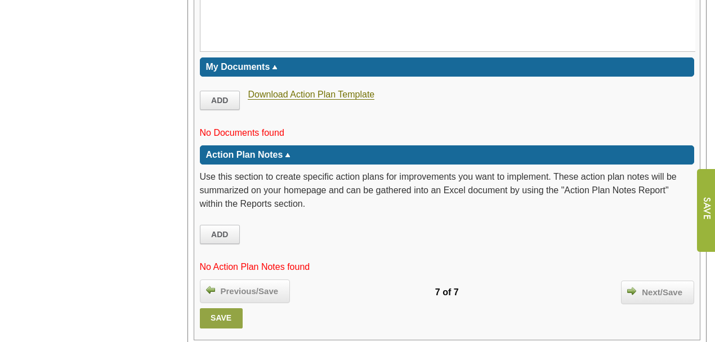
scroll to position [2387, 0]
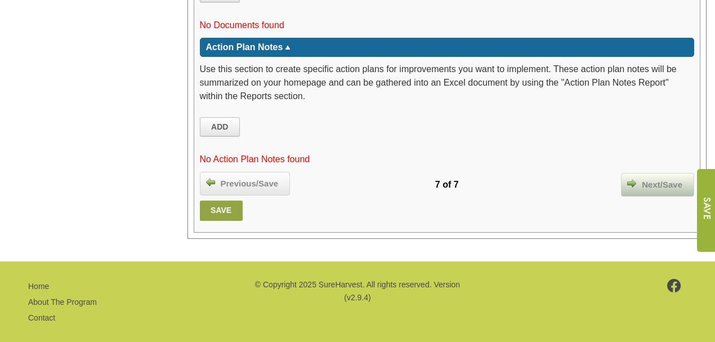
click at [658, 178] on span "Next/Save" at bounding box center [662, 184] width 52 height 13
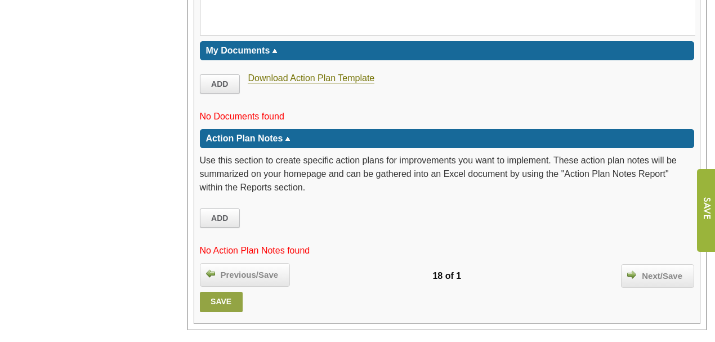
scroll to position [2064, 0]
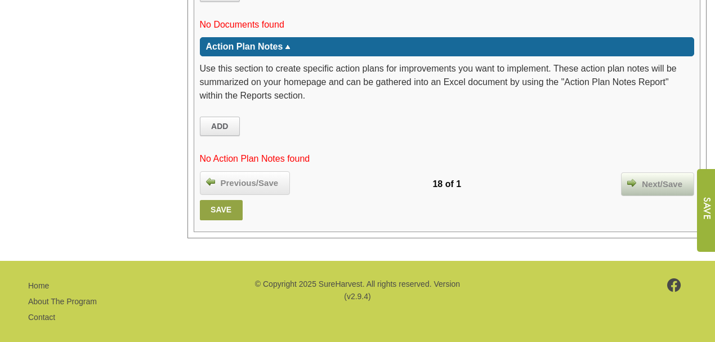
click at [657, 178] on span "Next/Save" at bounding box center [662, 184] width 52 height 13
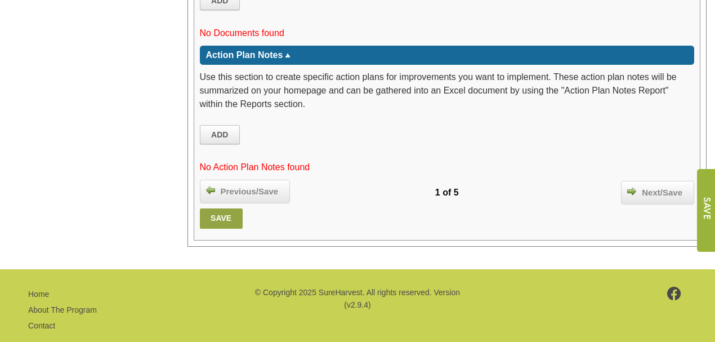
scroll to position [2658, 0]
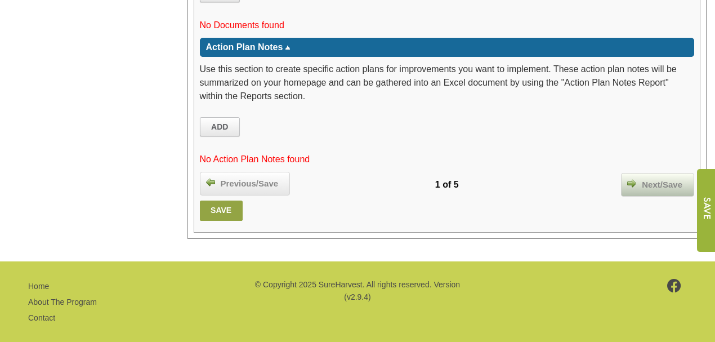
click at [663, 178] on span "Next/Save" at bounding box center [662, 184] width 52 height 13
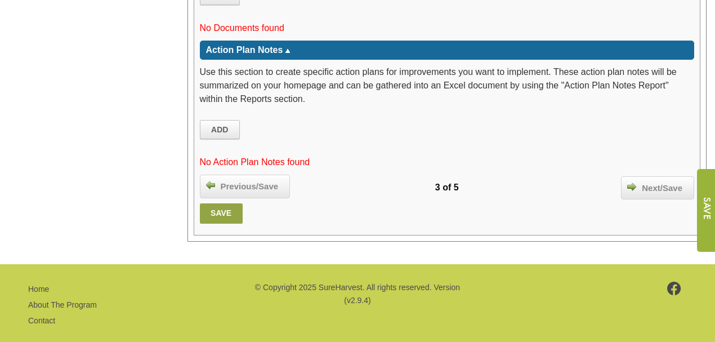
scroll to position [2584, 0]
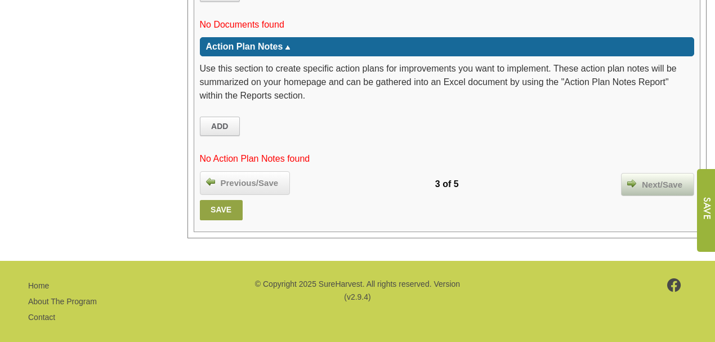
click at [658, 178] on span "Next/Save" at bounding box center [662, 184] width 52 height 13
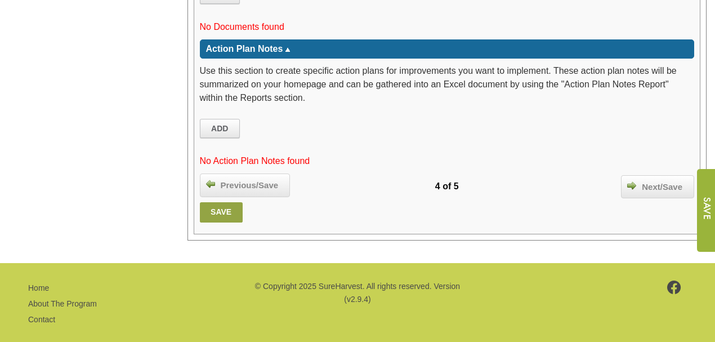
scroll to position [2606, 0]
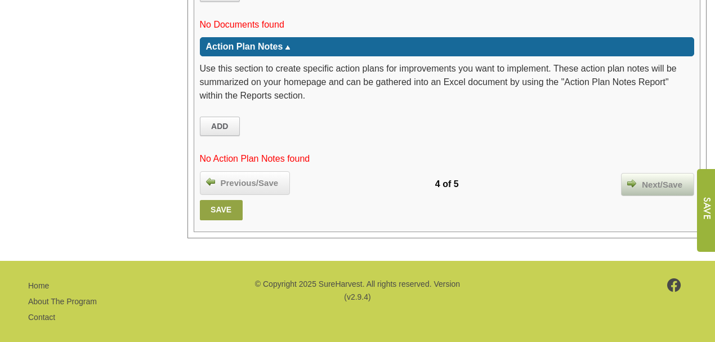
click at [659, 178] on span "Next/Save" at bounding box center [662, 184] width 52 height 13
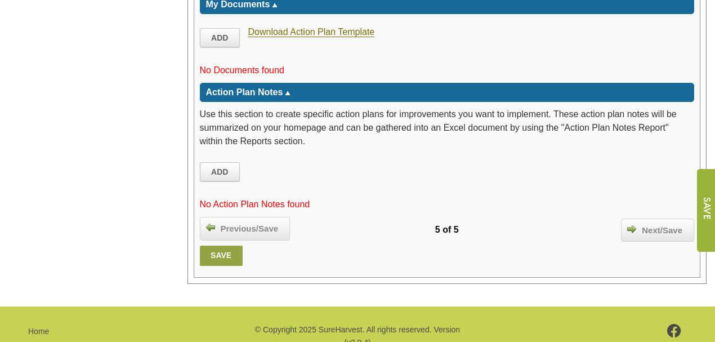
scroll to position [2584, 0]
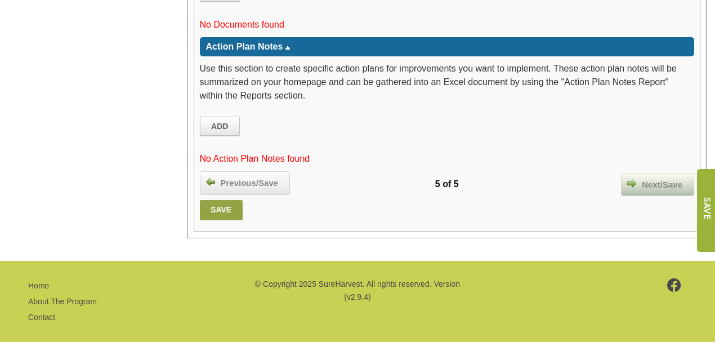
click at [656, 178] on span "Next/Save" at bounding box center [662, 184] width 52 height 13
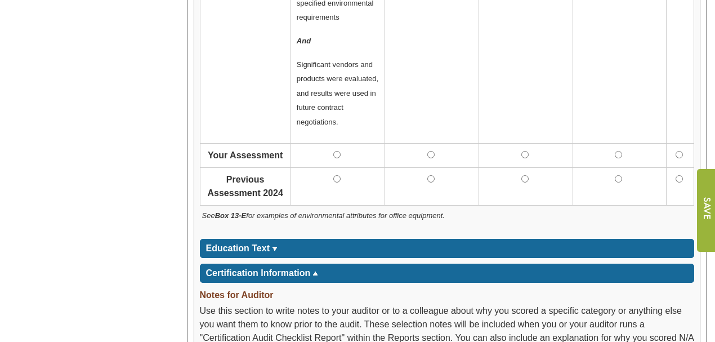
scroll to position [1126, 0]
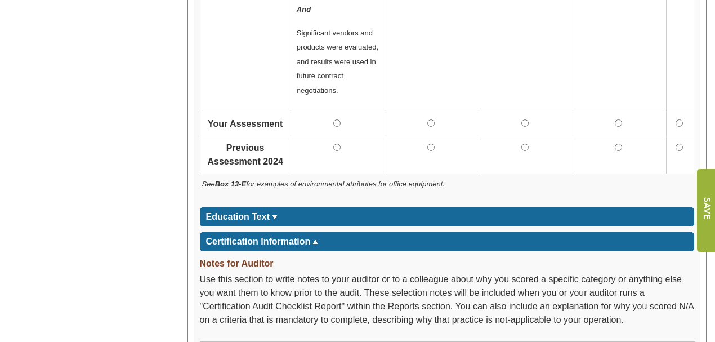
click at [427, 117] on td at bounding box center [432, 123] width 94 height 24
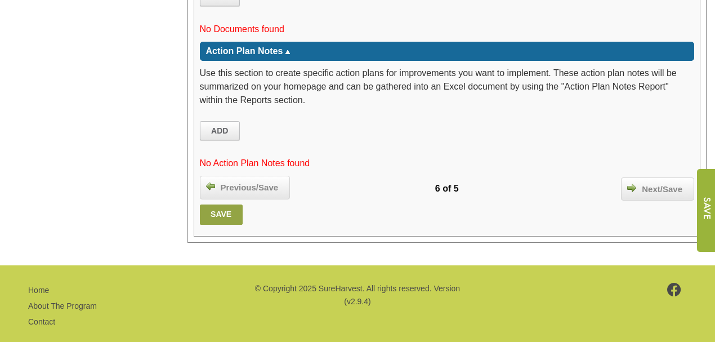
scroll to position [2584, 0]
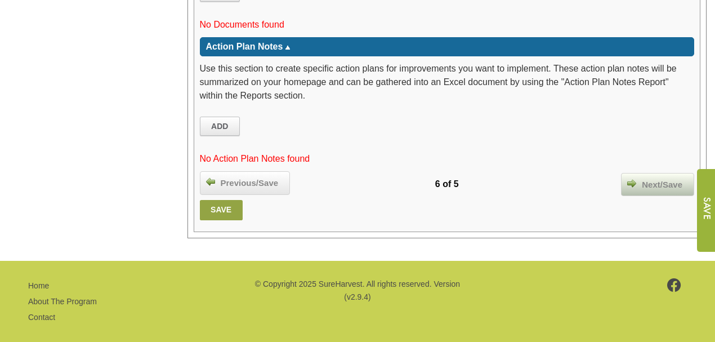
click at [666, 178] on span "Next/Save" at bounding box center [662, 184] width 52 height 13
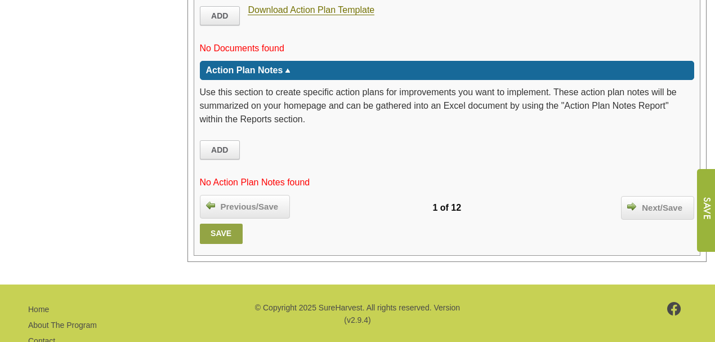
scroll to position [2298, 0]
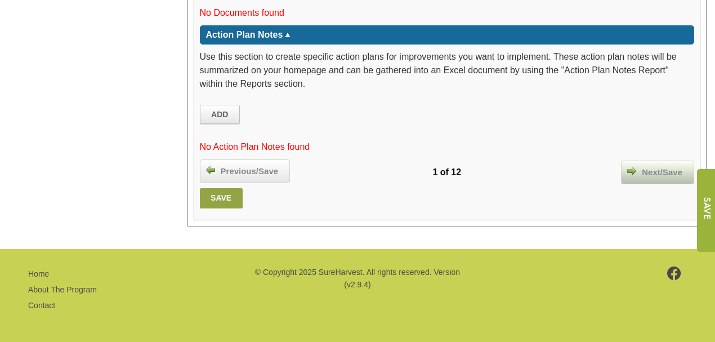
click at [662, 172] on span "Next/Save" at bounding box center [662, 172] width 52 height 13
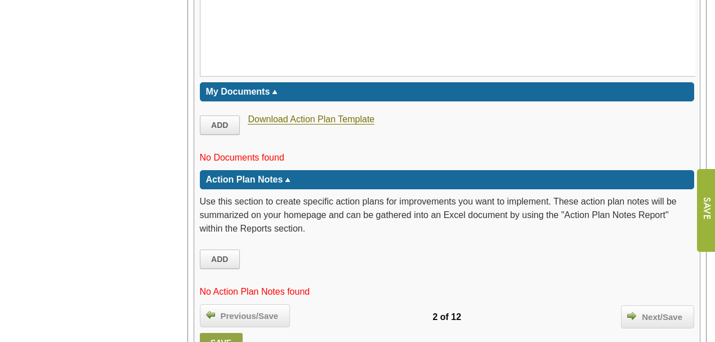
scroll to position [1693, 0]
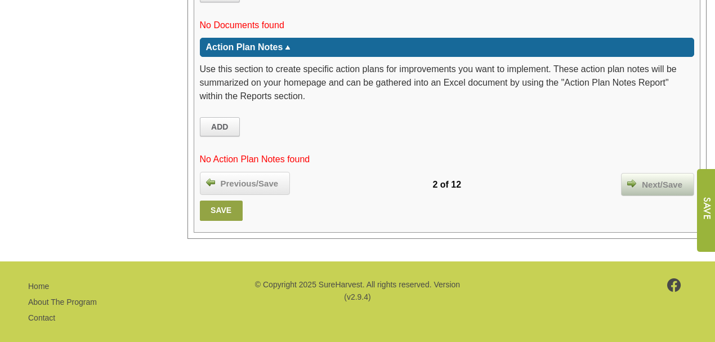
click at [670, 178] on span "Next/Save" at bounding box center [662, 184] width 52 height 13
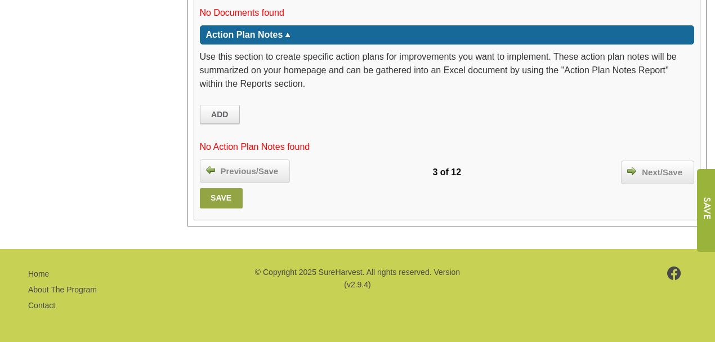
scroll to position [2702, 0]
click at [670, 169] on span "Next/Save" at bounding box center [662, 172] width 52 height 13
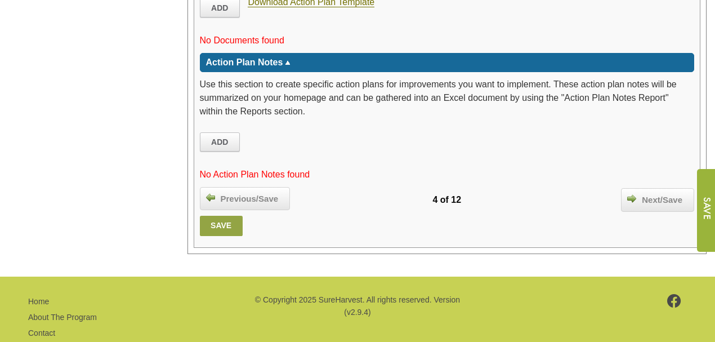
scroll to position [2364, 0]
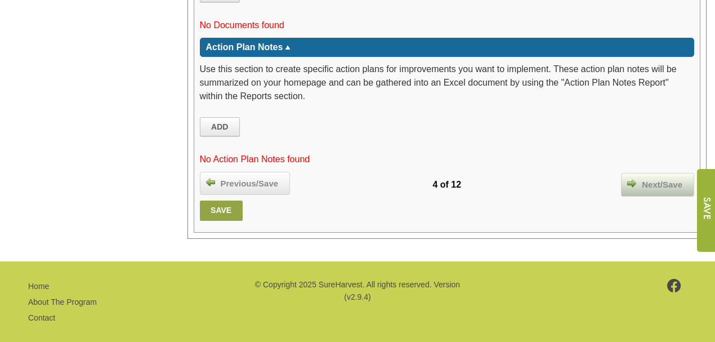
click at [640, 178] on span "Next/Save" at bounding box center [662, 184] width 52 height 13
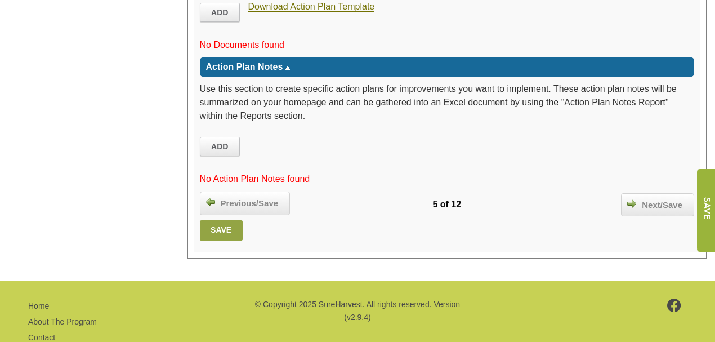
scroll to position [2640, 0]
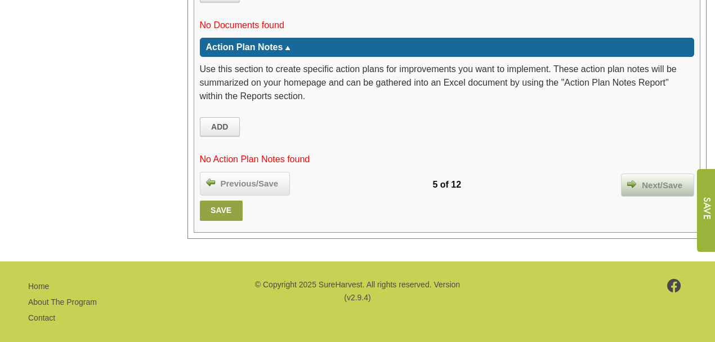
click at [666, 179] on span "Next/Save" at bounding box center [662, 185] width 52 height 13
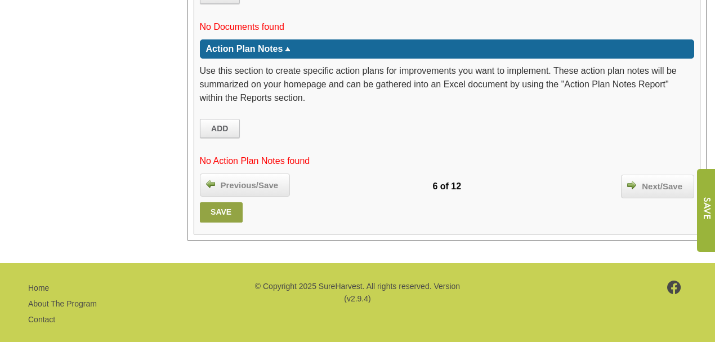
scroll to position [2662, 0]
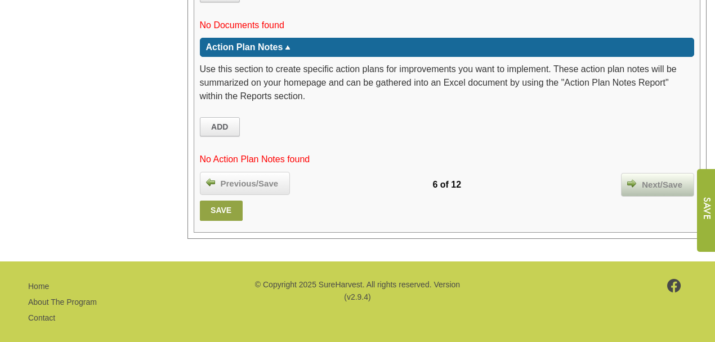
click at [660, 178] on span "Next/Save" at bounding box center [662, 184] width 52 height 13
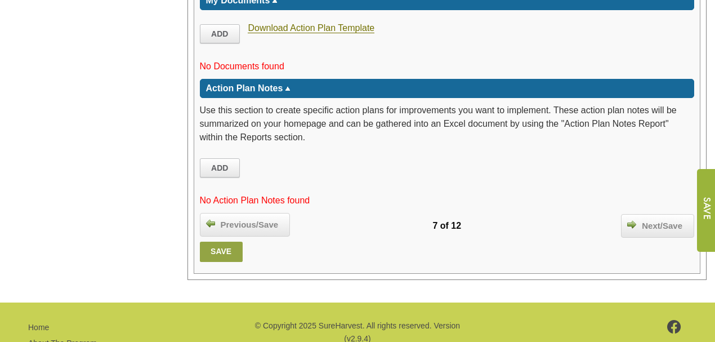
scroll to position [2289, 0]
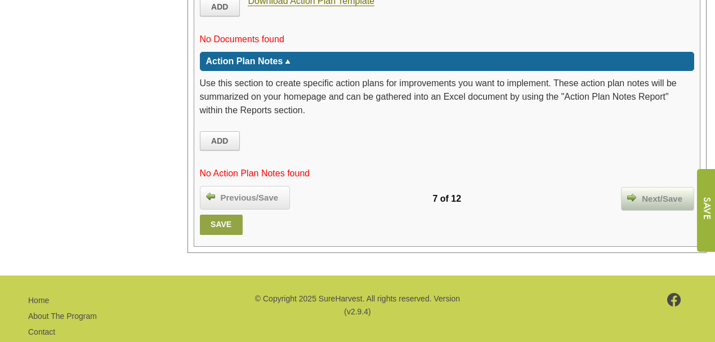
click at [661, 193] on span "Next/Save" at bounding box center [662, 199] width 52 height 13
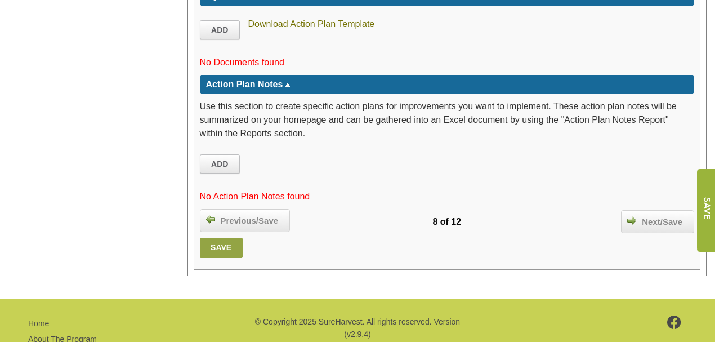
scroll to position [1973, 0]
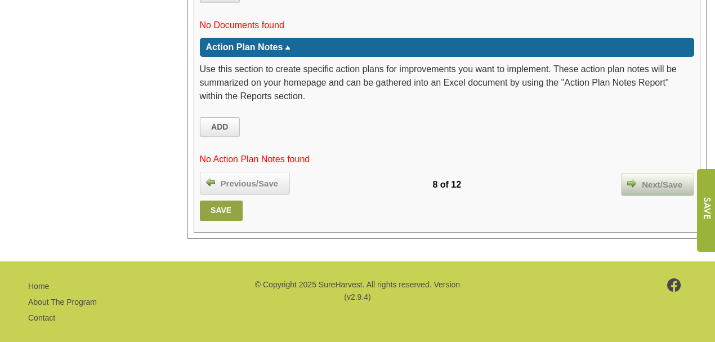
click at [659, 178] on span "Next/Save" at bounding box center [662, 184] width 52 height 13
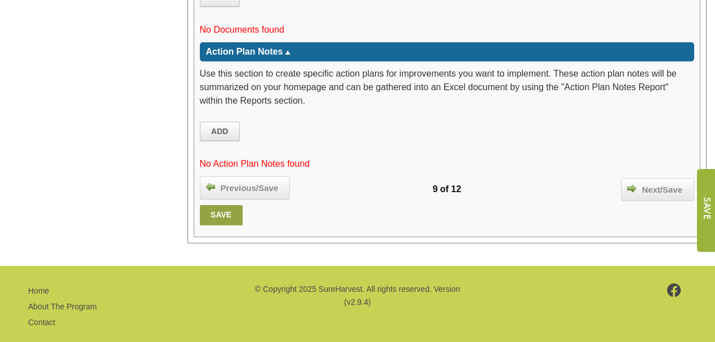
scroll to position [2260, 0]
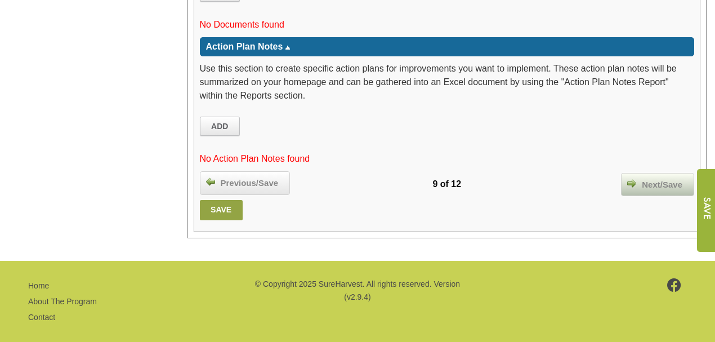
click at [653, 178] on span "Next/Save" at bounding box center [662, 184] width 52 height 13
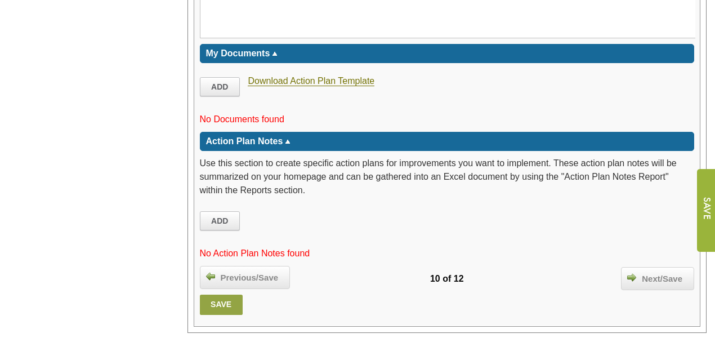
scroll to position [2136, 0]
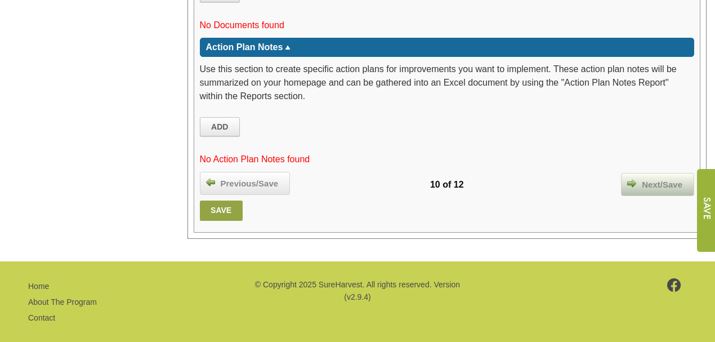
click at [667, 178] on span "Next/Save" at bounding box center [662, 184] width 52 height 13
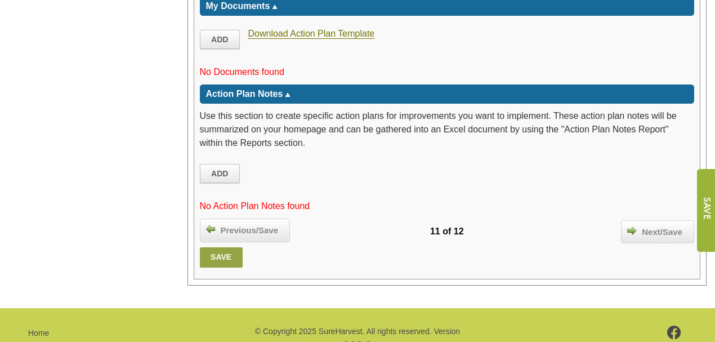
scroll to position [1919, 0]
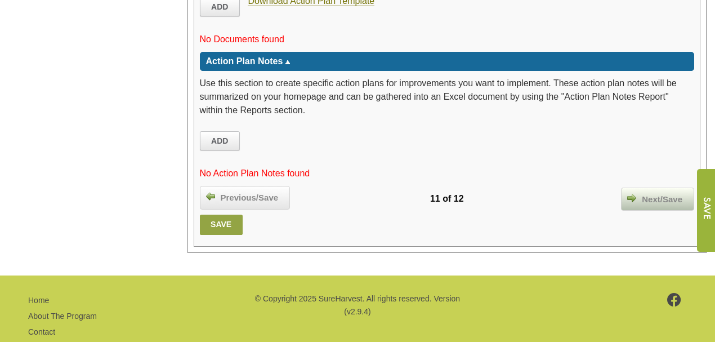
click at [644, 193] on span "Next/Save" at bounding box center [662, 199] width 52 height 13
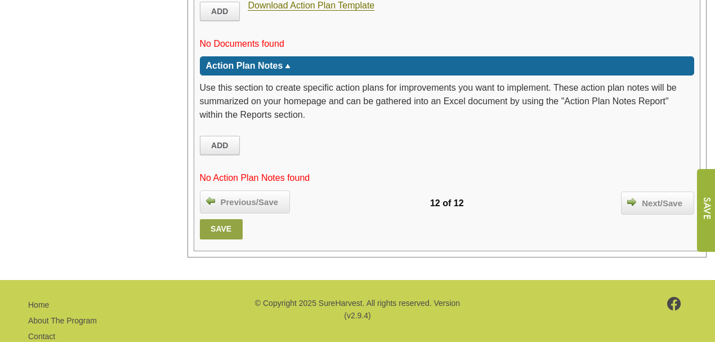
scroll to position [1968, 0]
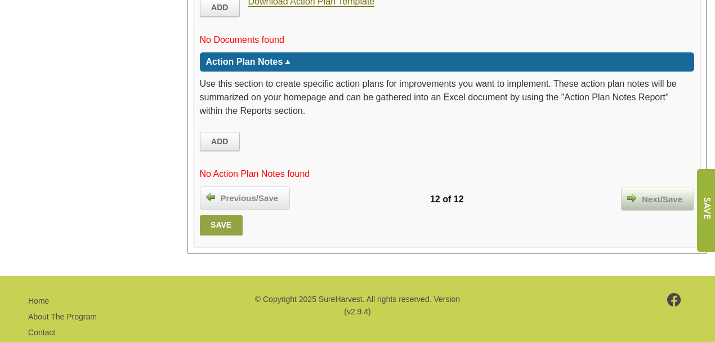
click at [657, 193] on span "Next/Save" at bounding box center [662, 199] width 52 height 13
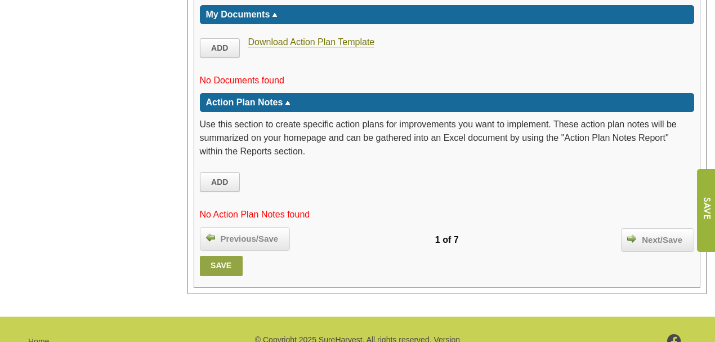
scroll to position [2436, 0]
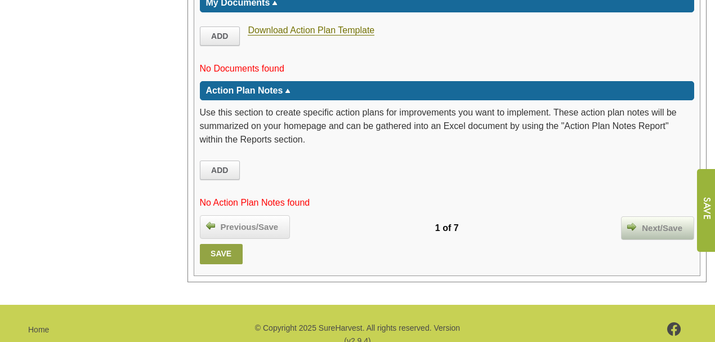
click at [657, 222] on span "Next/Save" at bounding box center [662, 228] width 52 height 13
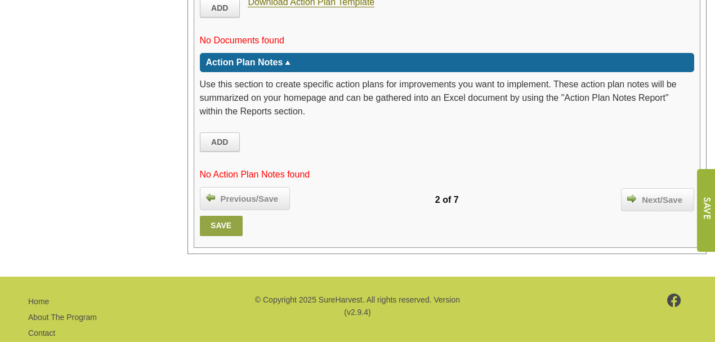
scroll to position [2237, 0]
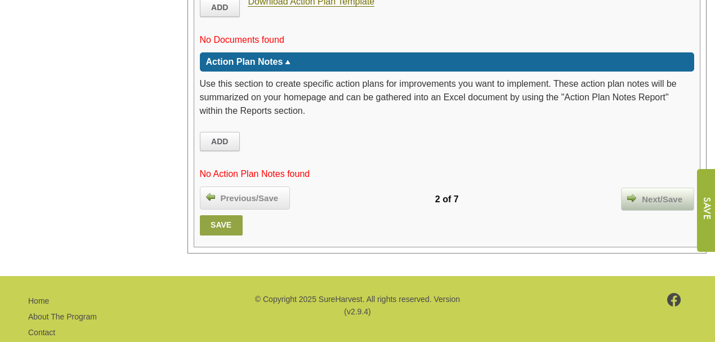
click at [644, 193] on span "Next/Save" at bounding box center [662, 199] width 52 height 13
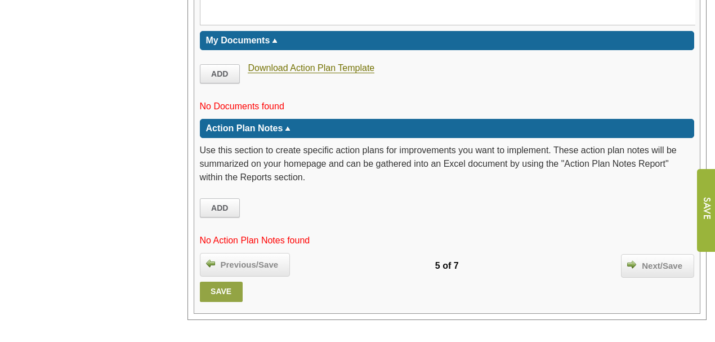
scroll to position [1543, 0]
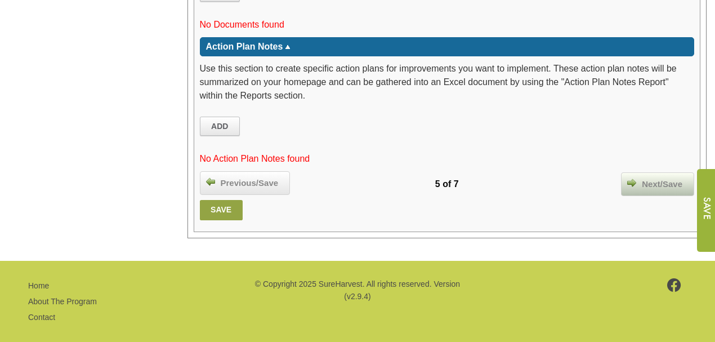
click at [649, 178] on span "Next/Save" at bounding box center [662, 184] width 52 height 13
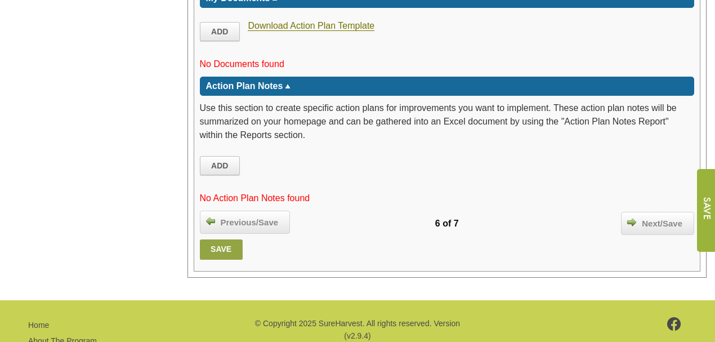
scroll to position [1495, 0]
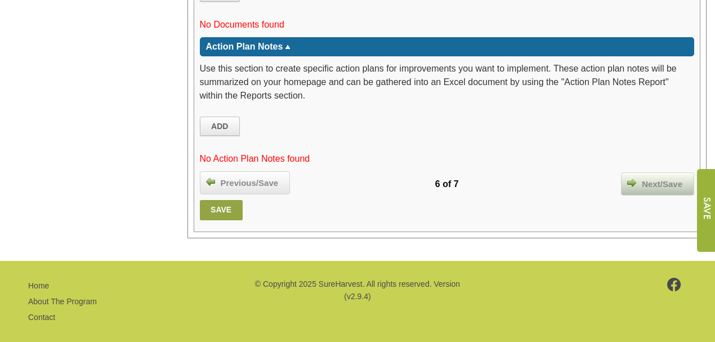
click at [653, 178] on span "Next/Save" at bounding box center [662, 184] width 52 height 13
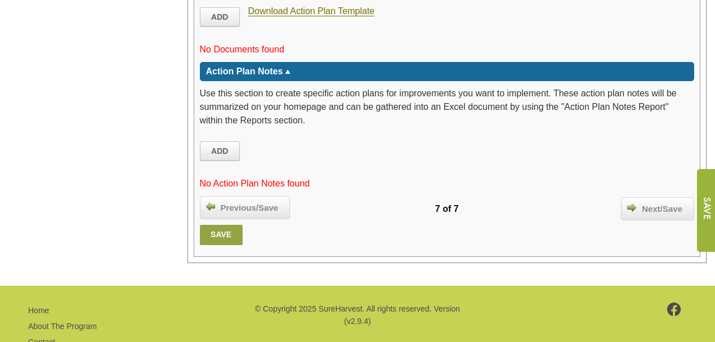
scroll to position [1495, 0]
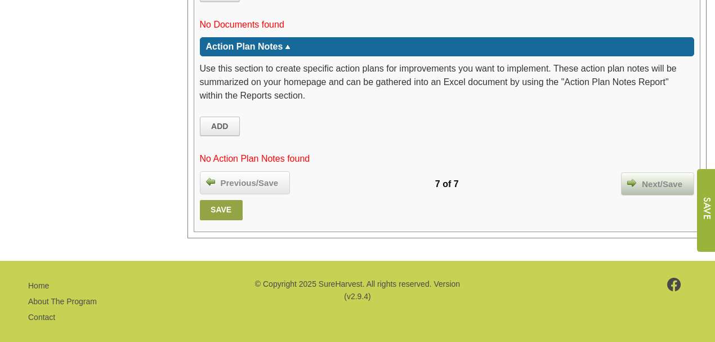
click at [658, 178] on span "Next/Save" at bounding box center [662, 184] width 52 height 13
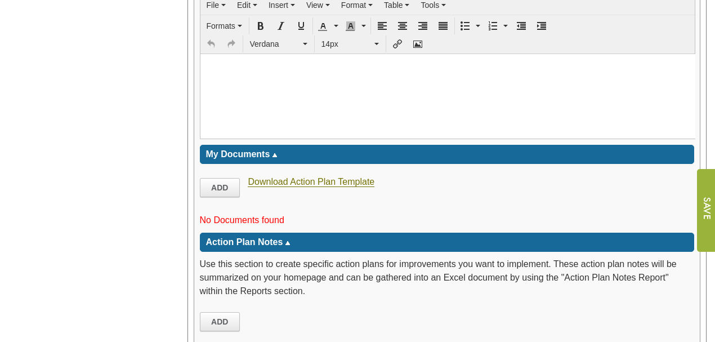
scroll to position [1500, 0]
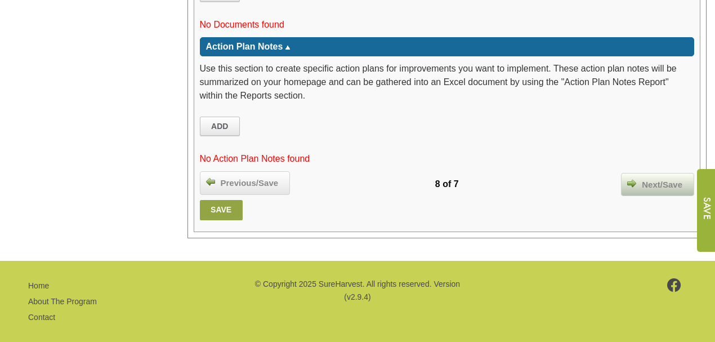
click at [654, 178] on span "Next/Save" at bounding box center [662, 184] width 52 height 13
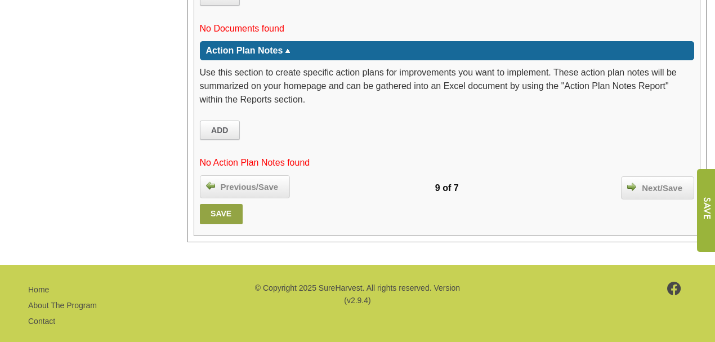
scroll to position [1495, 0]
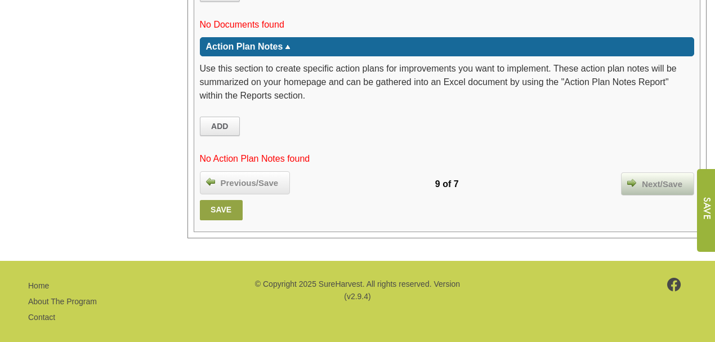
click at [657, 178] on span "Next/Save" at bounding box center [662, 184] width 52 height 13
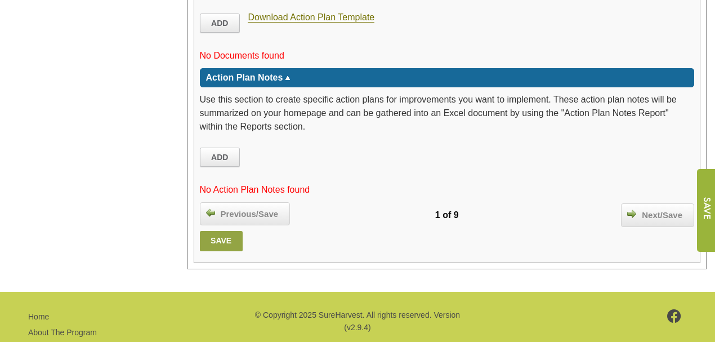
scroll to position [2396, 0]
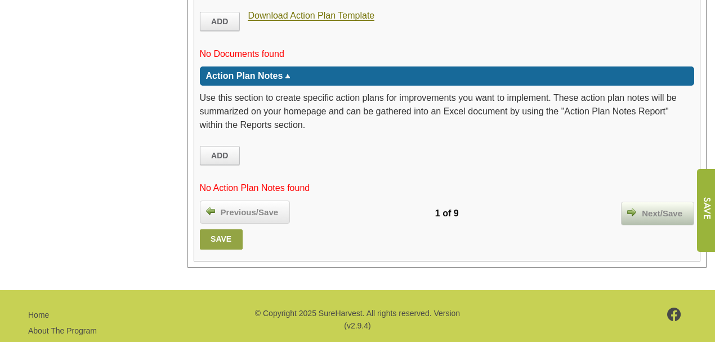
click at [655, 207] on span "Next/Save" at bounding box center [662, 213] width 52 height 13
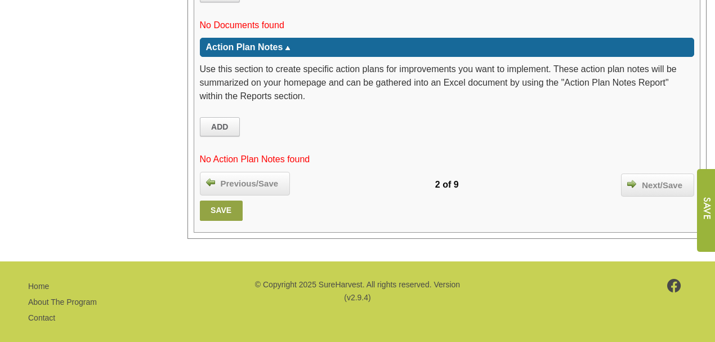
scroll to position [1937, 0]
click at [648, 179] on span "Next/Save" at bounding box center [662, 185] width 52 height 13
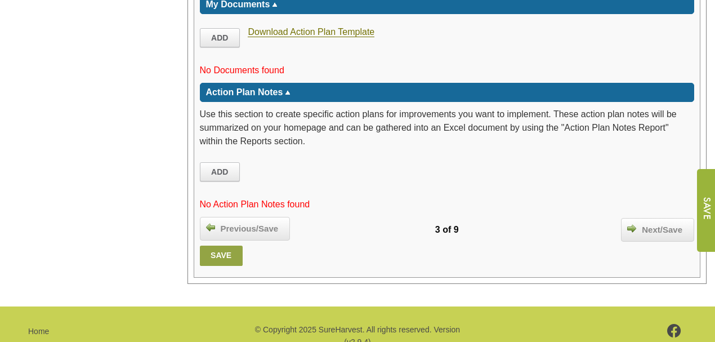
scroll to position [2160, 0]
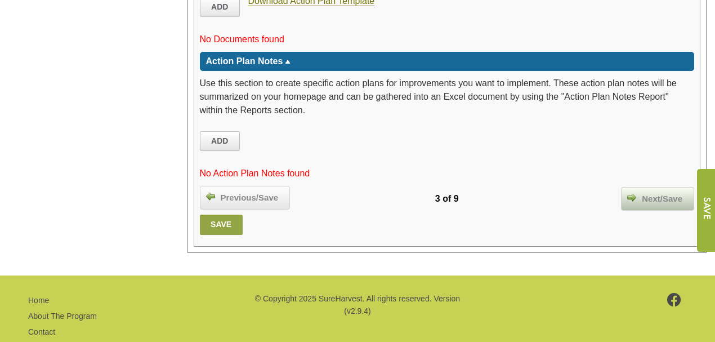
click at [662, 193] on span "Next/Save" at bounding box center [662, 199] width 52 height 13
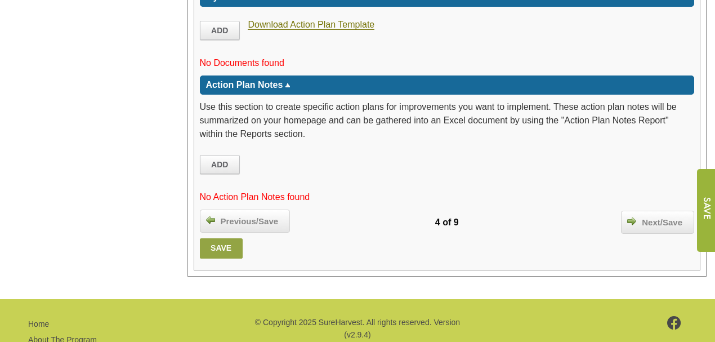
scroll to position [2328, 0]
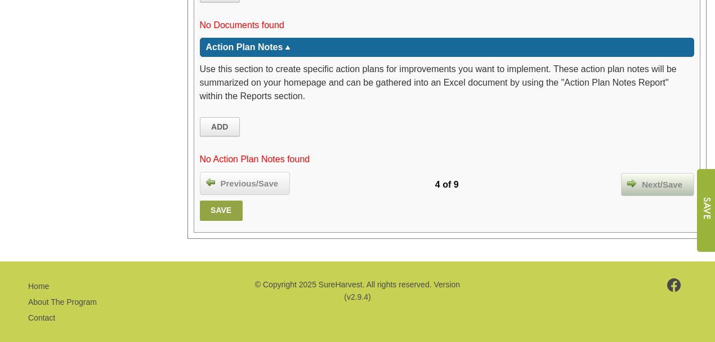
click at [668, 178] on span "Next/Save" at bounding box center [662, 184] width 52 height 13
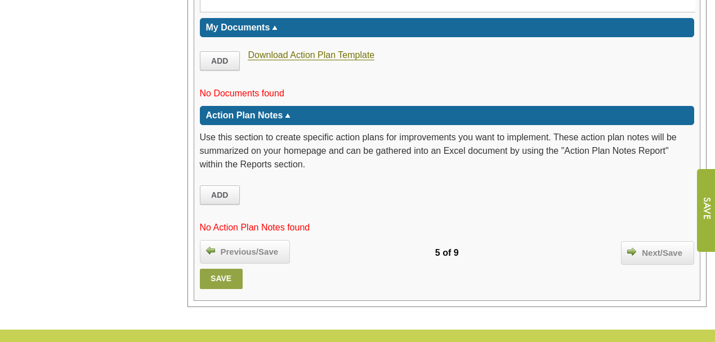
scroll to position [2217, 0]
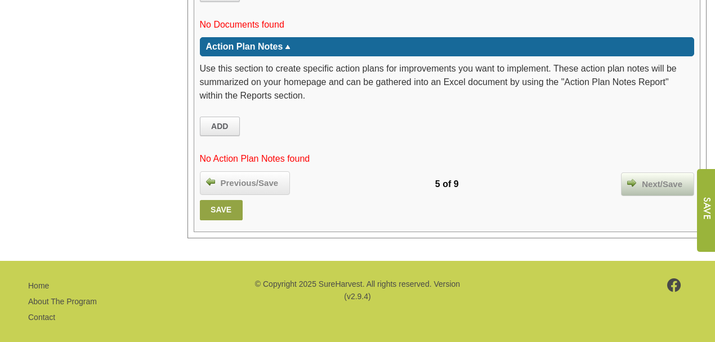
click at [660, 178] on span "Next/Save" at bounding box center [662, 184] width 52 height 13
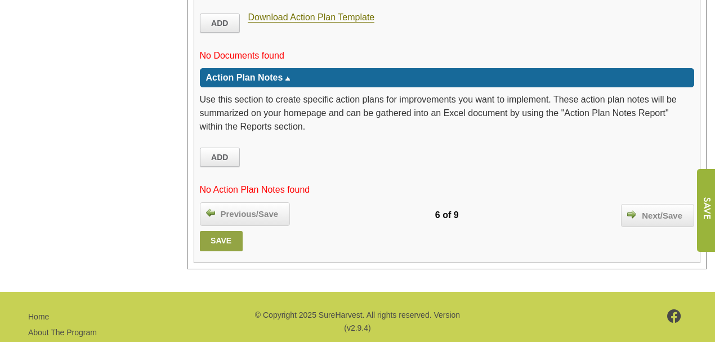
scroll to position [1888, 0]
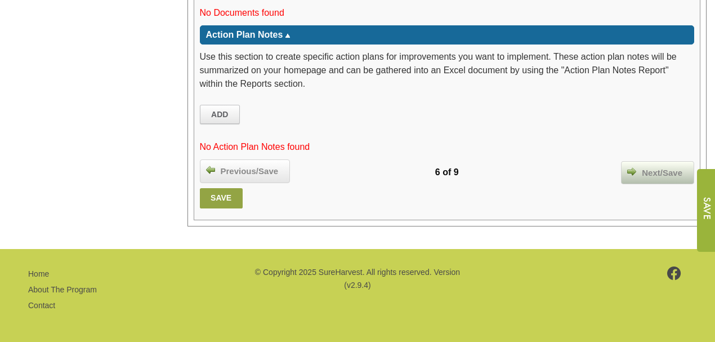
click at [654, 171] on span "Next/Save" at bounding box center [662, 173] width 52 height 13
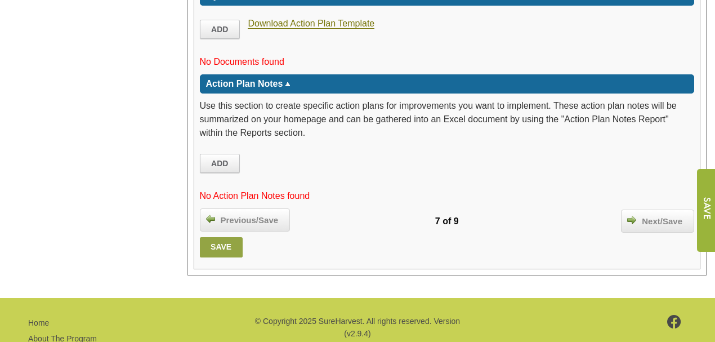
scroll to position [2245, 0]
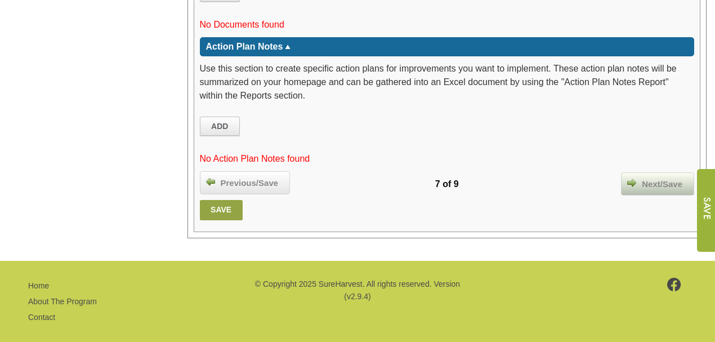
click at [668, 178] on span "Next/Save" at bounding box center [662, 184] width 52 height 13
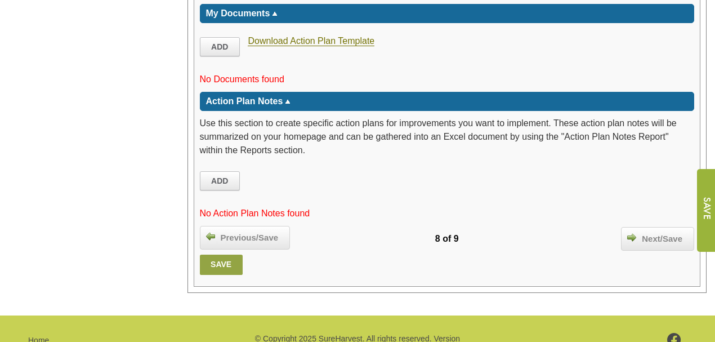
scroll to position [2203, 0]
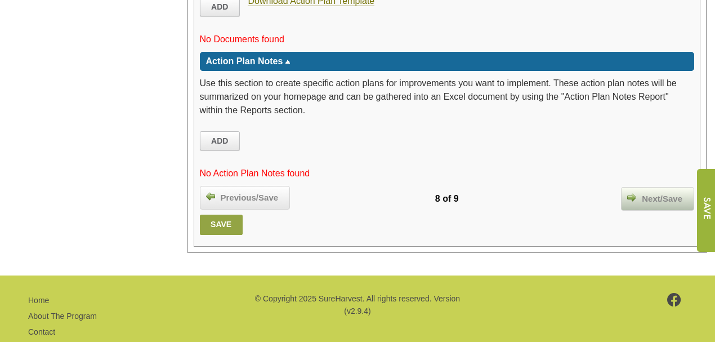
click at [653, 193] on span "Next/Save" at bounding box center [662, 199] width 52 height 13
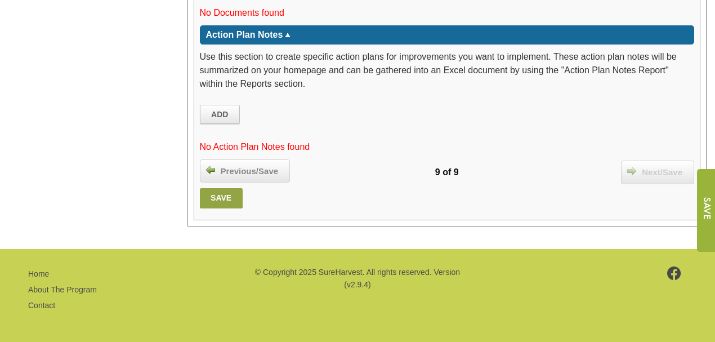
scroll to position [1874, 0]
click at [667, 173] on span "Next/Save" at bounding box center [662, 172] width 52 height 13
click at [706, 199] on input "image" at bounding box center [705, 210] width 19 height 83
